Goal: Task Accomplishment & Management: Manage account settings

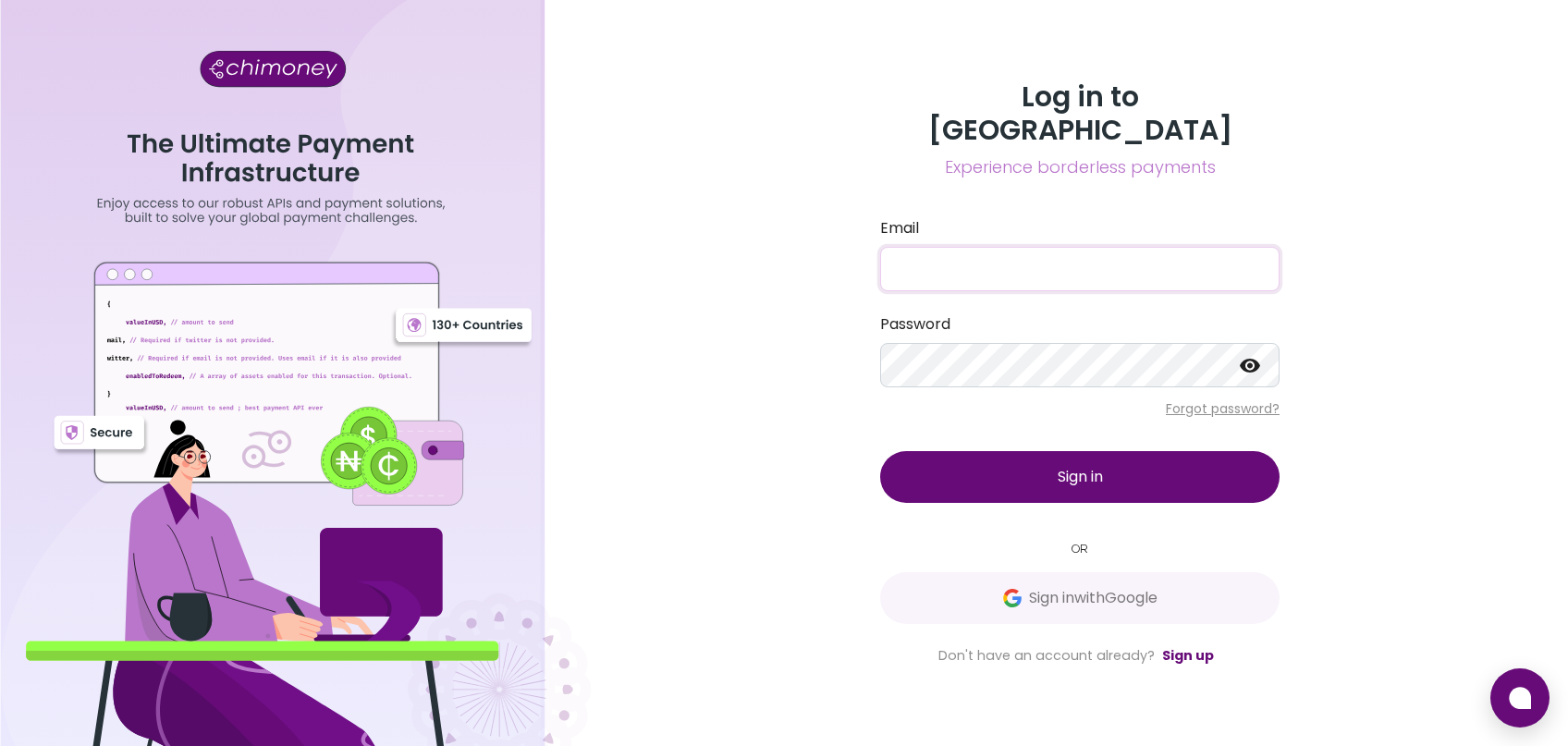
click at [985, 247] on input "Email" at bounding box center [1081, 269] width 400 height 44
type input "[EMAIL_ADDRESS][DOMAIN_NAME]"
click at [1080, 467] on span "Sign in" at bounding box center [1080, 477] width 45 height 21
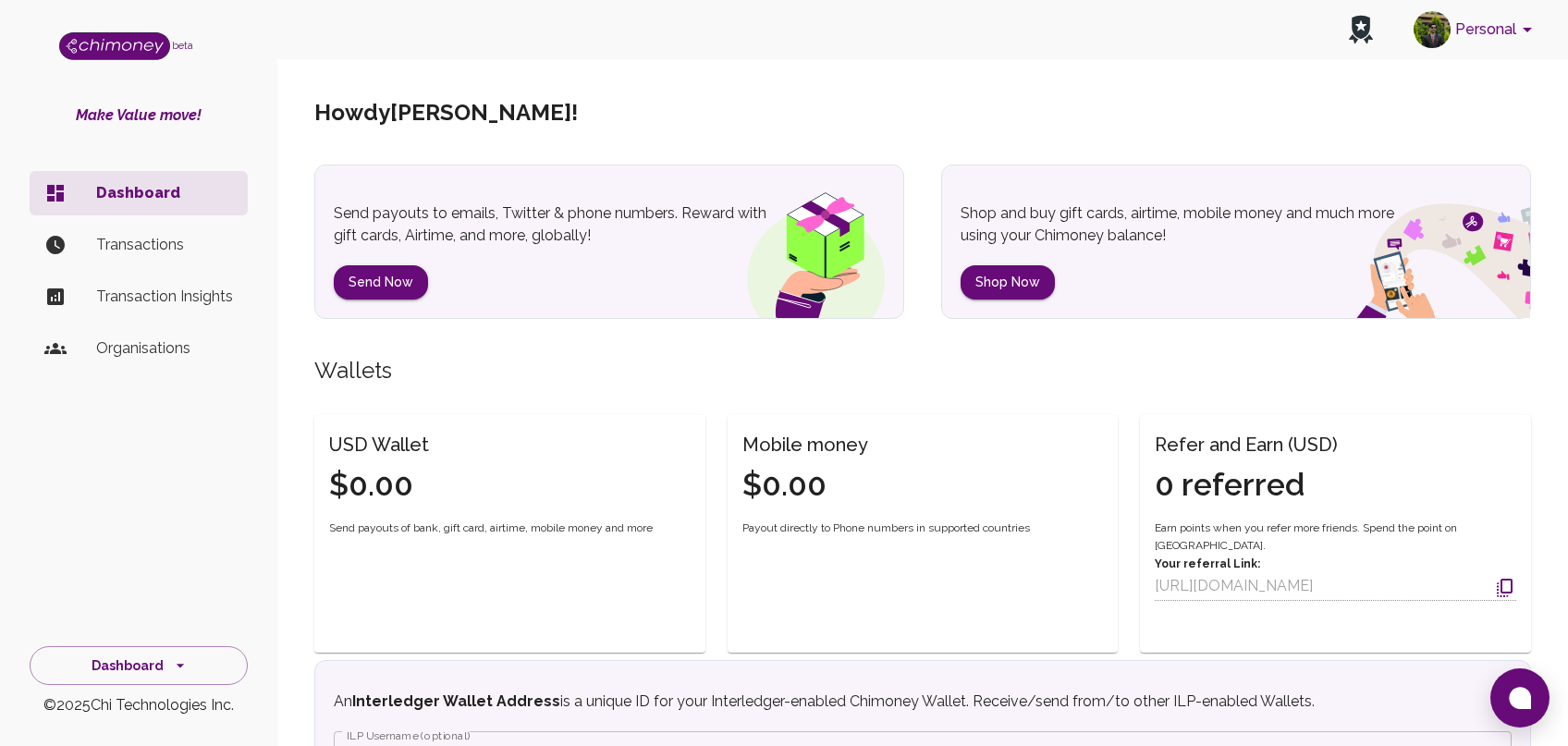
click at [170, 236] on p "Transactions" at bounding box center [164, 244] width 137 height 22
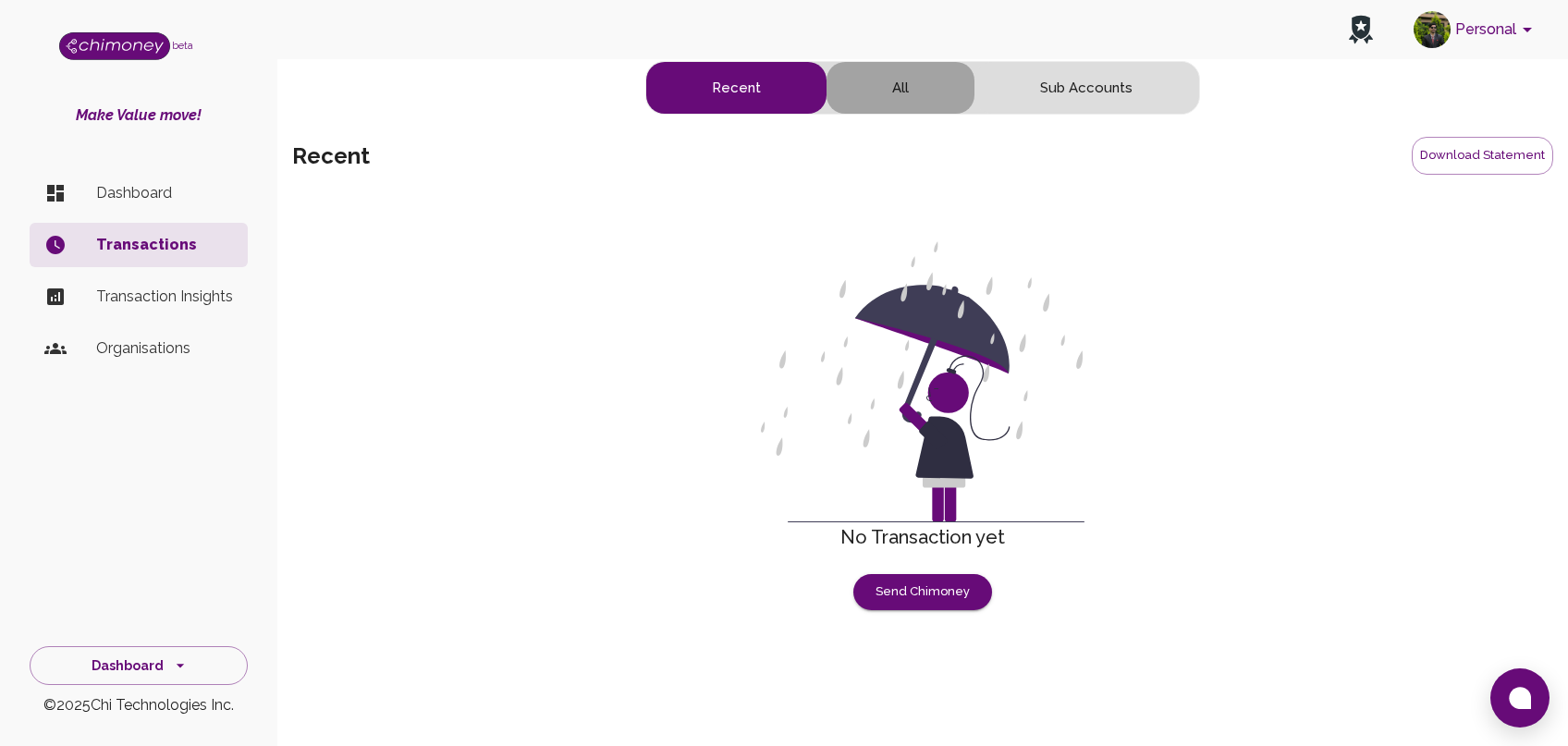
click at [903, 99] on button "All" at bounding box center [901, 87] width 148 height 52
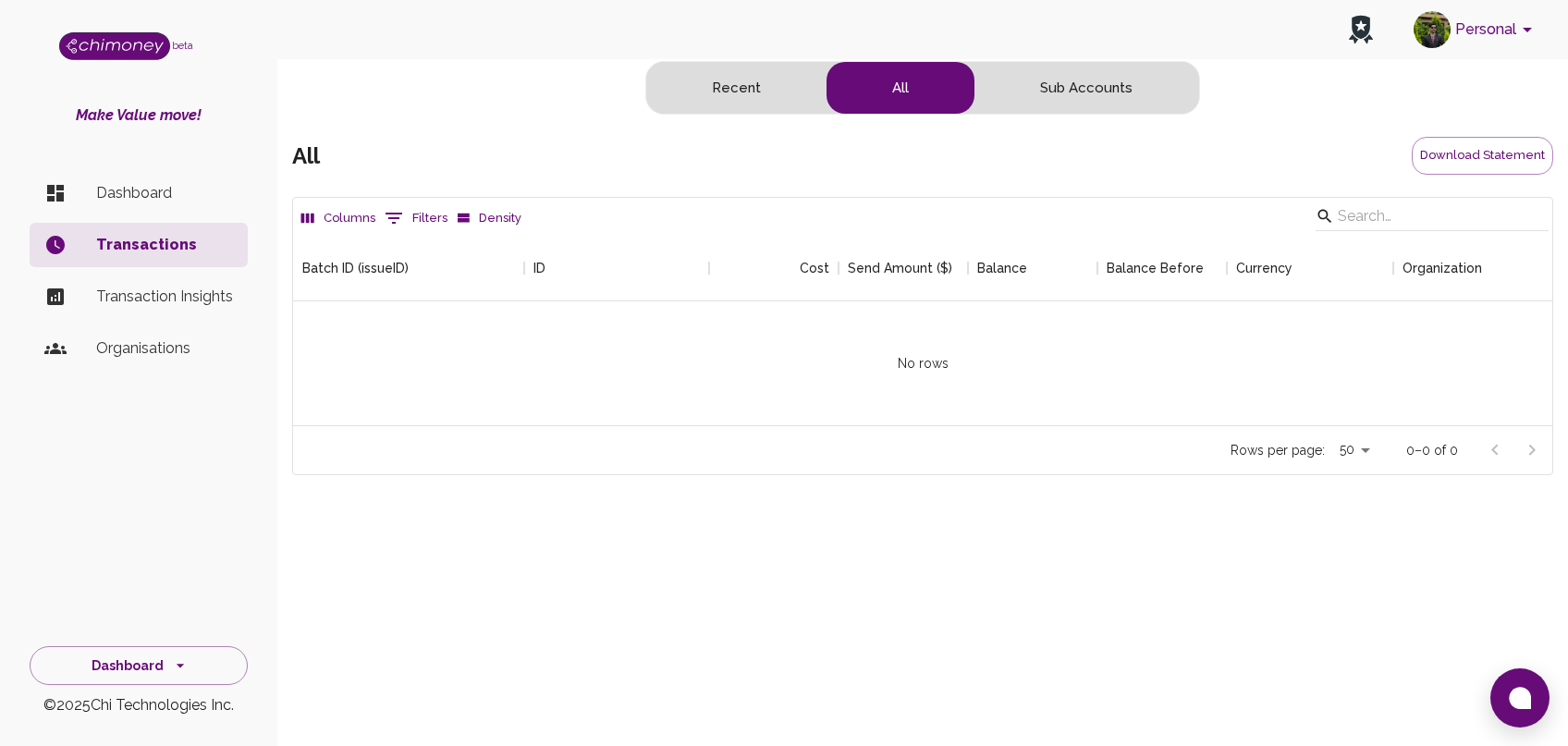
scroll to position [189, 1259]
click at [1078, 83] on button "Sub Accounts" at bounding box center [1086, 87] width 224 height 52
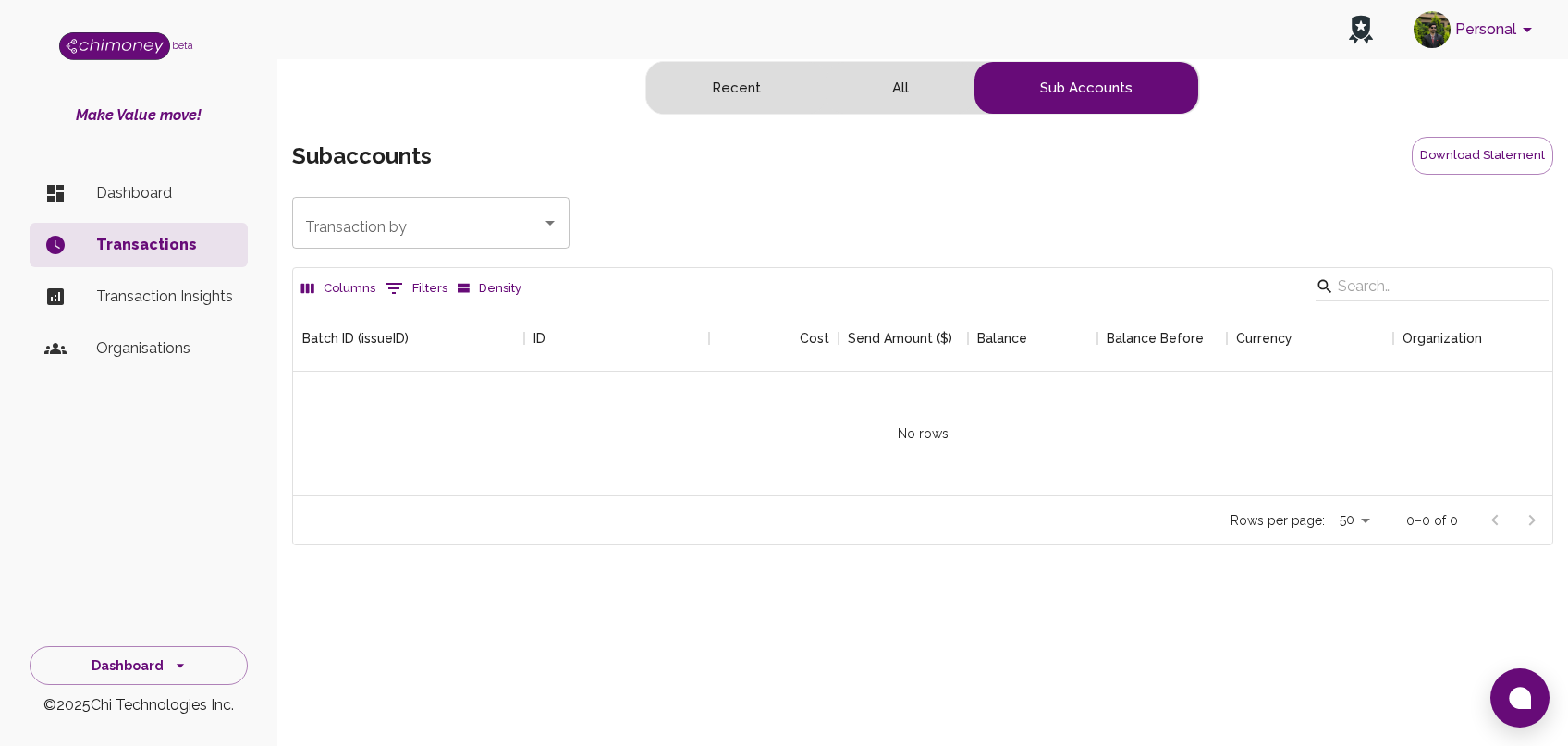
click at [206, 302] on p "Transaction Insights" at bounding box center [164, 296] width 137 height 22
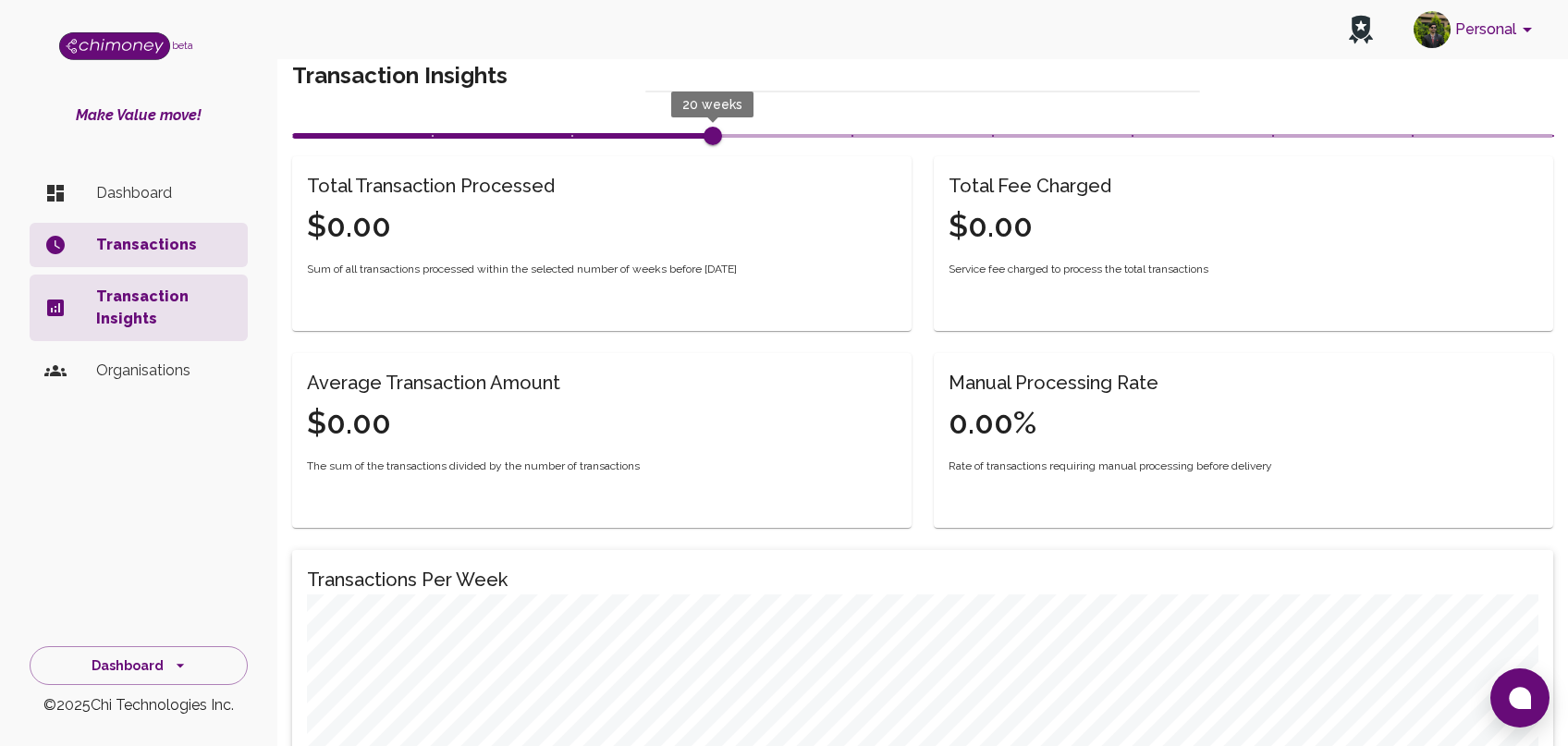
click at [153, 373] on p "Organisations" at bounding box center [164, 370] width 137 height 22
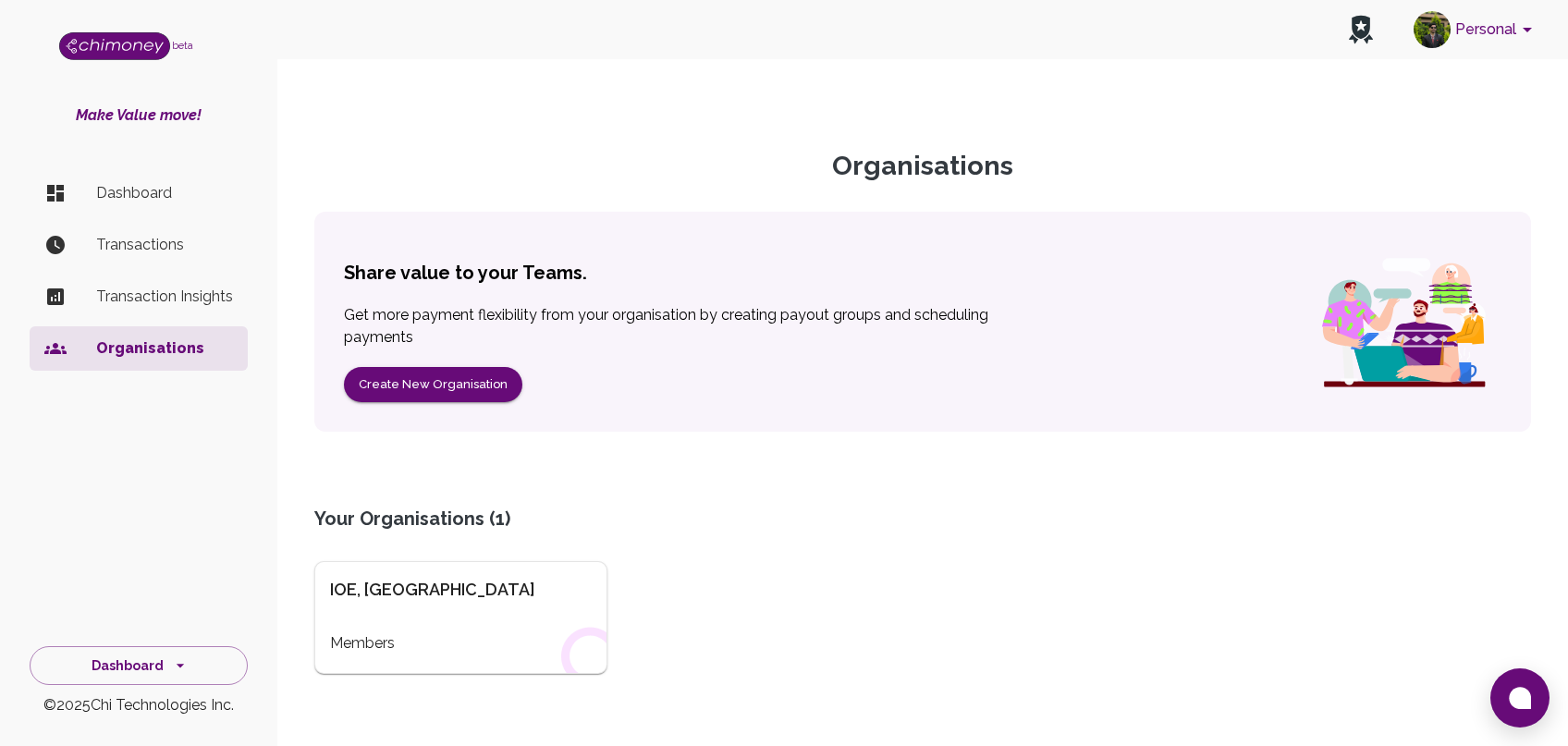
scroll to position [105, 0]
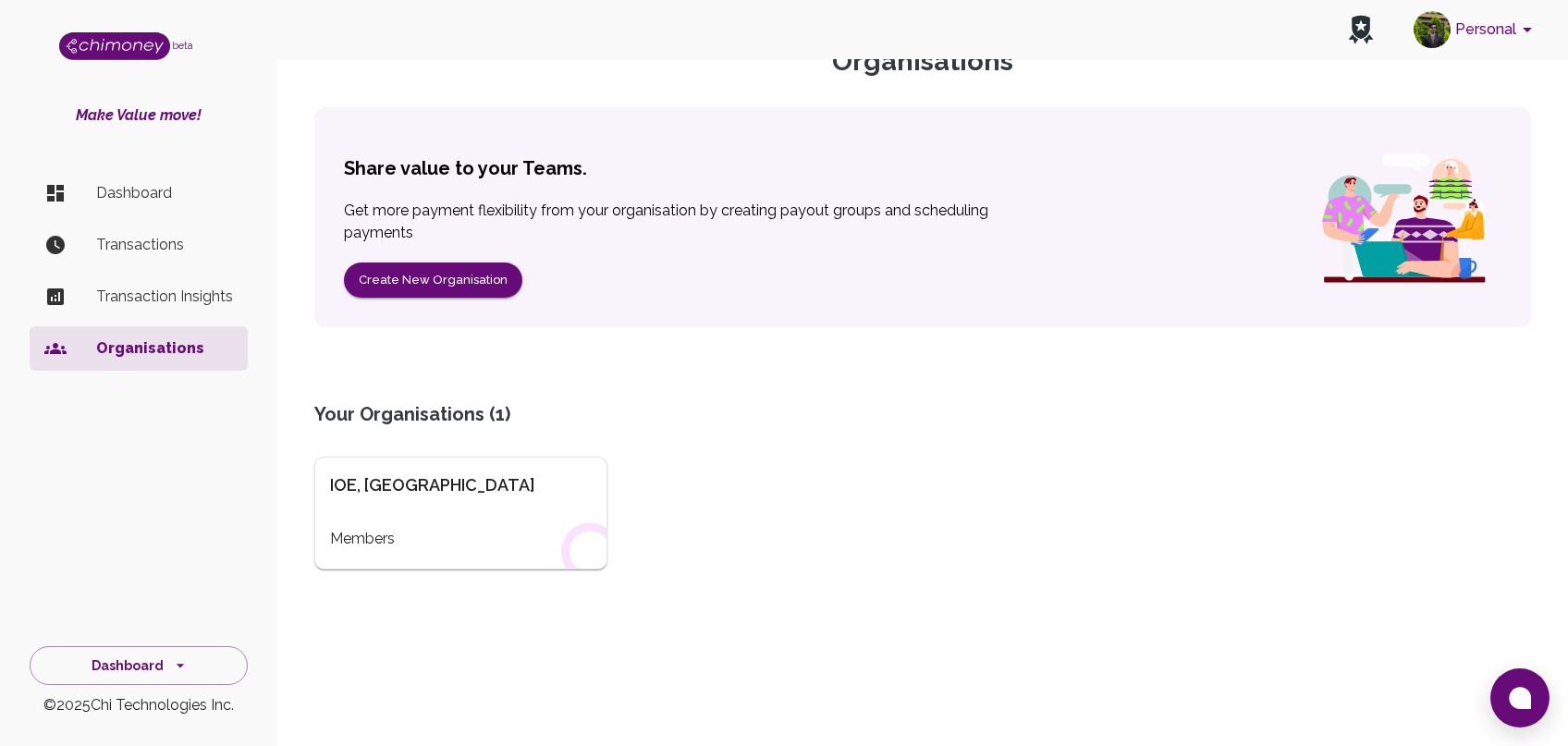
click at [445, 485] on div "IOE, [GEOGRAPHIC_DATA]" at bounding box center [460, 485] width 261 height 26
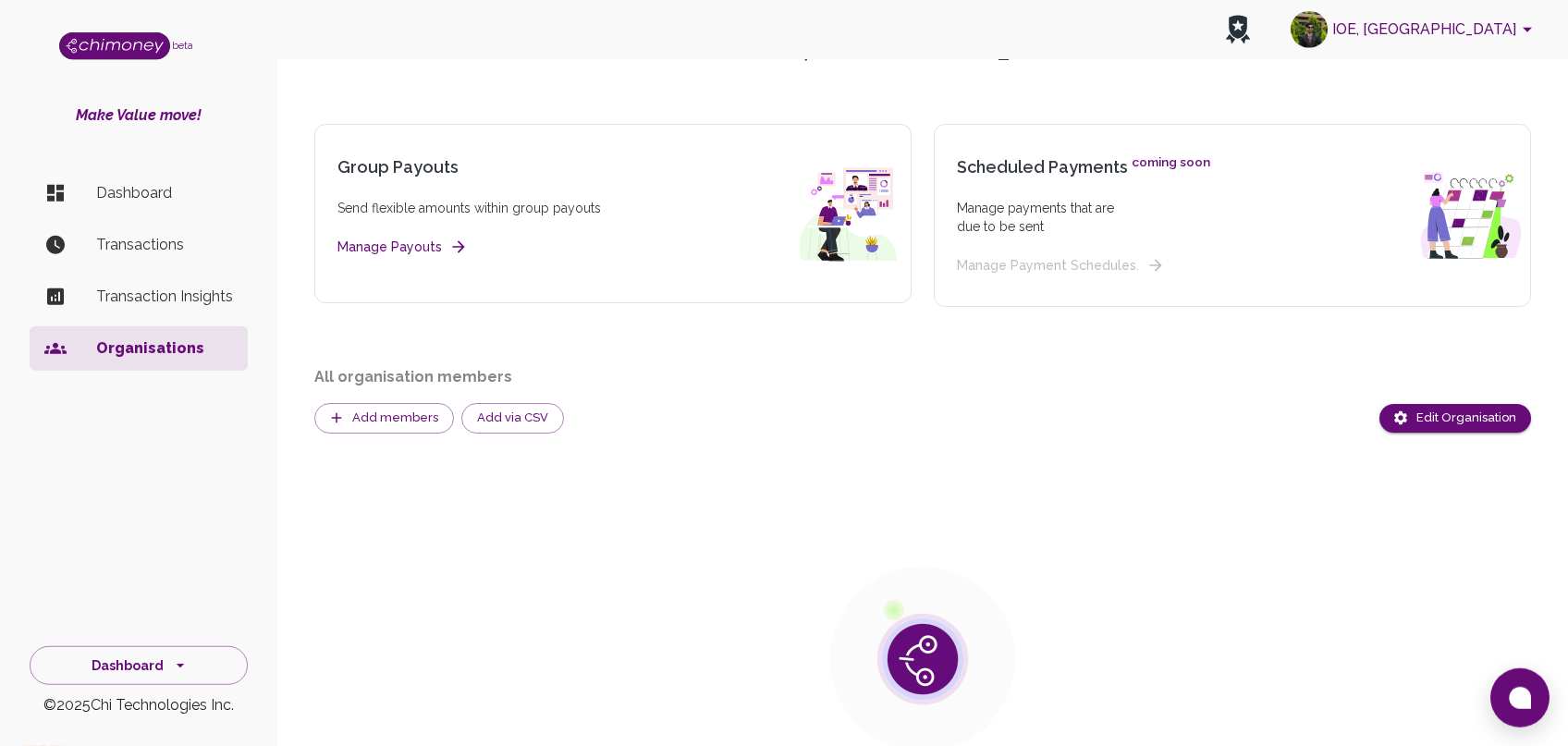
scroll to position [273, 0]
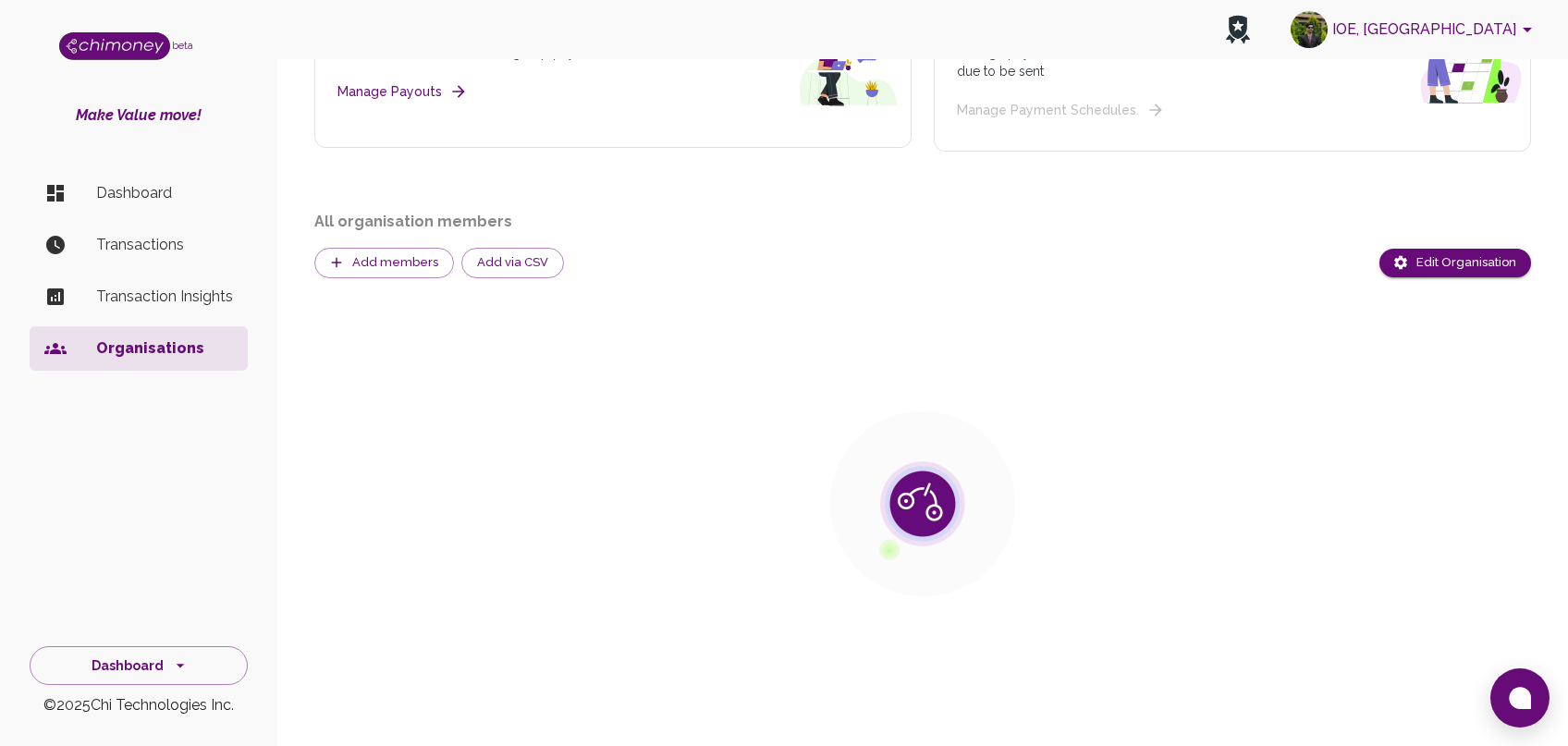
click at [1496, 25] on button "IOE, [GEOGRAPHIC_DATA]" at bounding box center [1414, 30] width 262 height 48
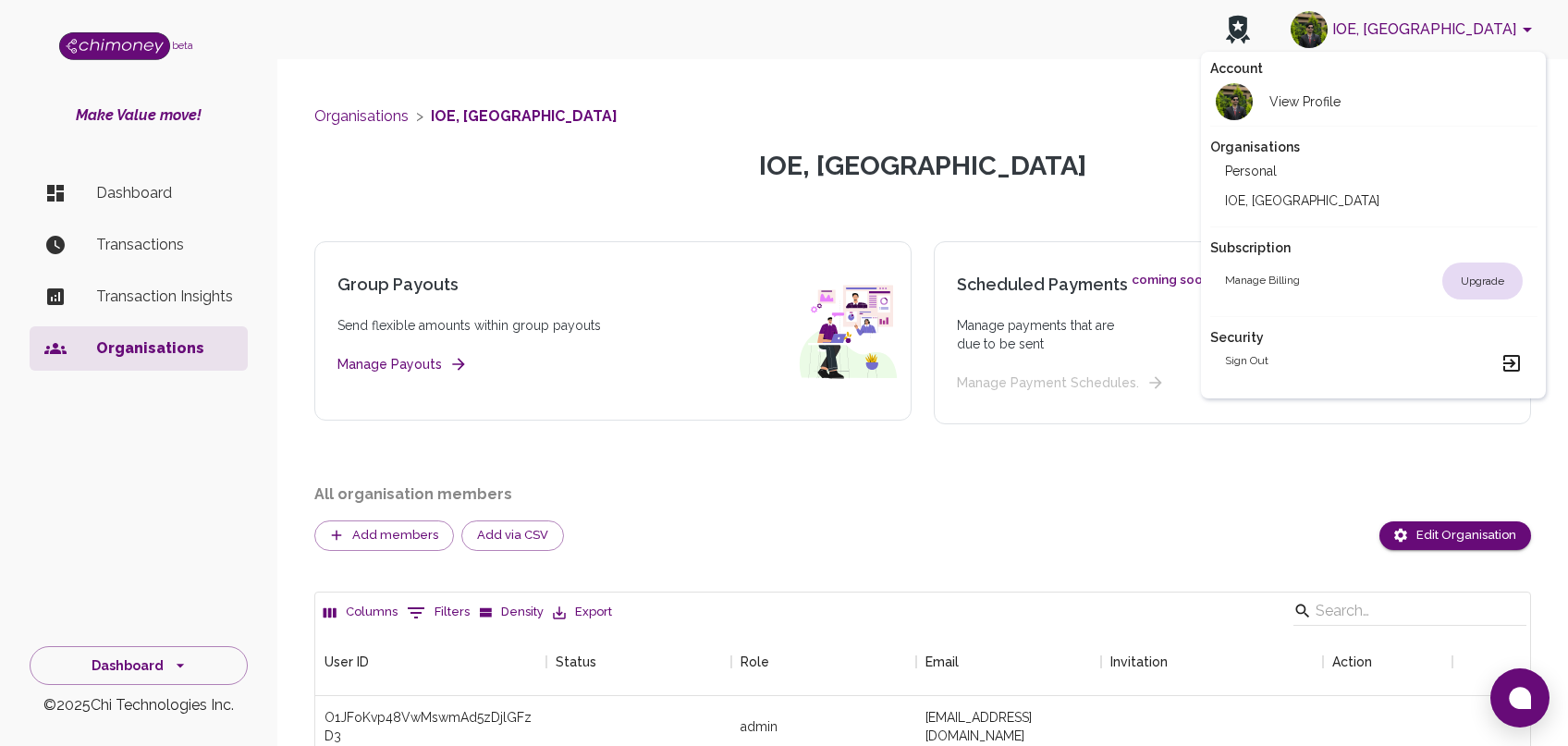
scroll to position [1, 0]
click at [1054, 460] on div at bounding box center [784, 373] width 1568 height 746
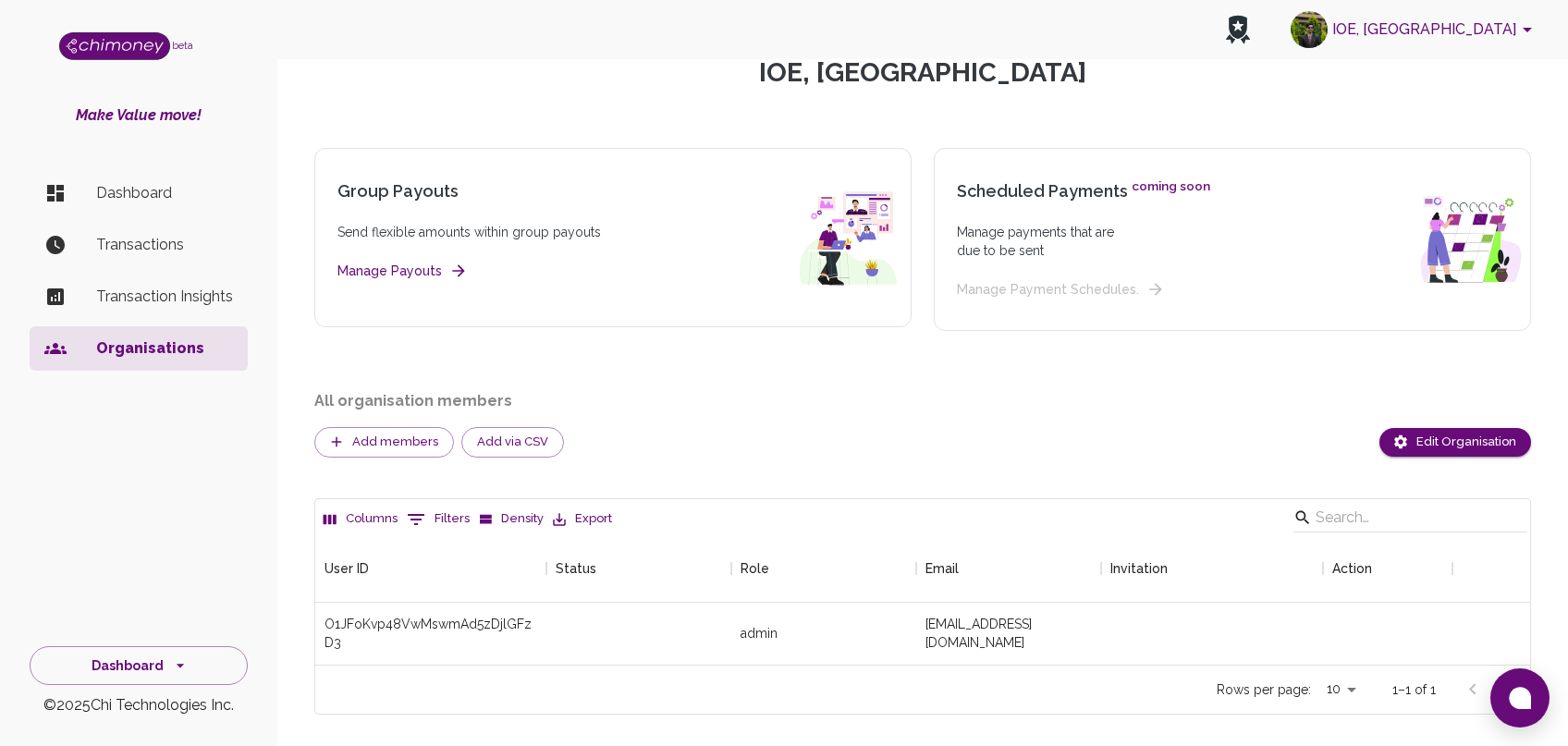
scroll to position [0, 0]
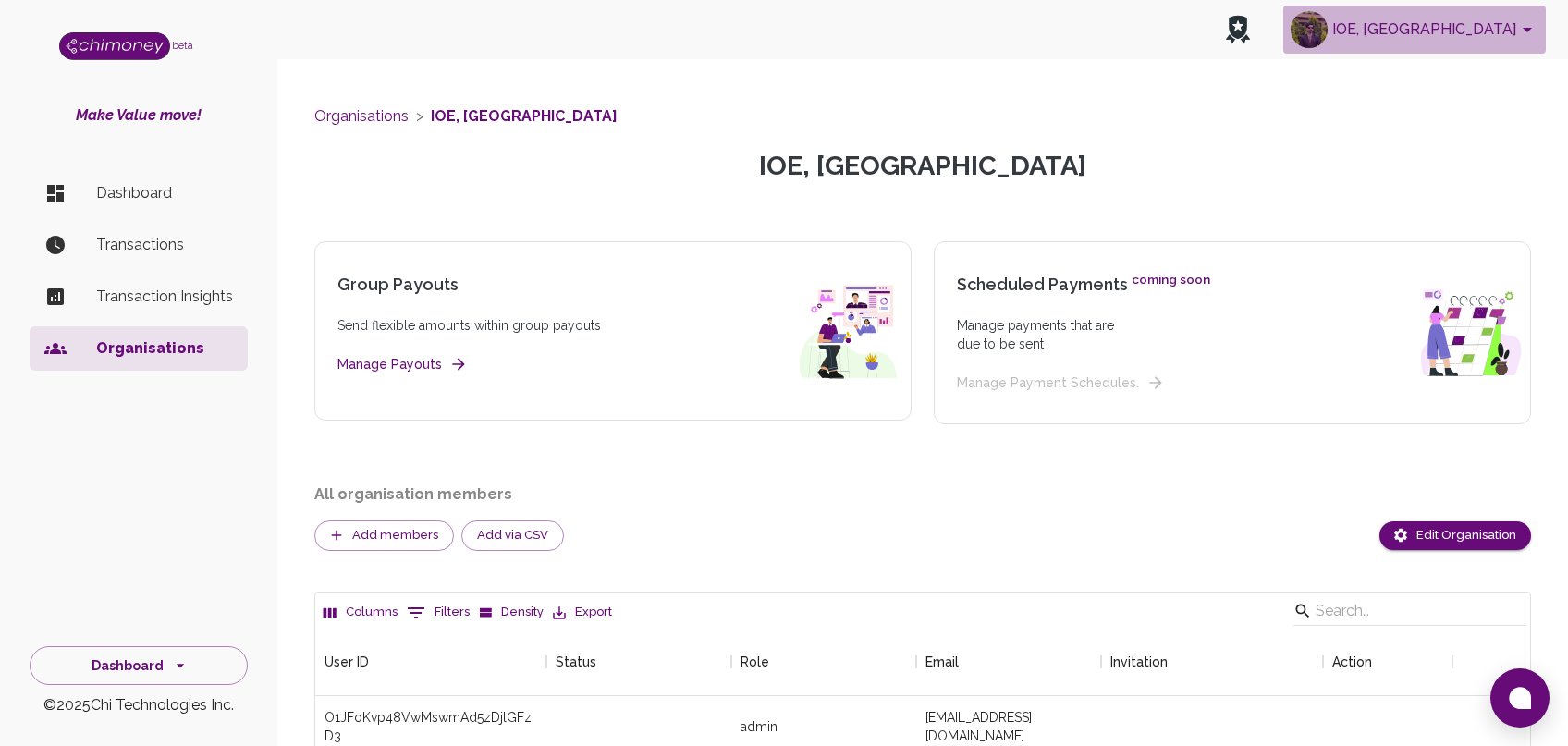
click at [1471, 42] on button "IOE, [GEOGRAPHIC_DATA]" at bounding box center [1414, 30] width 262 height 48
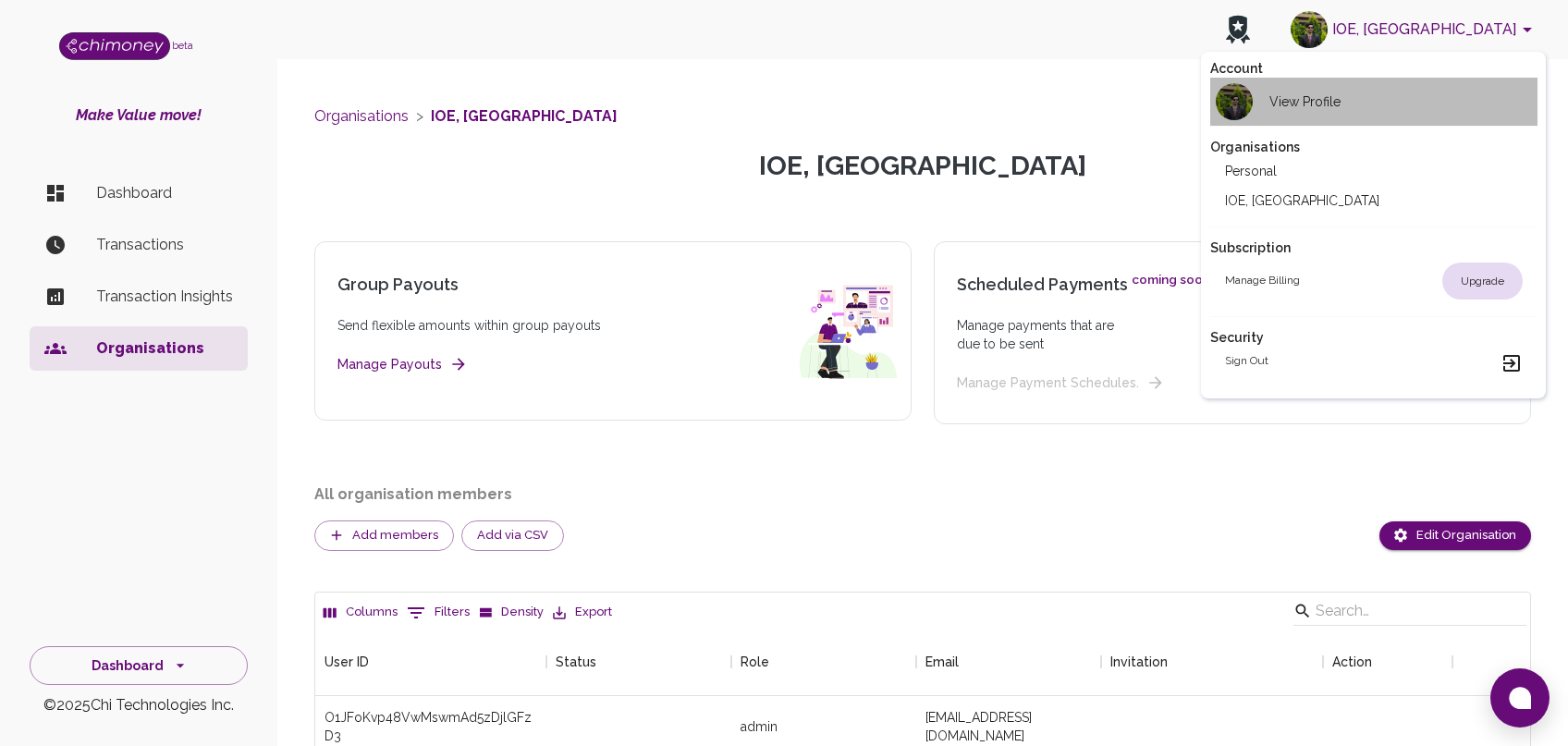
click at [1310, 112] on div "View Profile" at bounding box center [1282, 102] width 115 height 37
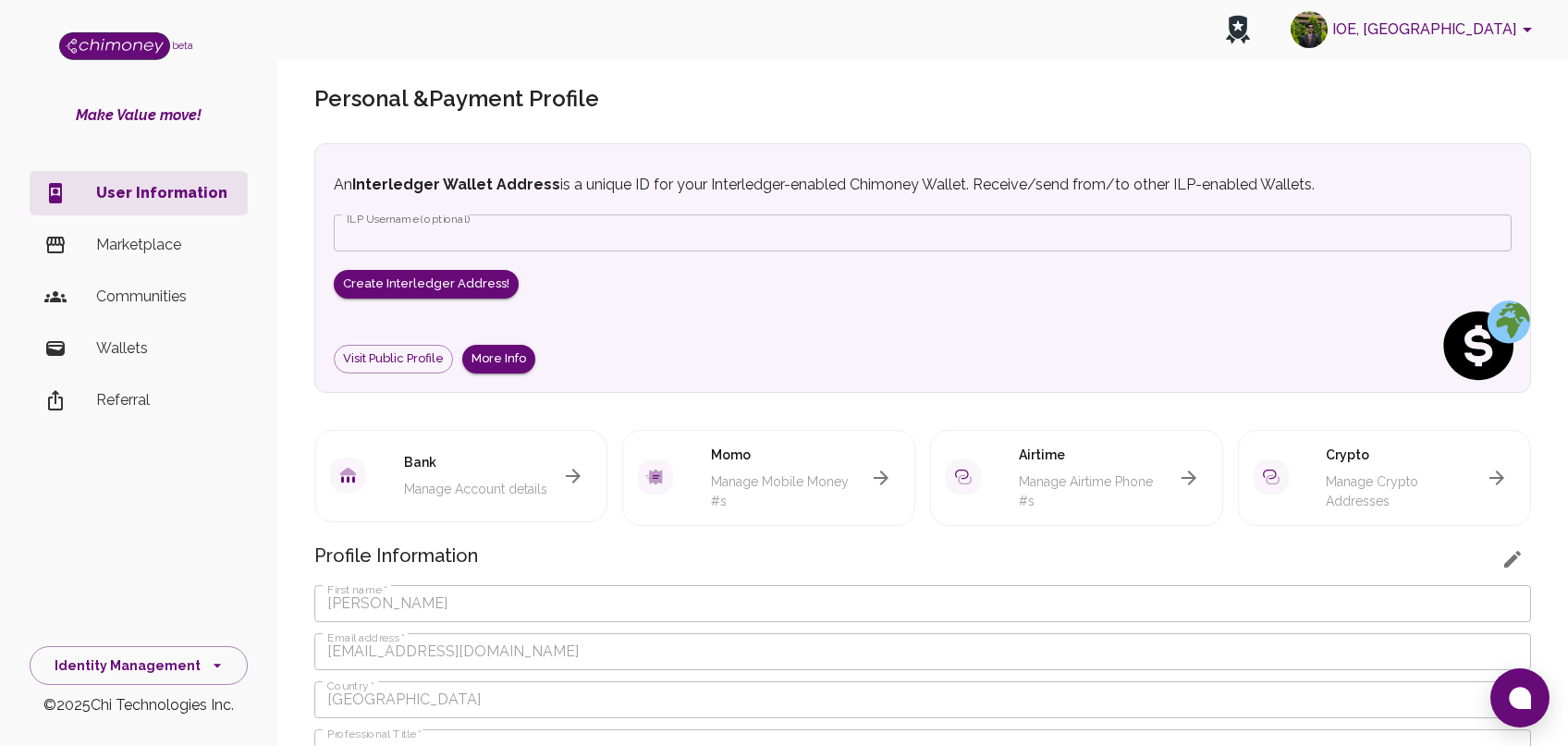
scroll to position [12, 0]
click at [563, 467] on icon "button" at bounding box center [573, 478] width 22 height 22
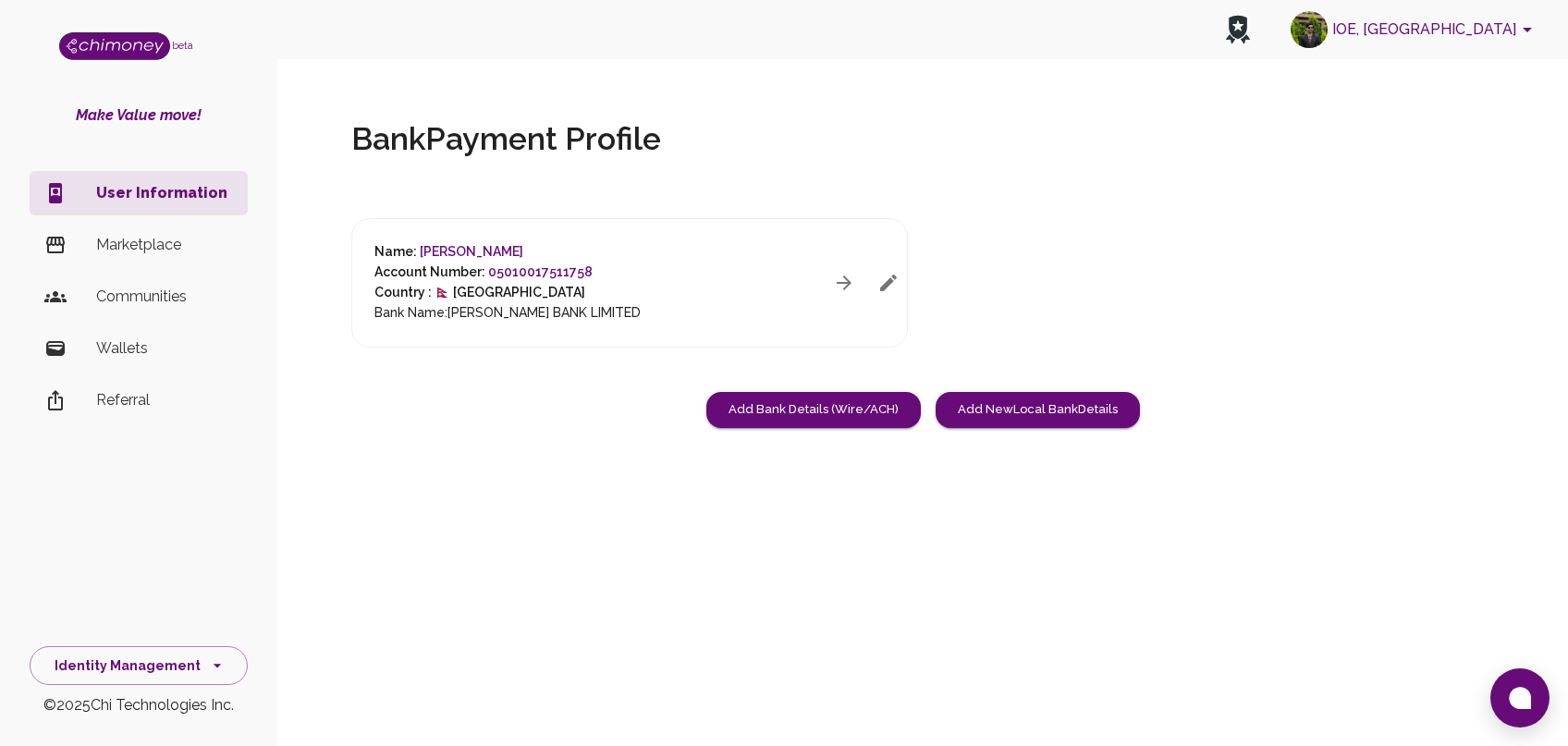
click at [882, 288] on icon "button" at bounding box center [888, 283] width 16 height 16
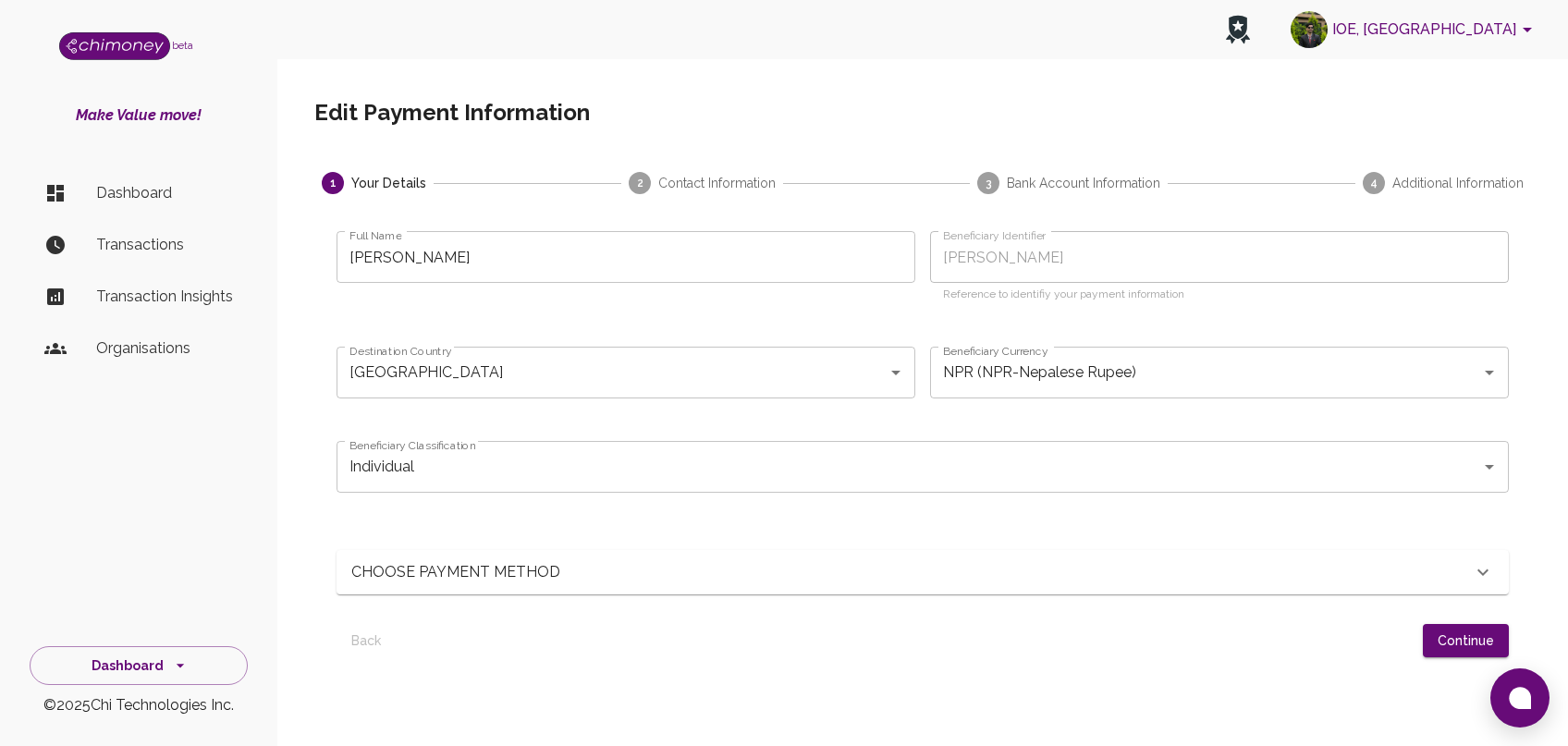
click at [948, 573] on div "CHOOSE PAYMENT METHOD" at bounding box center [912, 572] width 1121 height 22
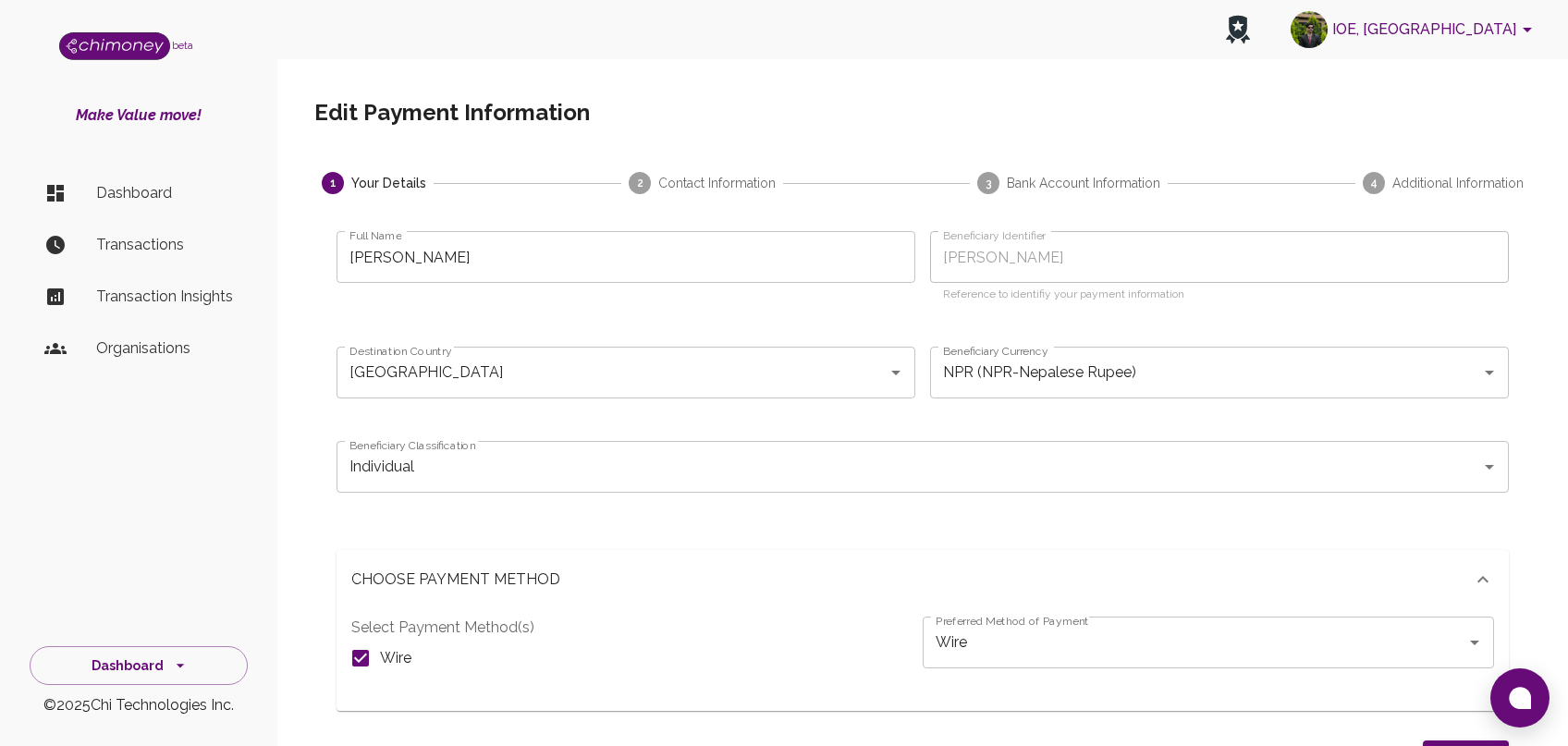
click at [948, 573] on div "CHOOSE PAYMENT METHOD" at bounding box center [912, 580] width 1121 height 22
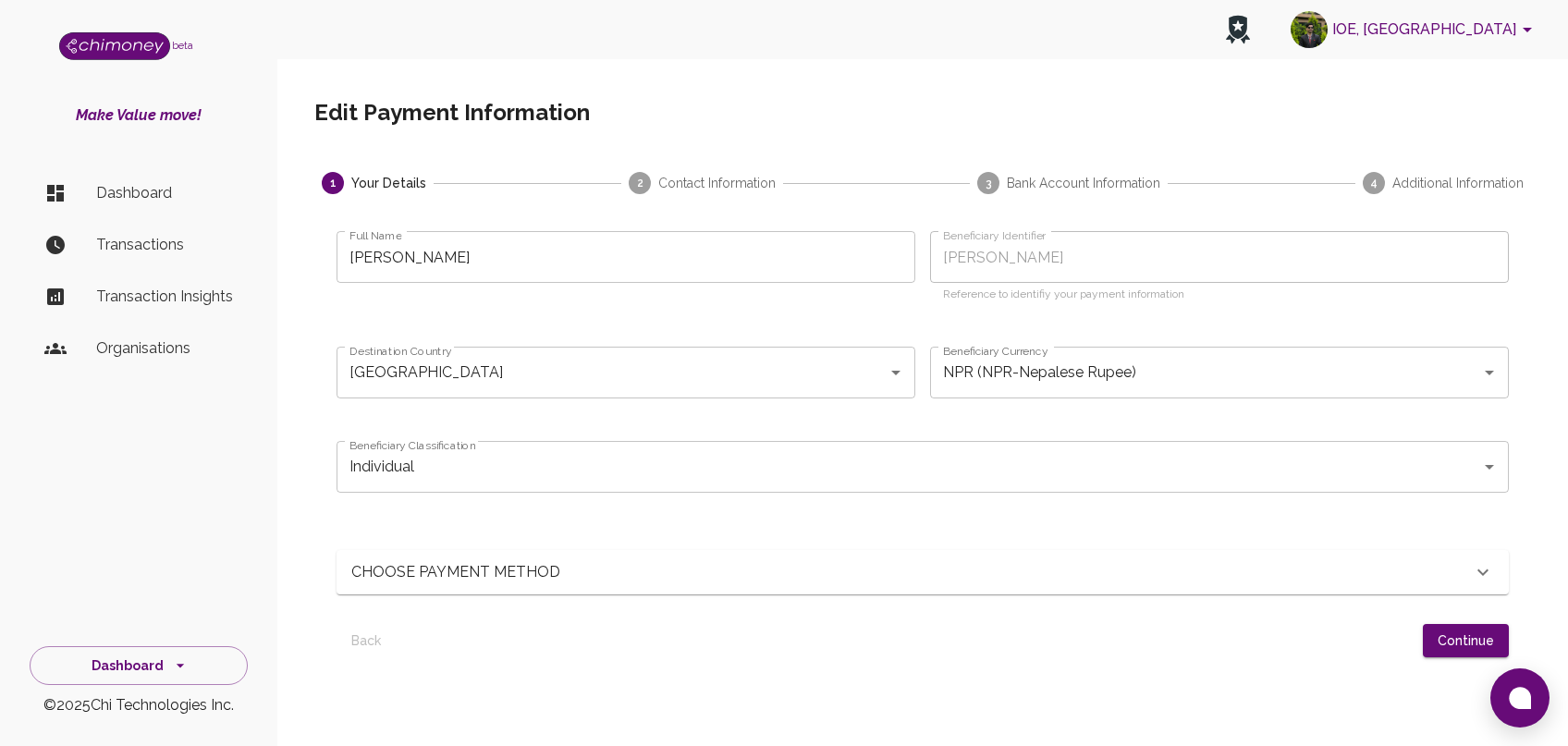
scroll to position [147, 0]
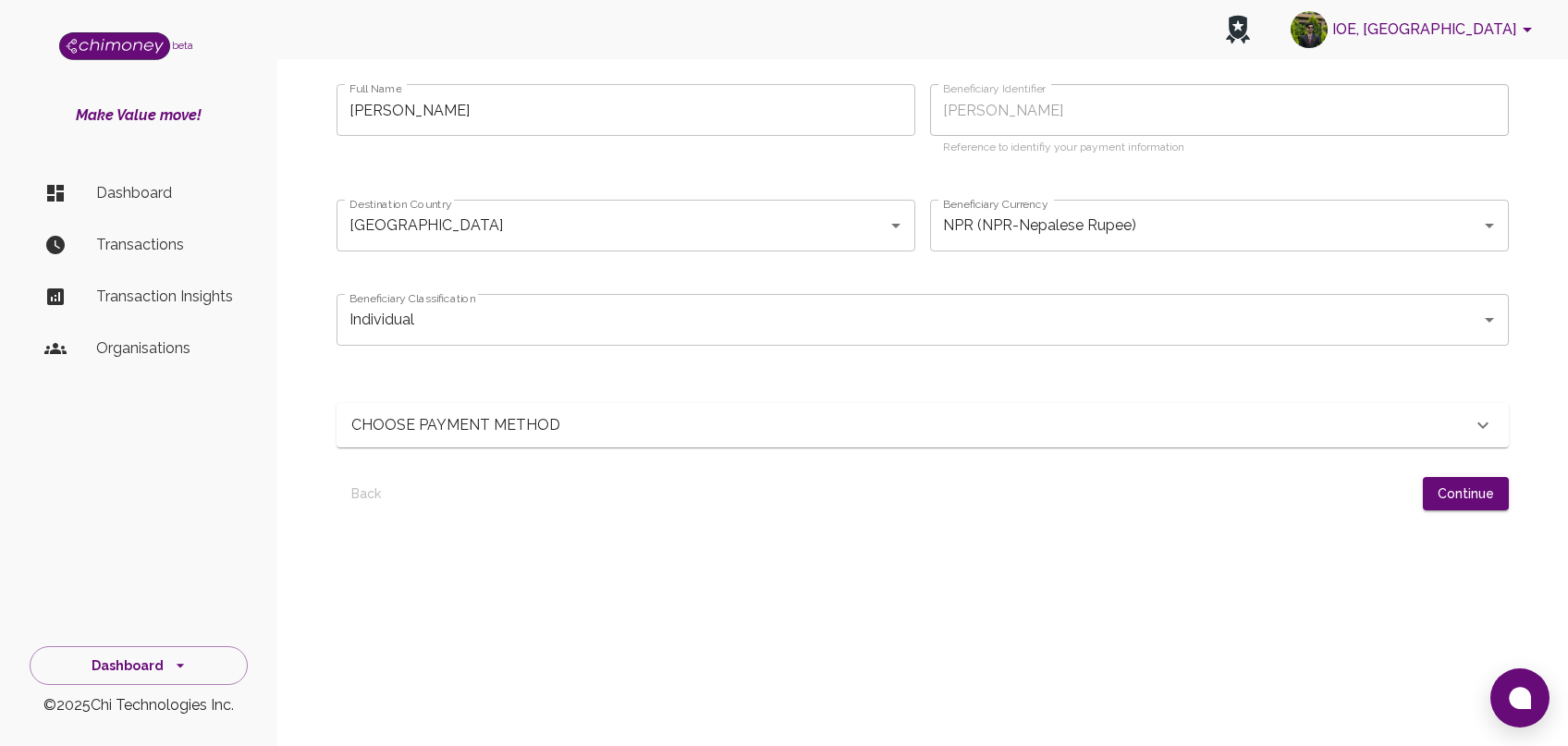
click at [1050, 422] on div "CHOOSE PAYMENT METHOD" at bounding box center [912, 425] width 1121 height 22
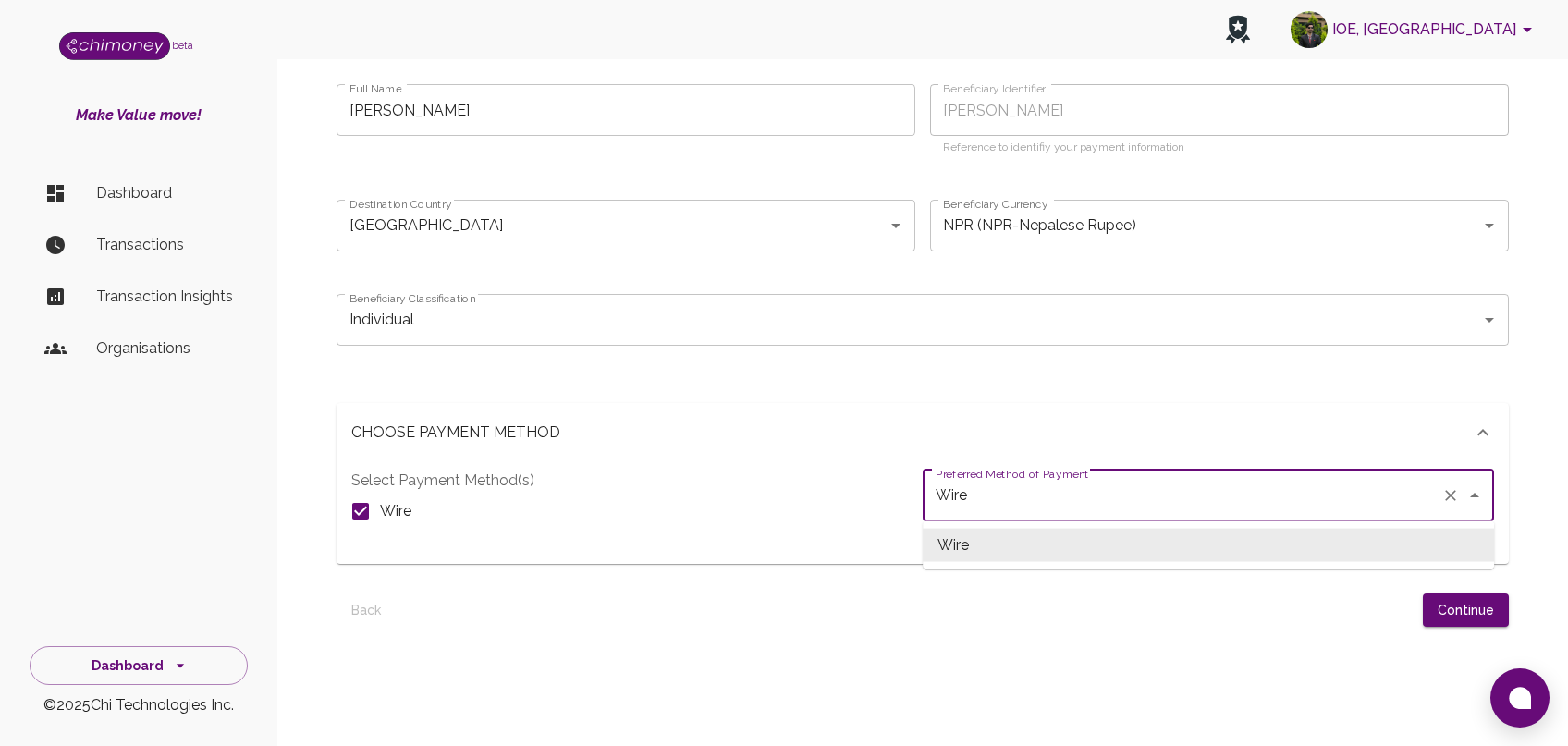
click at [1101, 510] on input "Wire" at bounding box center [1182, 495] width 503 height 36
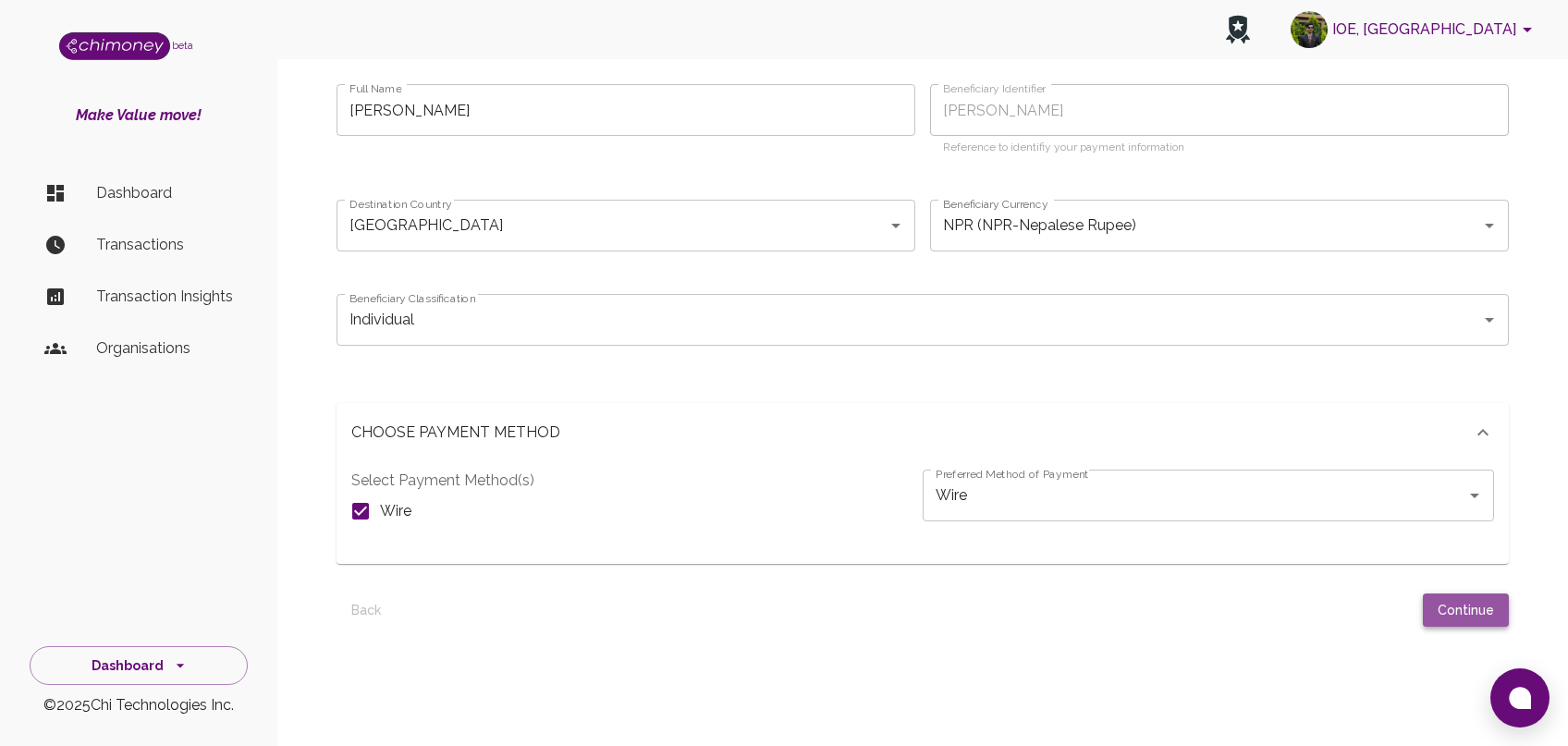
click at [1446, 613] on button "Continue" at bounding box center [1465, 611] width 86 height 35
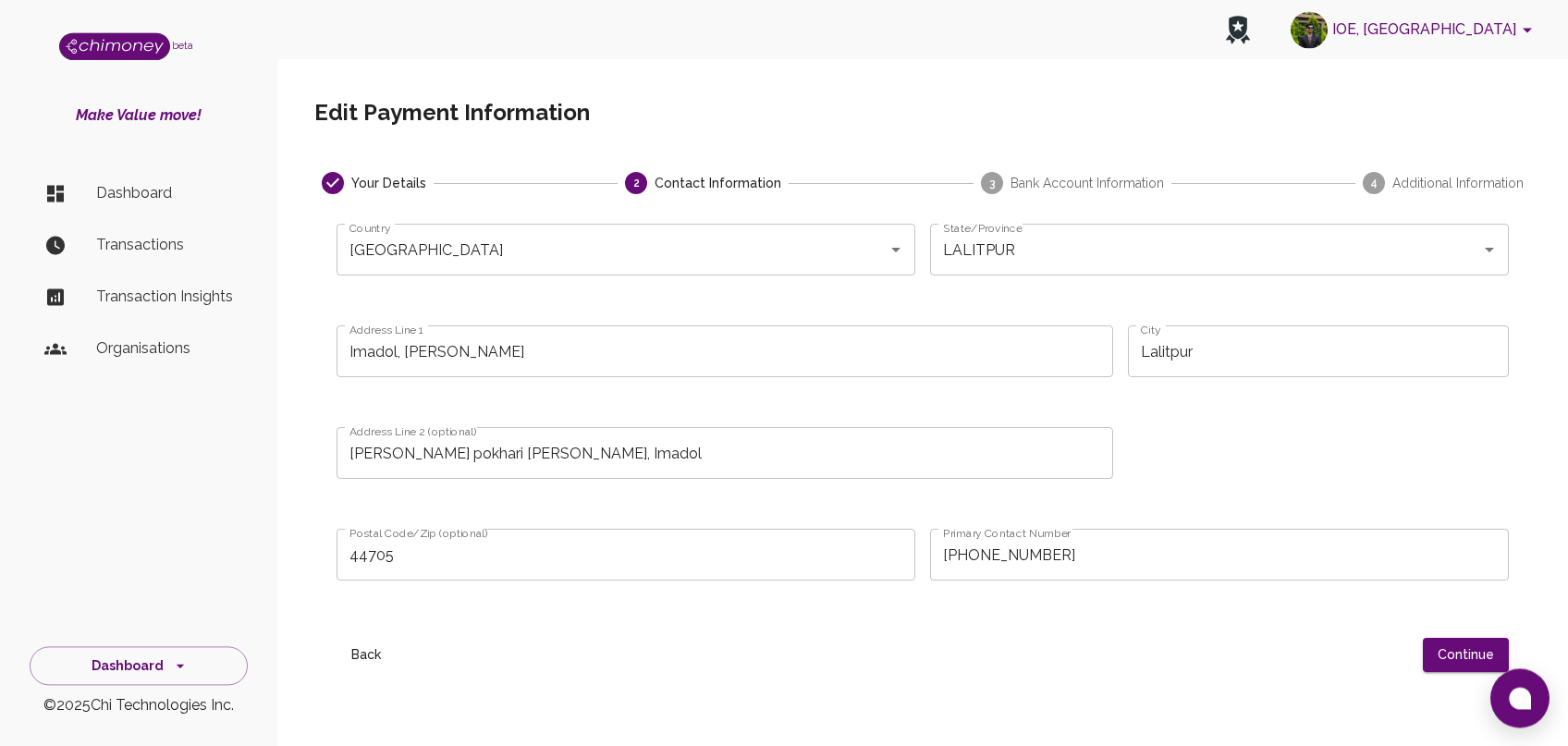
scroll to position [1, 0]
click at [1474, 648] on button "Continue" at bounding box center [1465, 655] width 86 height 35
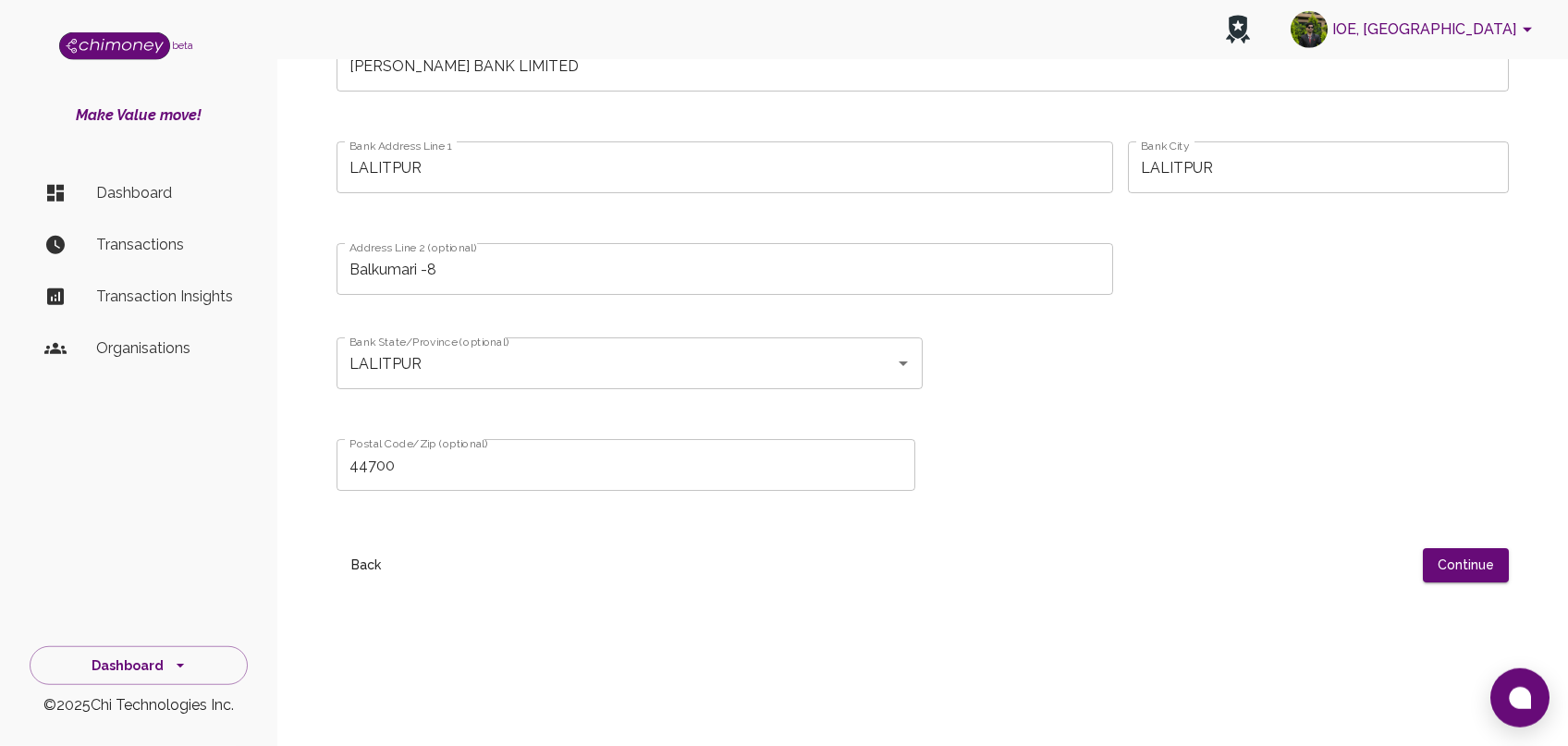
scroll to position [1405, 0]
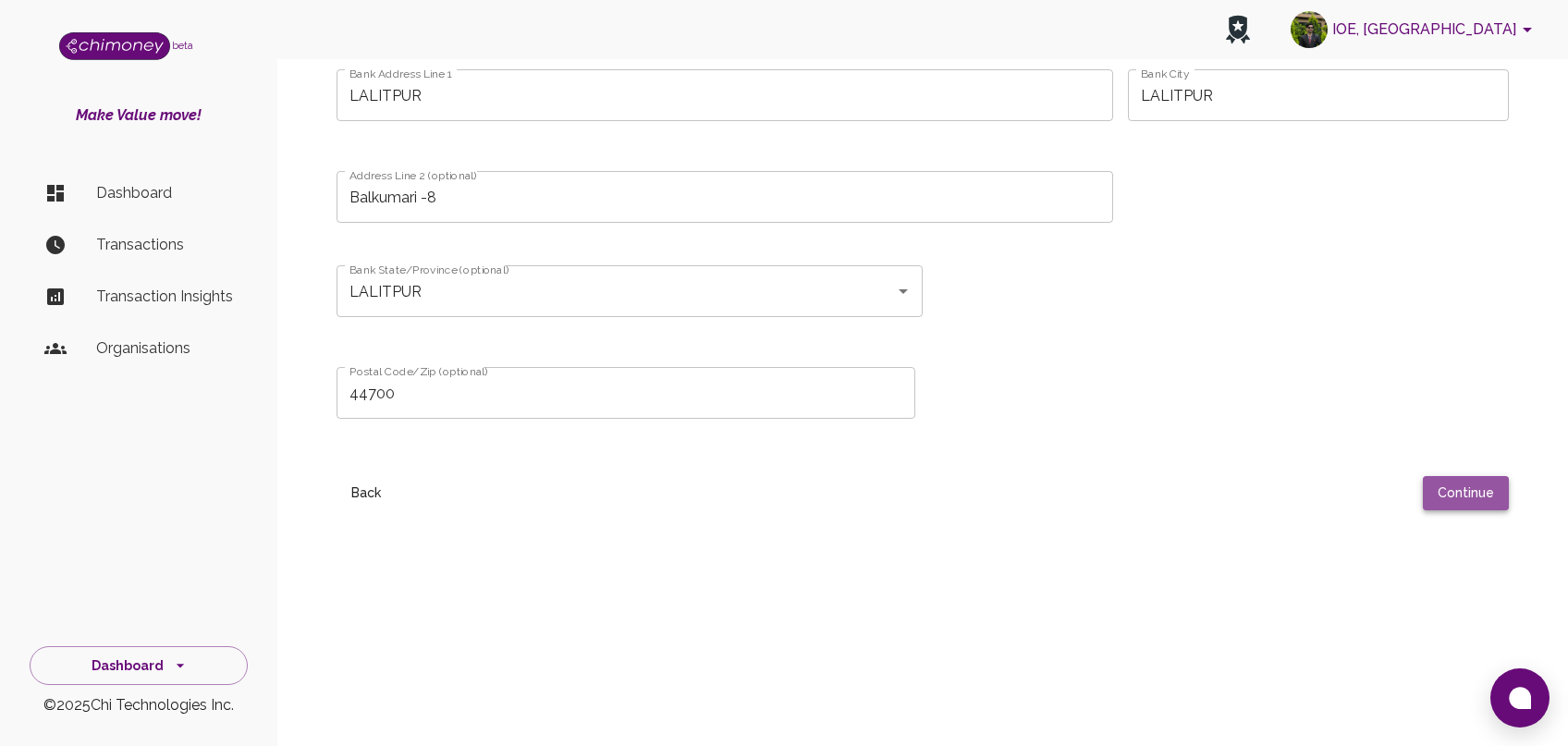
click at [1486, 500] on button "Continue" at bounding box center [1465, 493] width 86 height 35
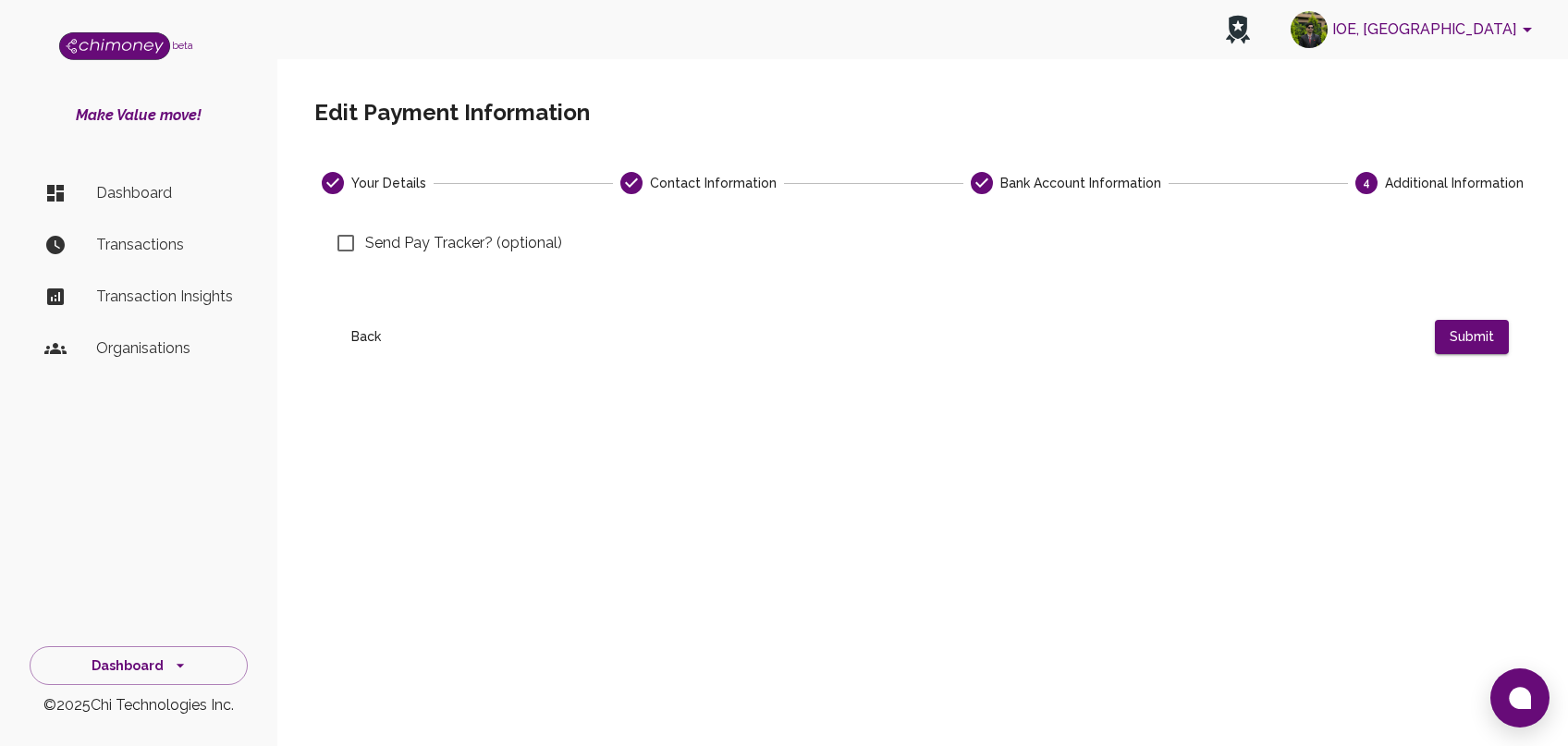
scroll to position [0, 0]
click at [358, 250] on input "Send Pay Tracker? (optional)" at bounding box center [346, 243] width 38 height 38
checkbox input "true"
click at [1190, 271] on input "Email address" at bounding box center [1220, 257] width 579 height 52
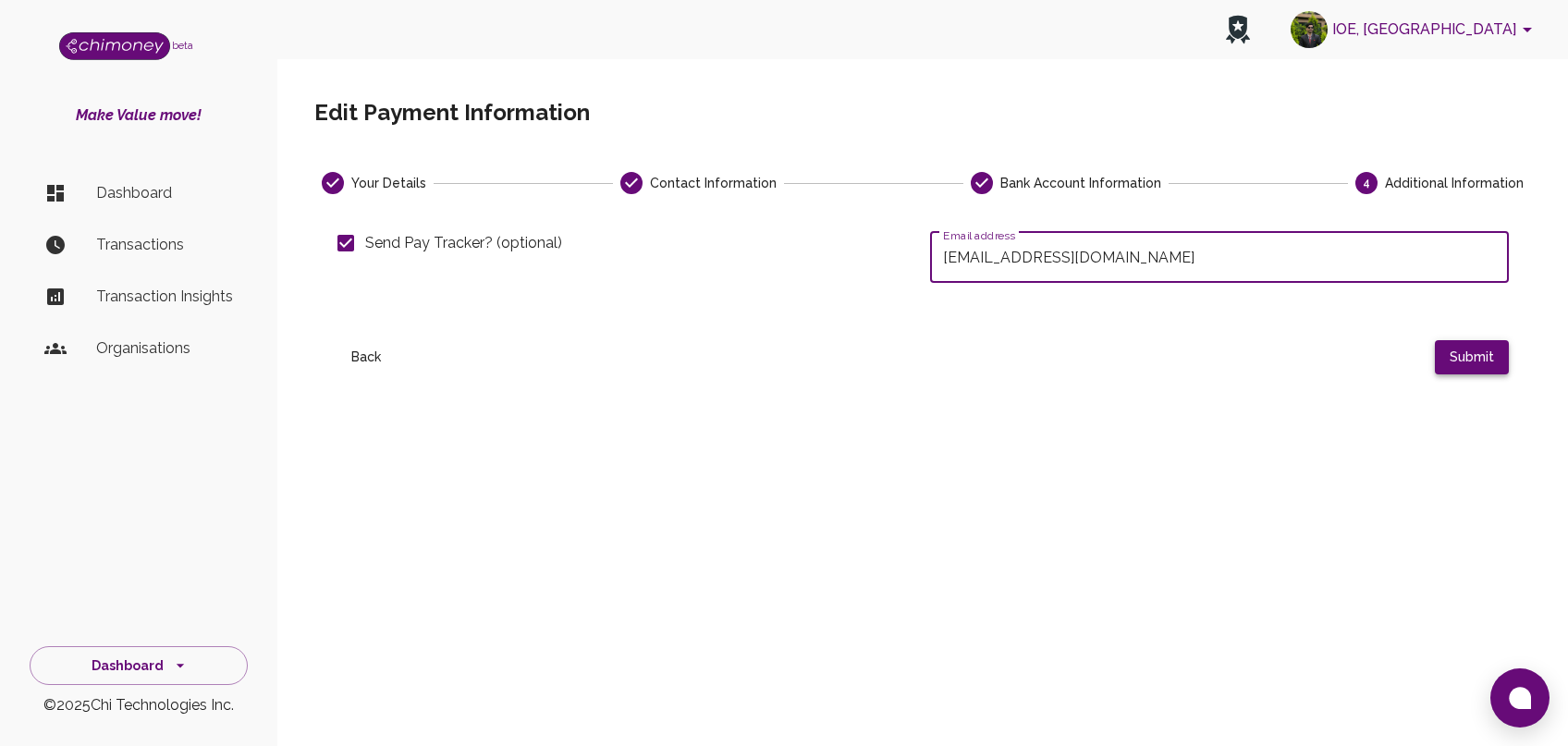
type input "[EMAIL_ADDRESS][DOMAIN_NAME]"
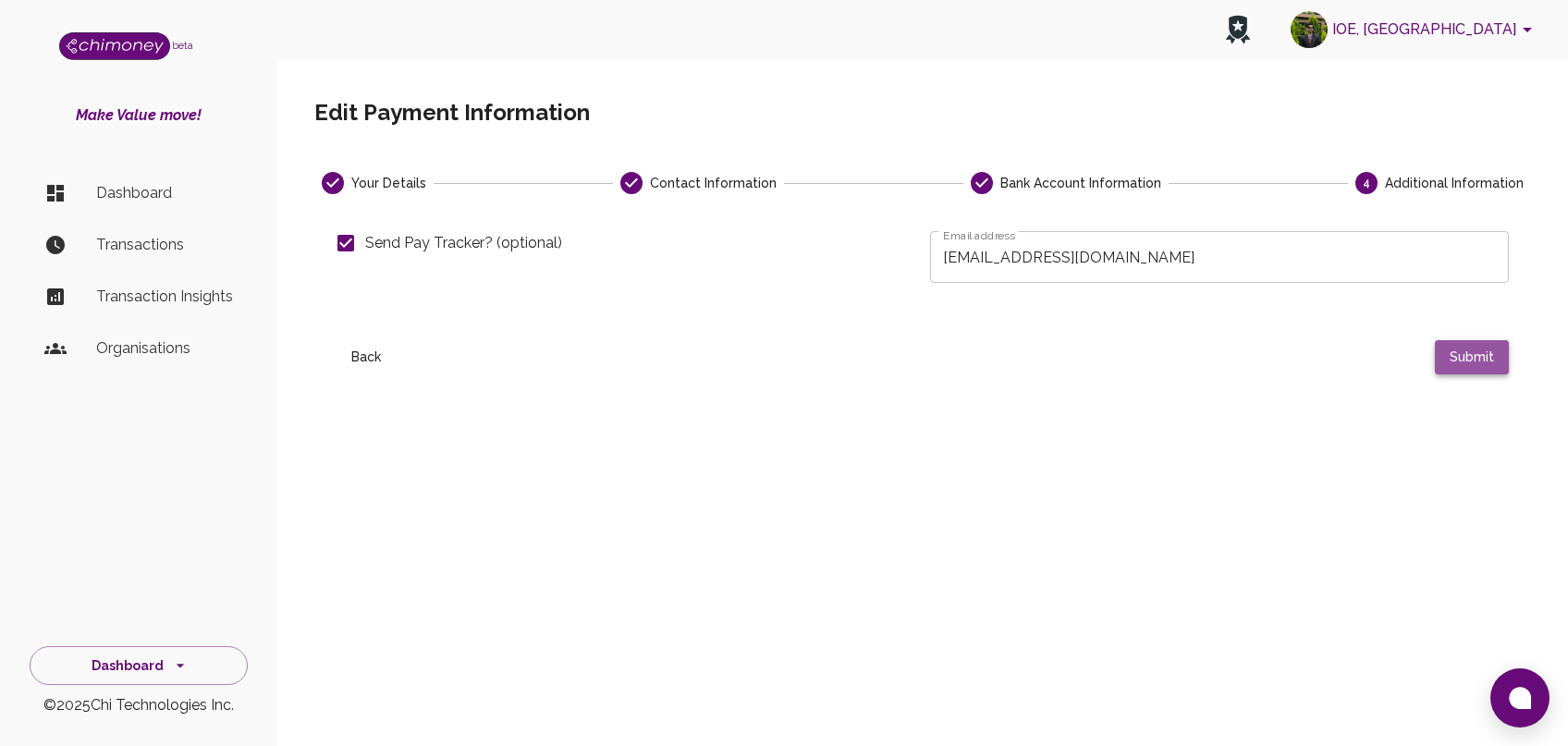
click at [1472, 366] on button "Submit" at bounding box center [1472, 358] width 74 height 35
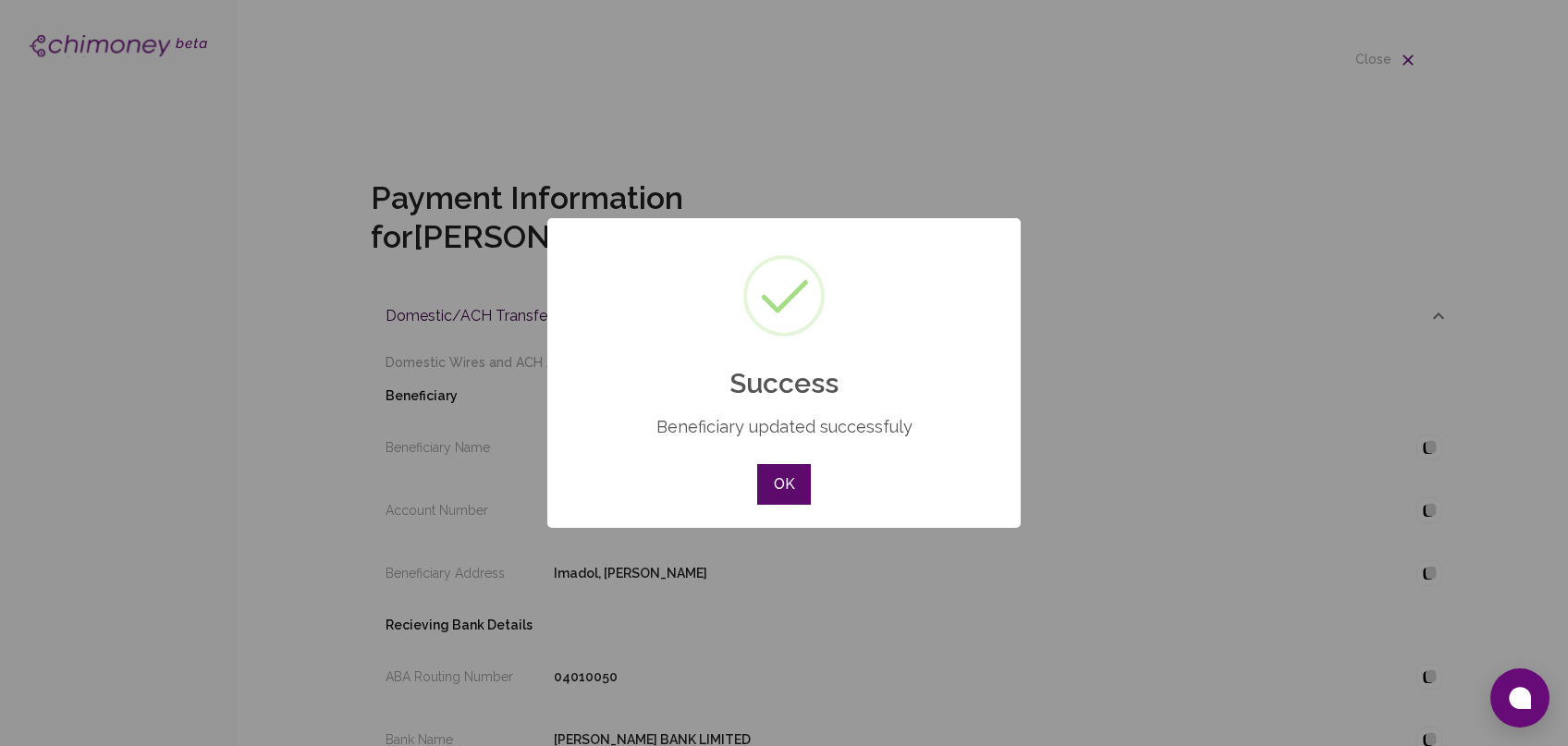
click at [788, 488] on button "OK" at bounding box center [784, 485] width 54 height 40
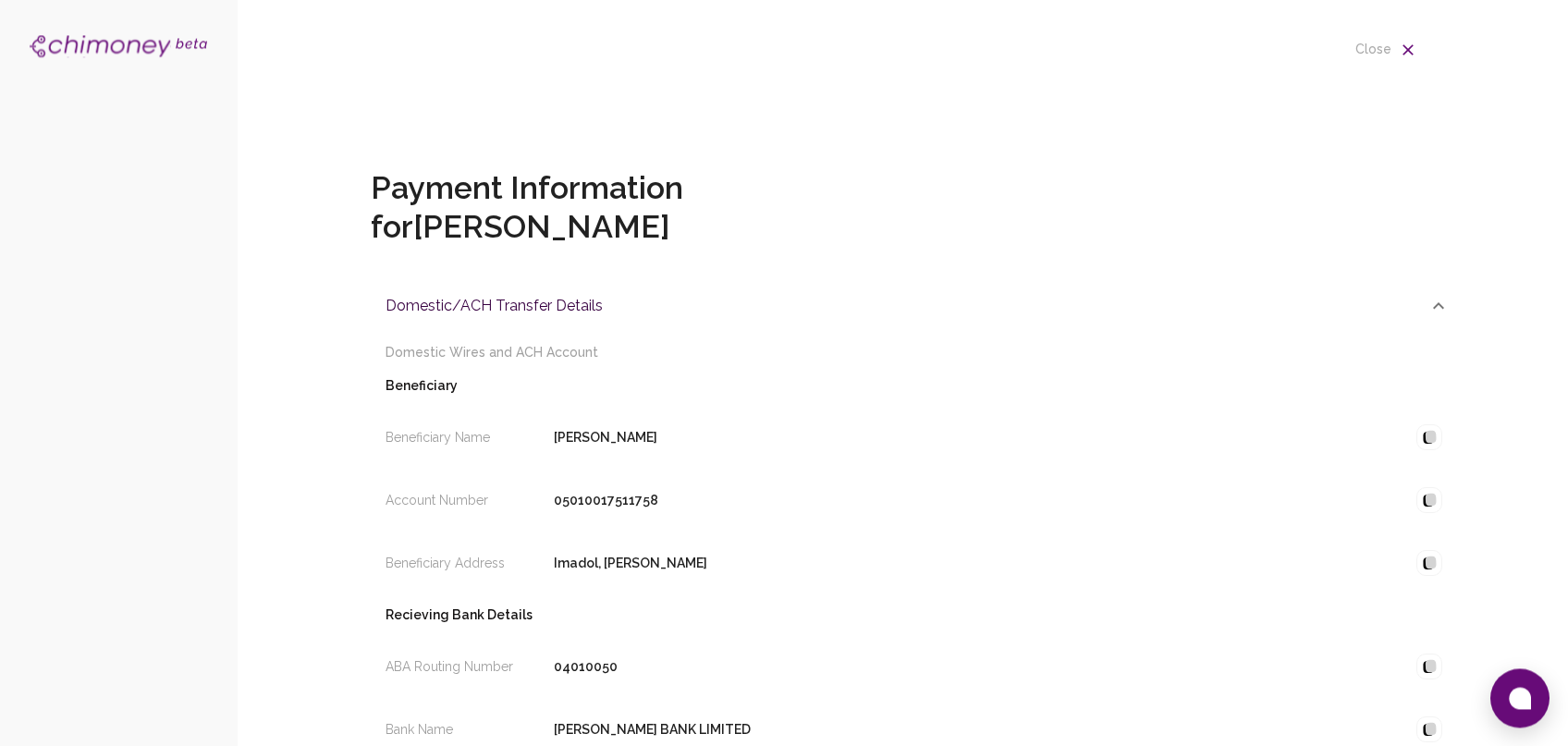
scroll to position [271, 0]
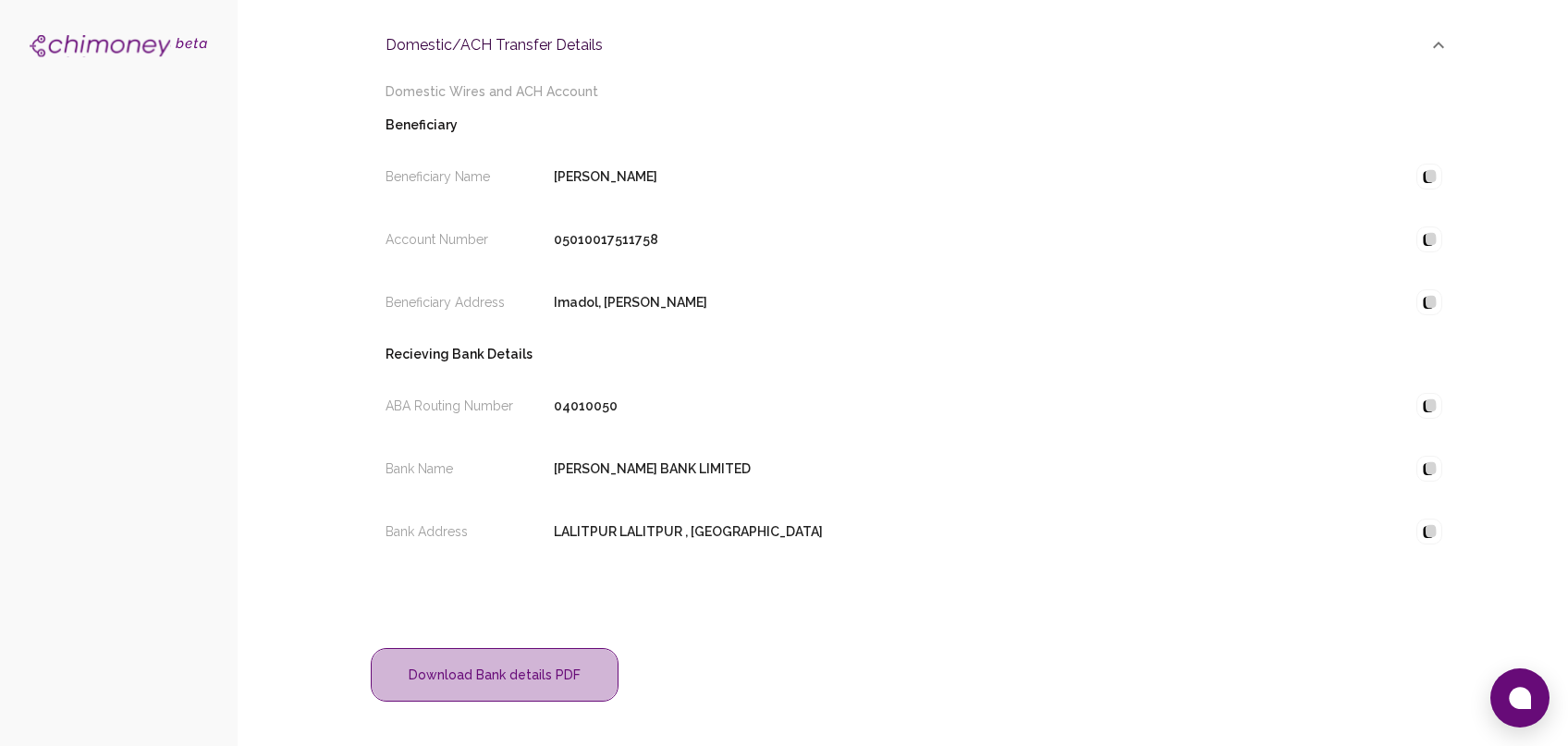
click at [560, 686] on button "Download Bank details PDF" at bounding box center [495, 675] width 248 height 55
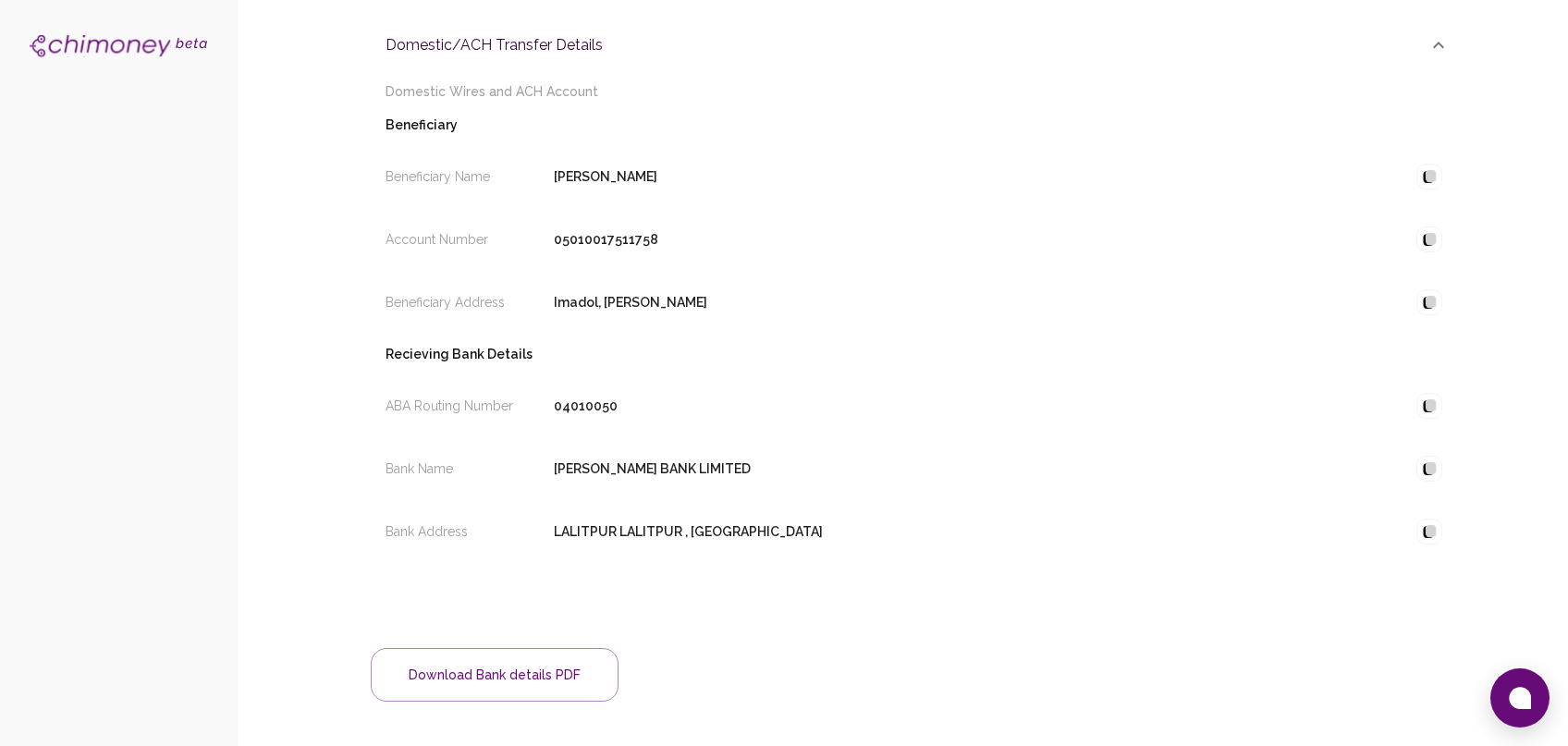
scroll to position [0, 0]
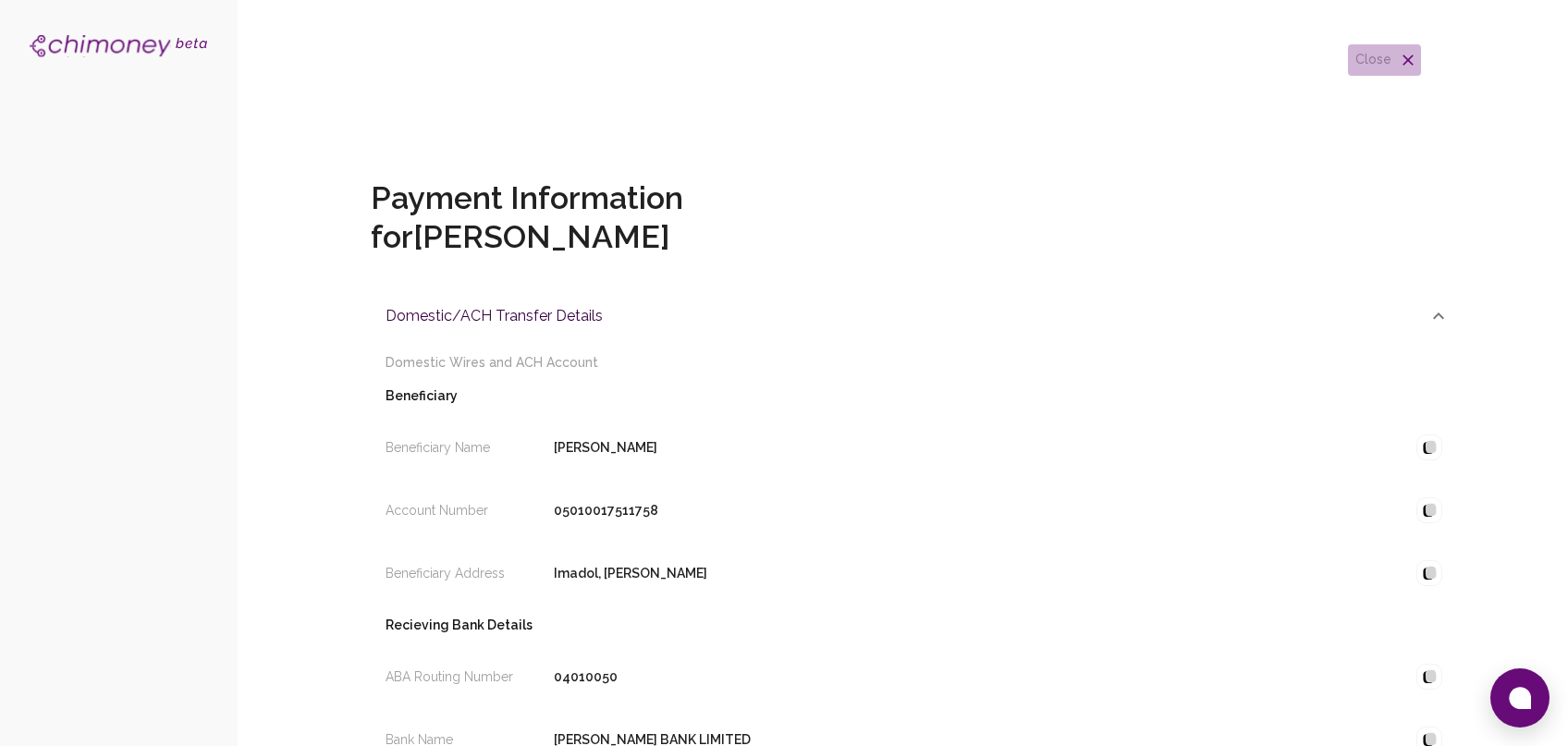
click at [1390, 58] on h6 "close" at bounding box center [1374, 60] width 37 height 20
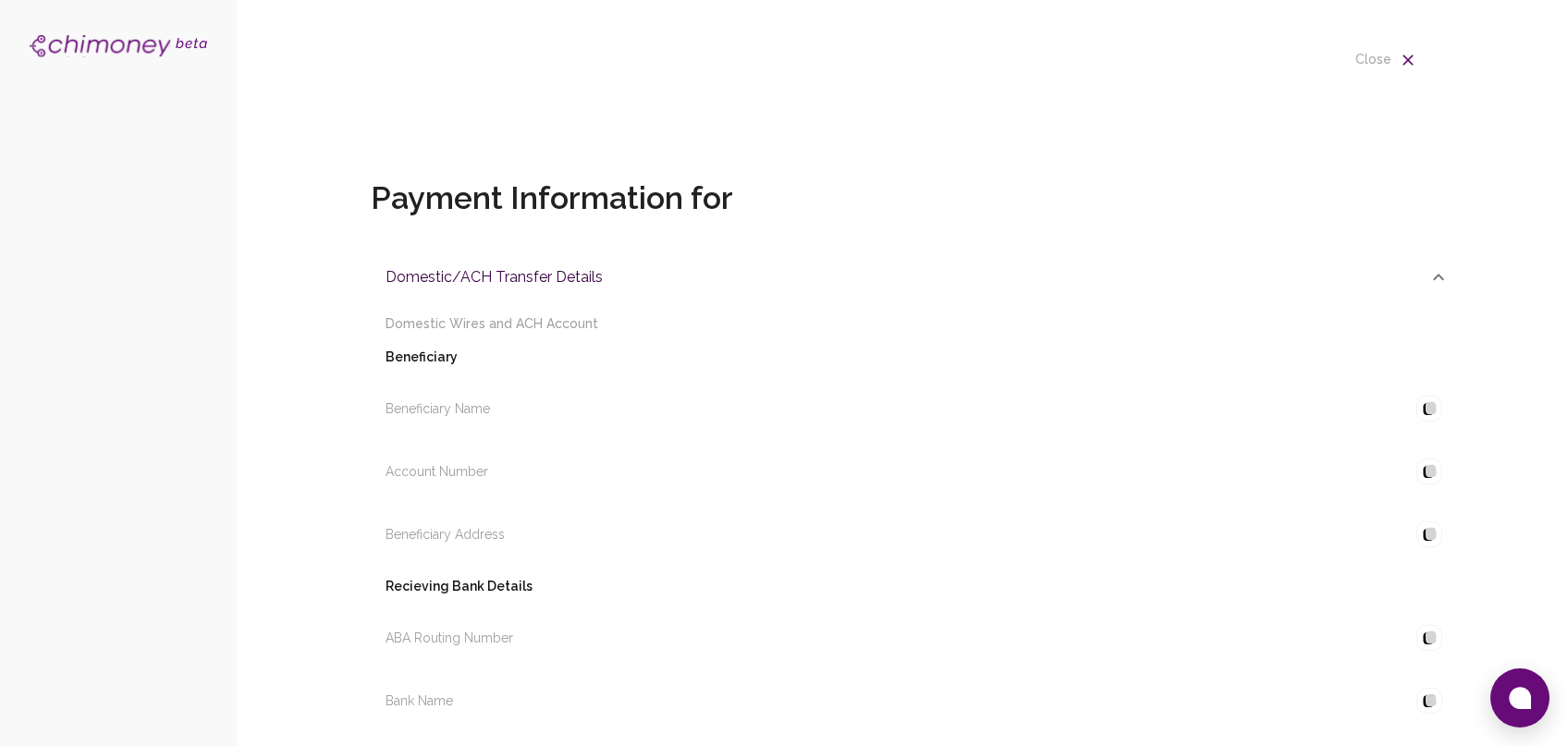
click at [1376, 54] on h6 "close" at bounding box center [1374, 60] width 37 height 20
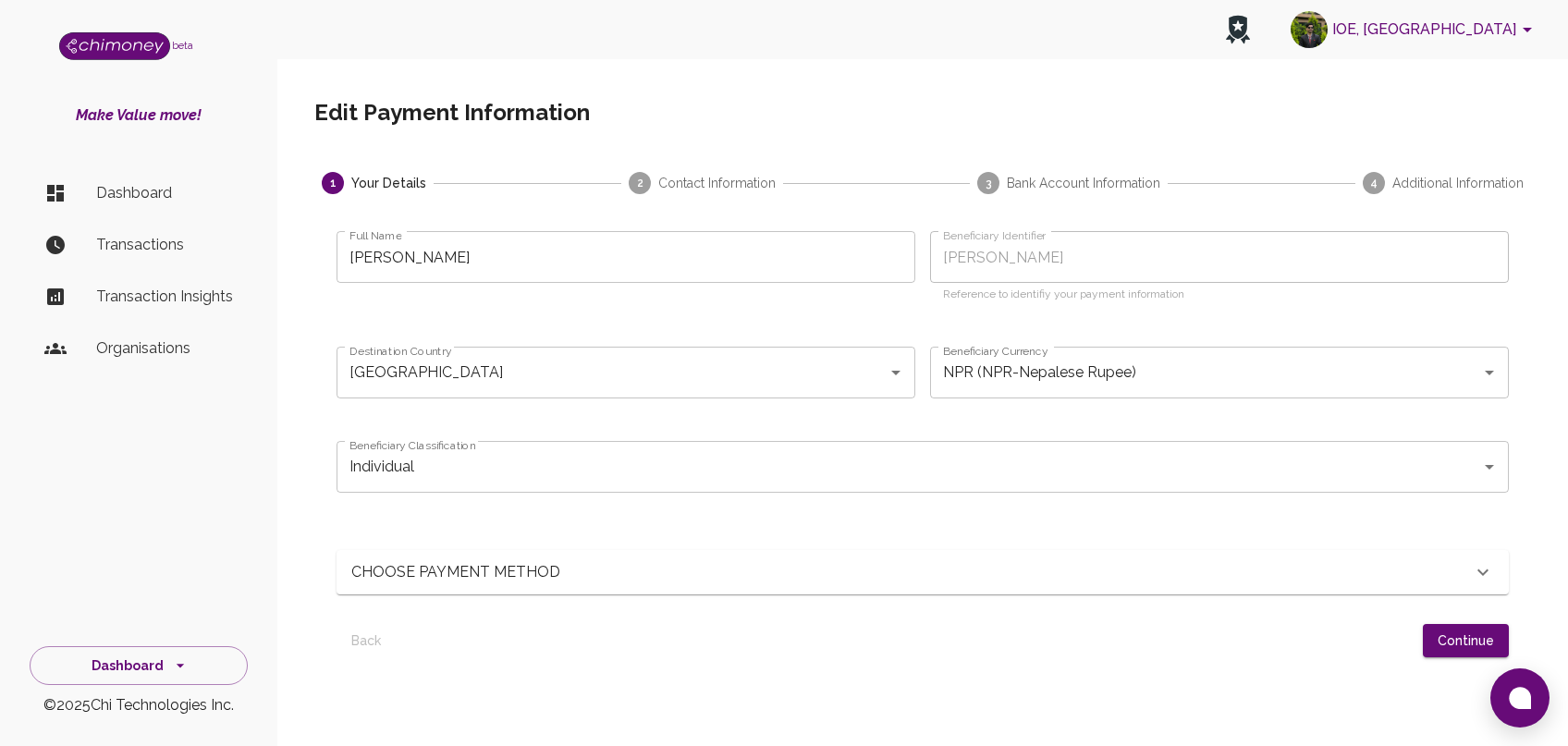
scroll to position [147, 0]
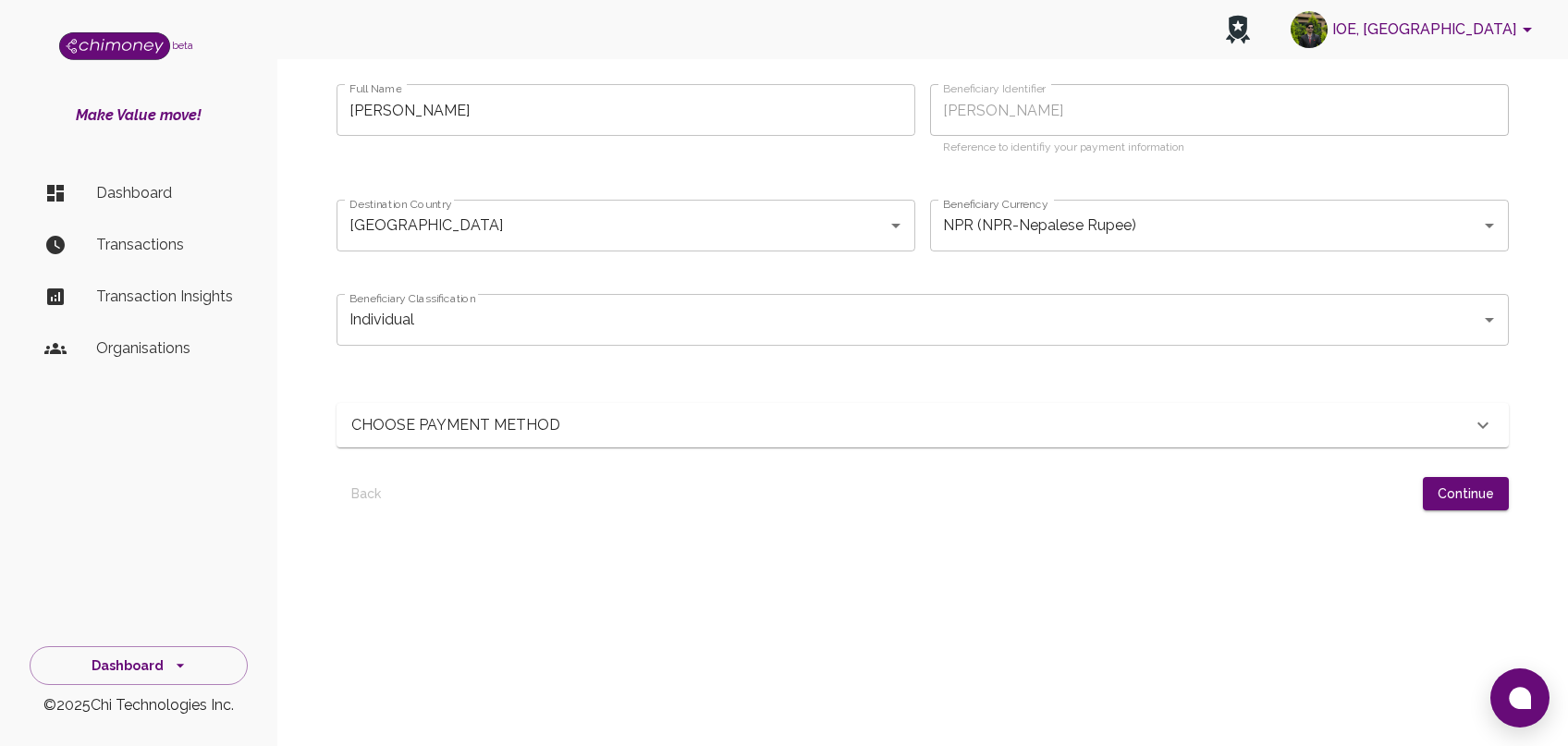
click at [651, 430] on p "CHOOSE PAYMENT METHOD" at bounding box center [536, 425] width 370 height 22
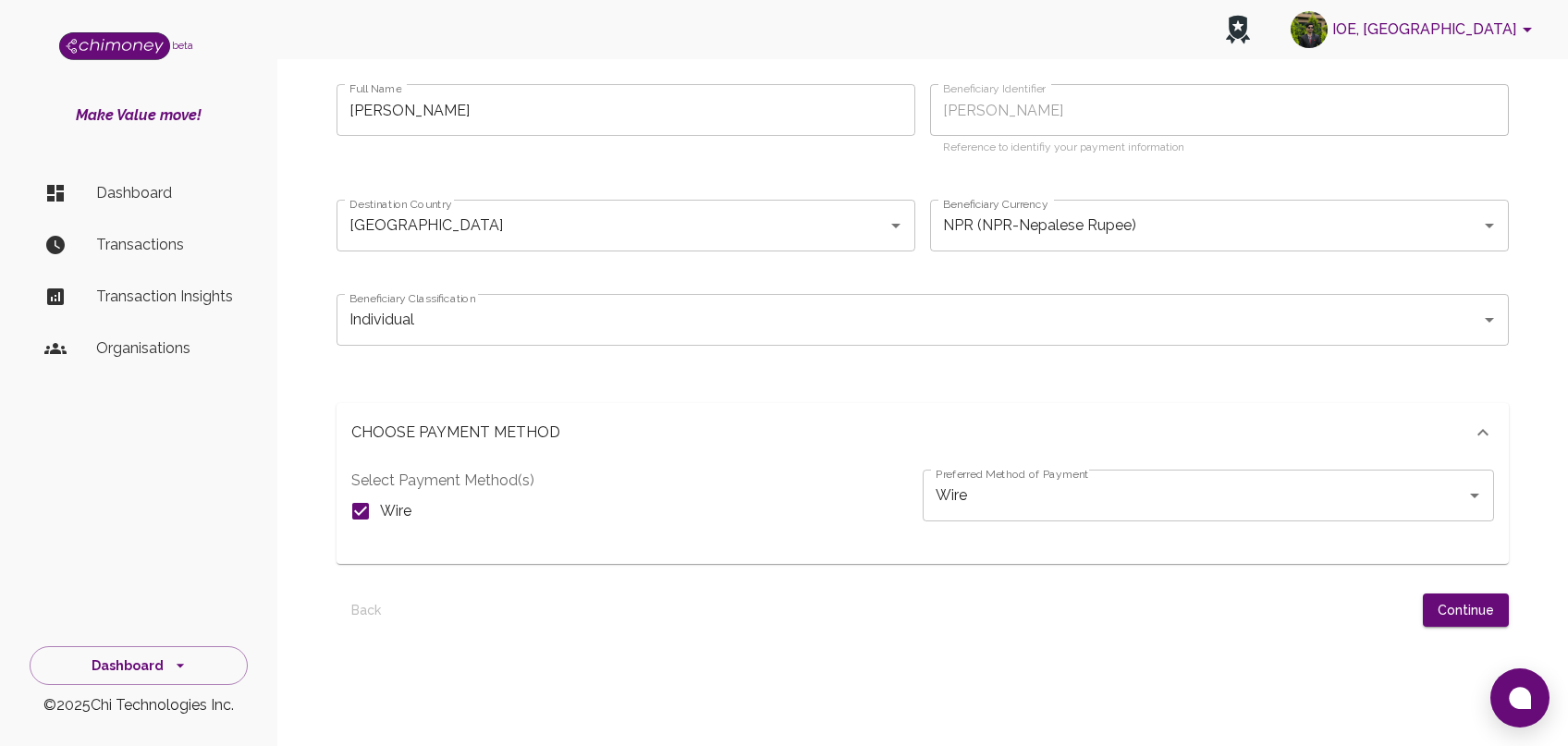
click at [651, 430] on p "CHOOSE PAYMENT METHOD" at bounding box center [536, 433] width 370 height 22
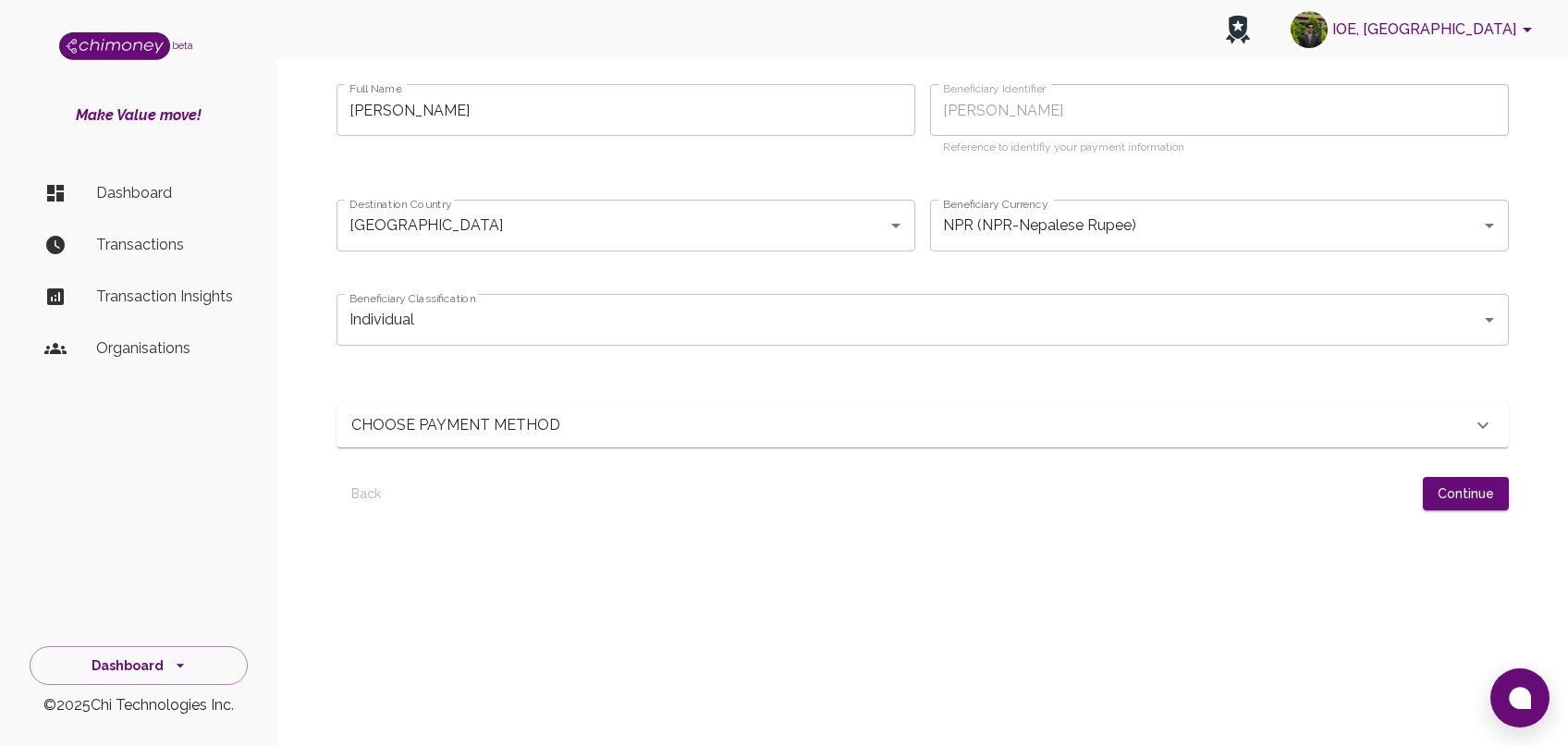
scroll to position [0, 0]
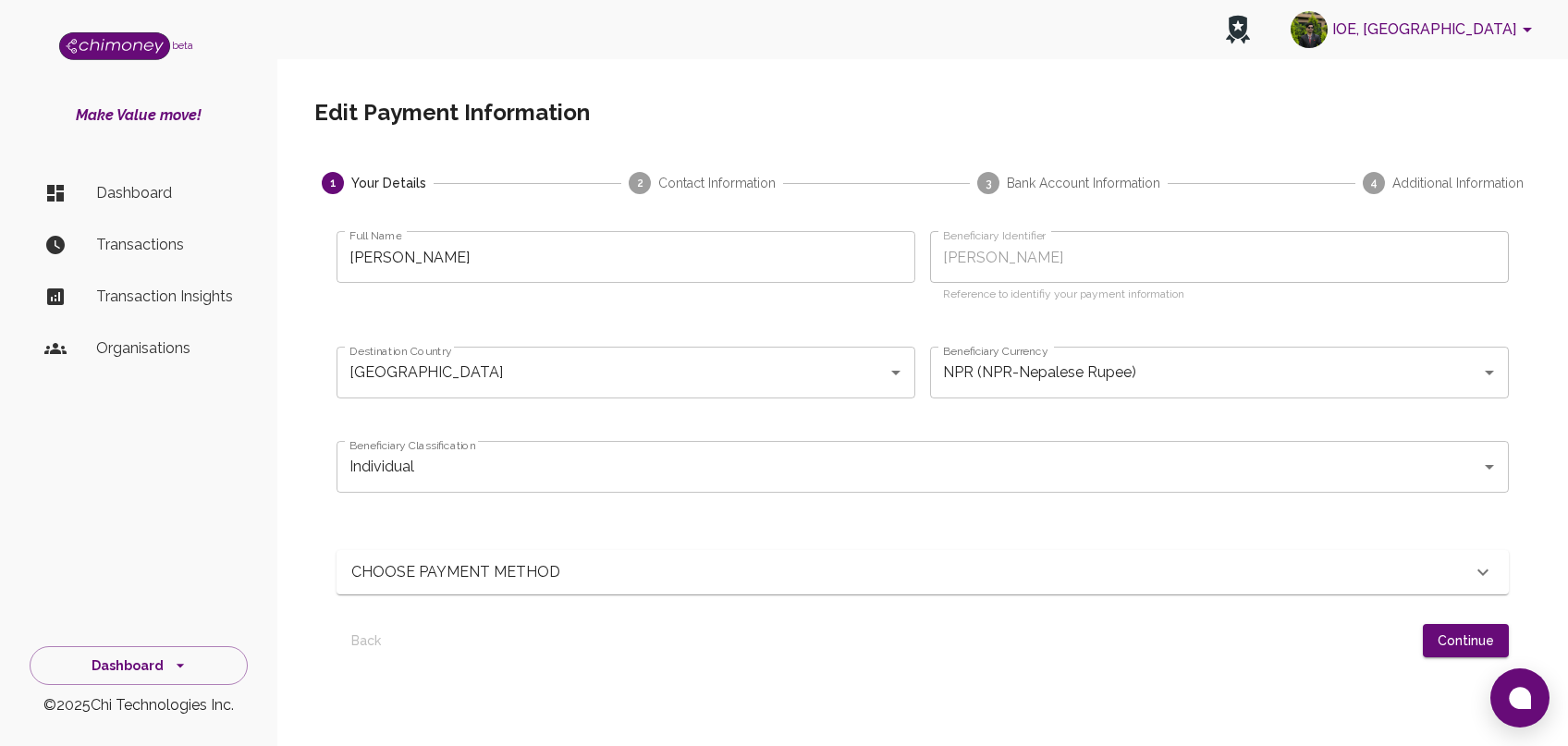
click at [152, 192] on p "Dashboard" at bounding box center [164, 192] width 137 height 22
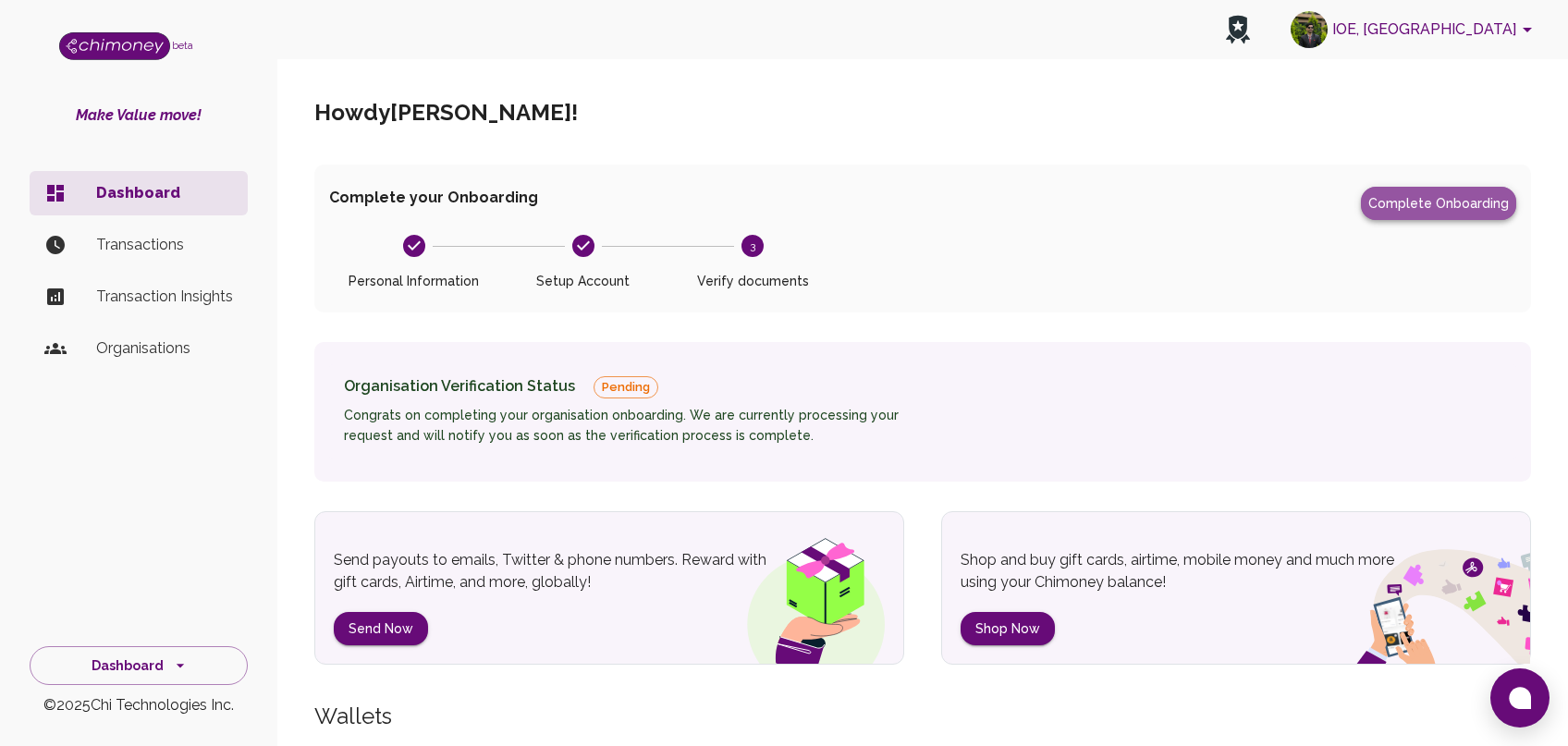
click at [1462, 202] on button "Complete Onboarding" at bounding box center [1439, 203] width 156 height 34
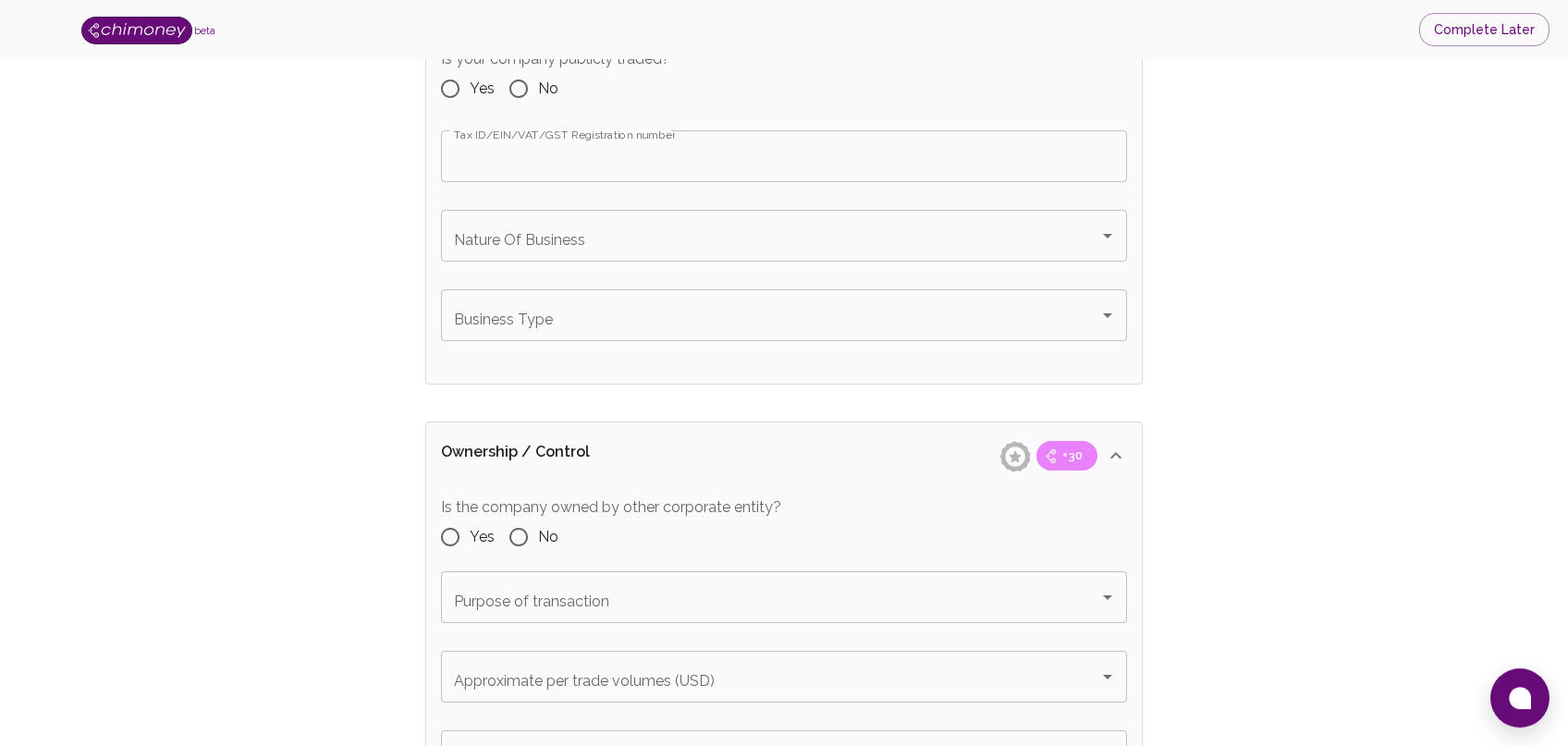
scroll to position [1585, 0]
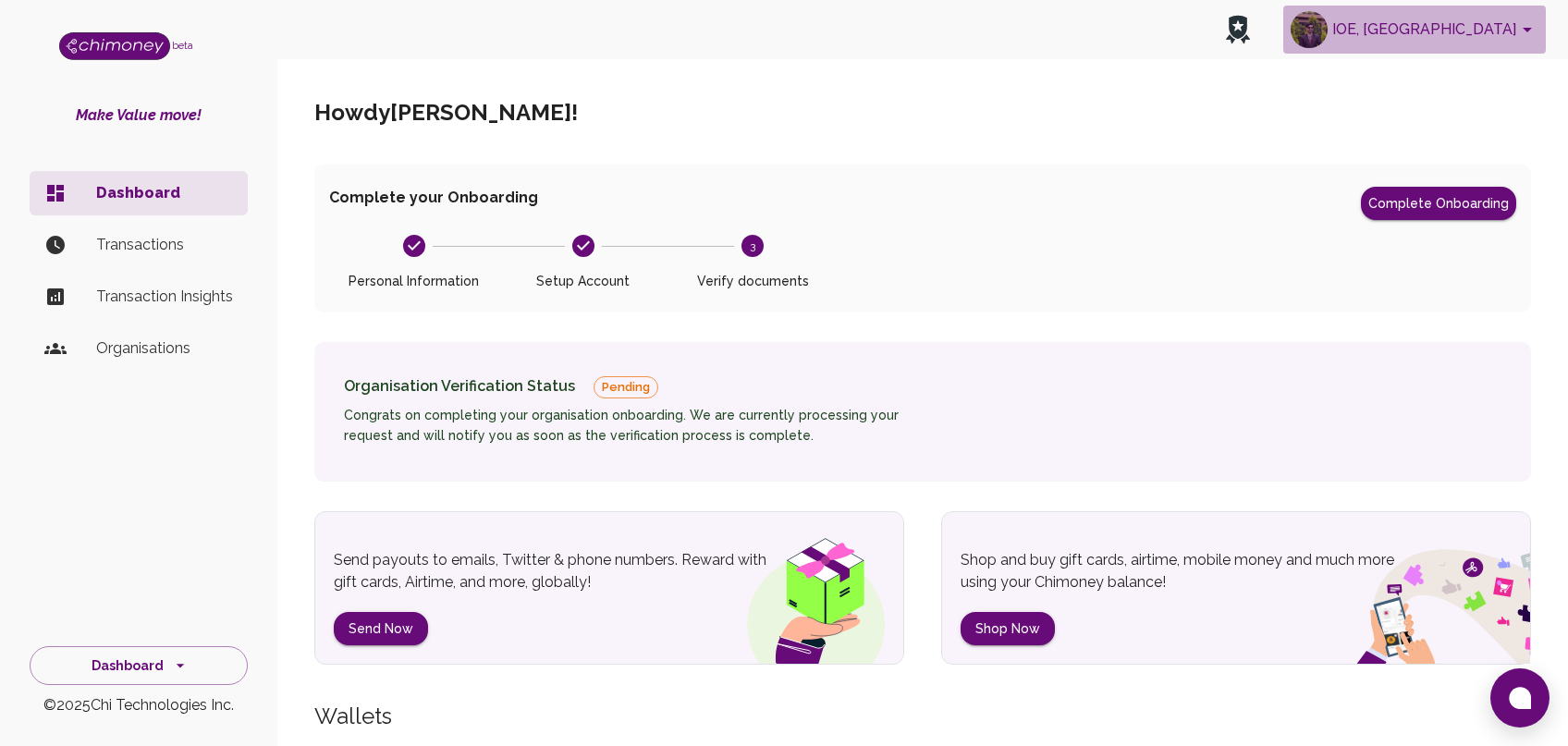
click at [1497, 26] on button "IOE, [GEOGRAPHIC_DATA]" at bounding box center [1414, 30] width 262 height 48
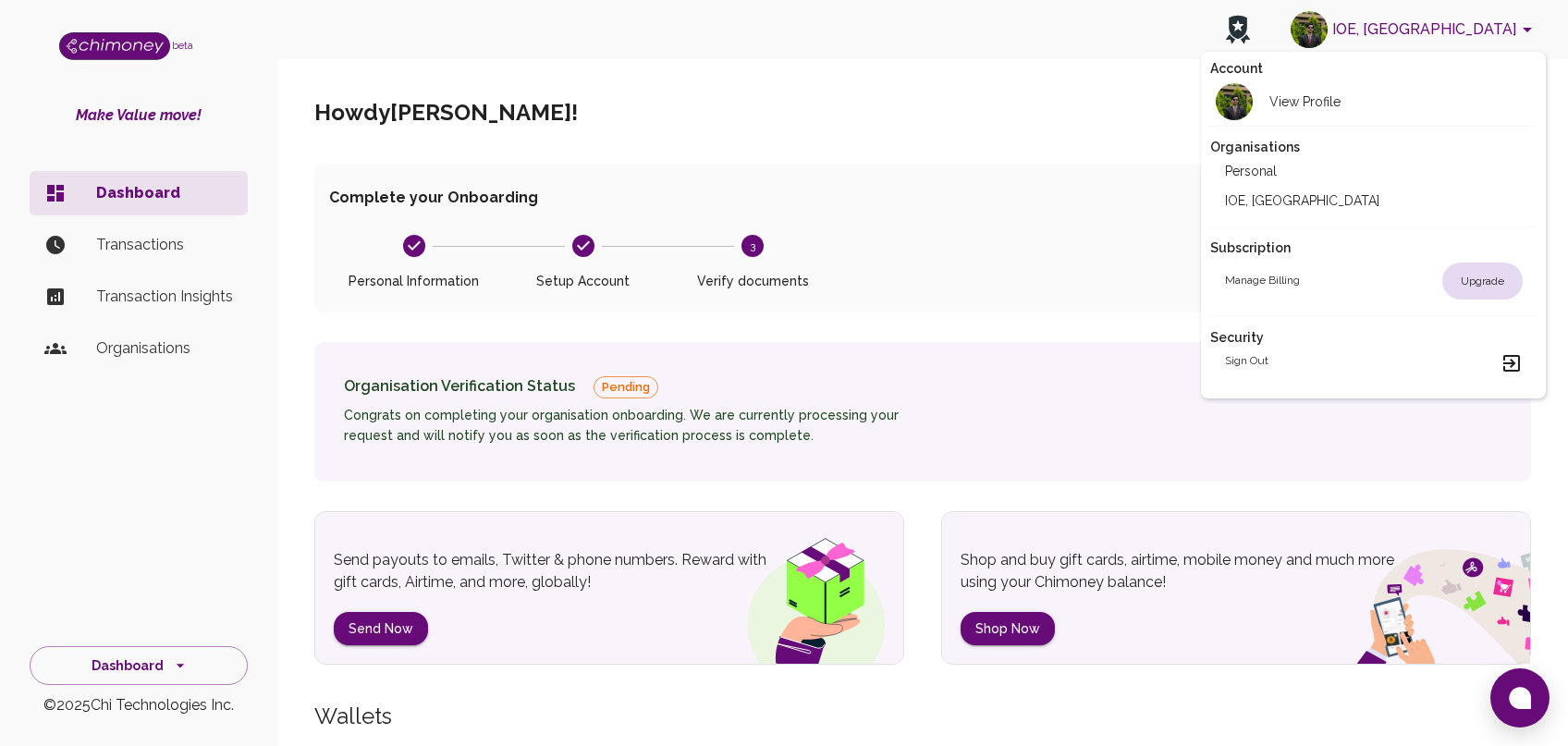
click at [1369, 102] on li "View Profile" at bounding box center [1374, 102] width 328 height 48
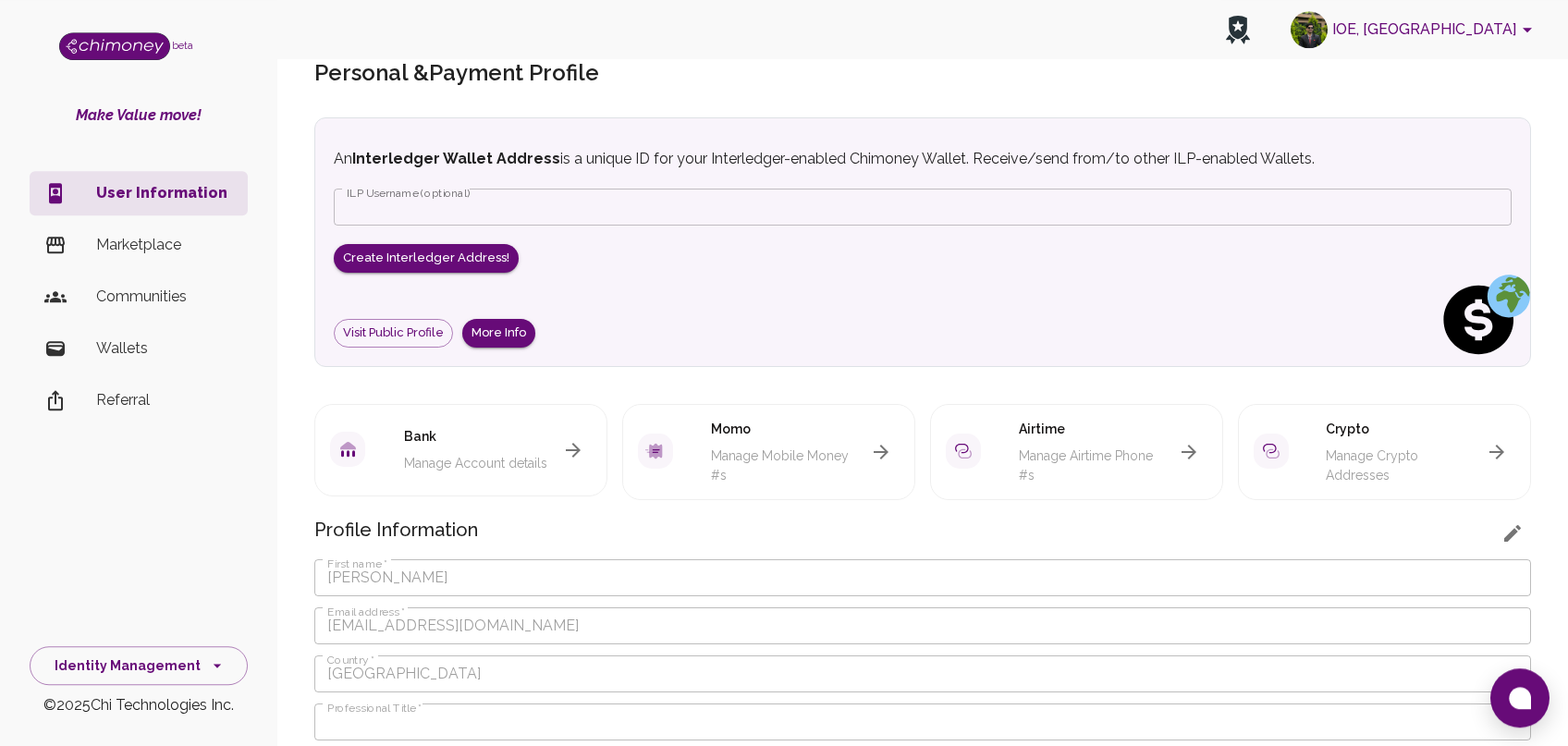
scroll to position [40, 0]
click at [576, 438] on icon "button" at bounding box center [573, 449] width 22 height 22
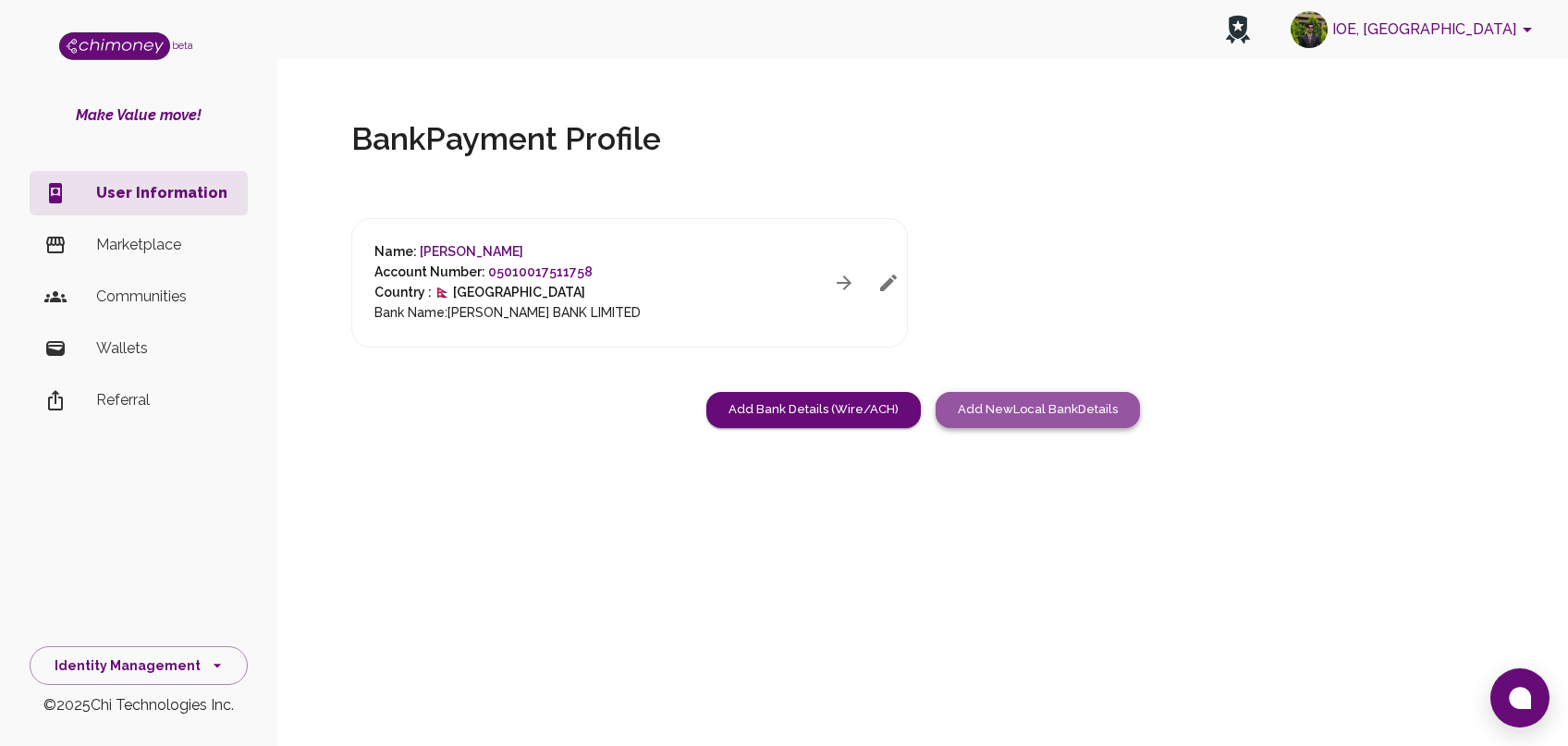
click at [979, 410] on button "Add New Local Bank Details" at bounding box center [1037, 410] width 205 height 37
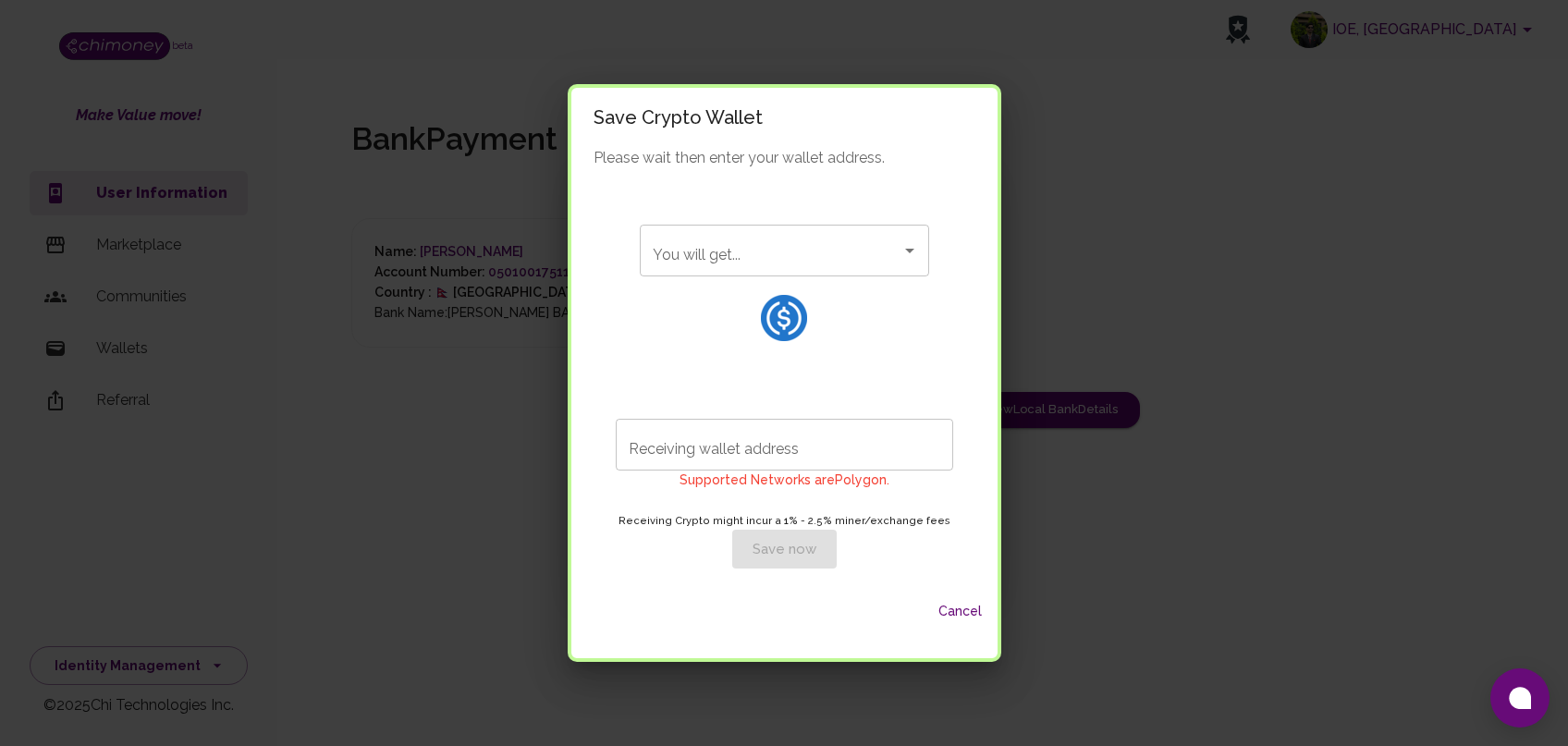
click at [822, 243] on div "You will get..." at bounding box center [784, 251] width 289 height 52
click at [983, 614] on button "Cancel" at bounding box center [961, 611] width 60 height 35
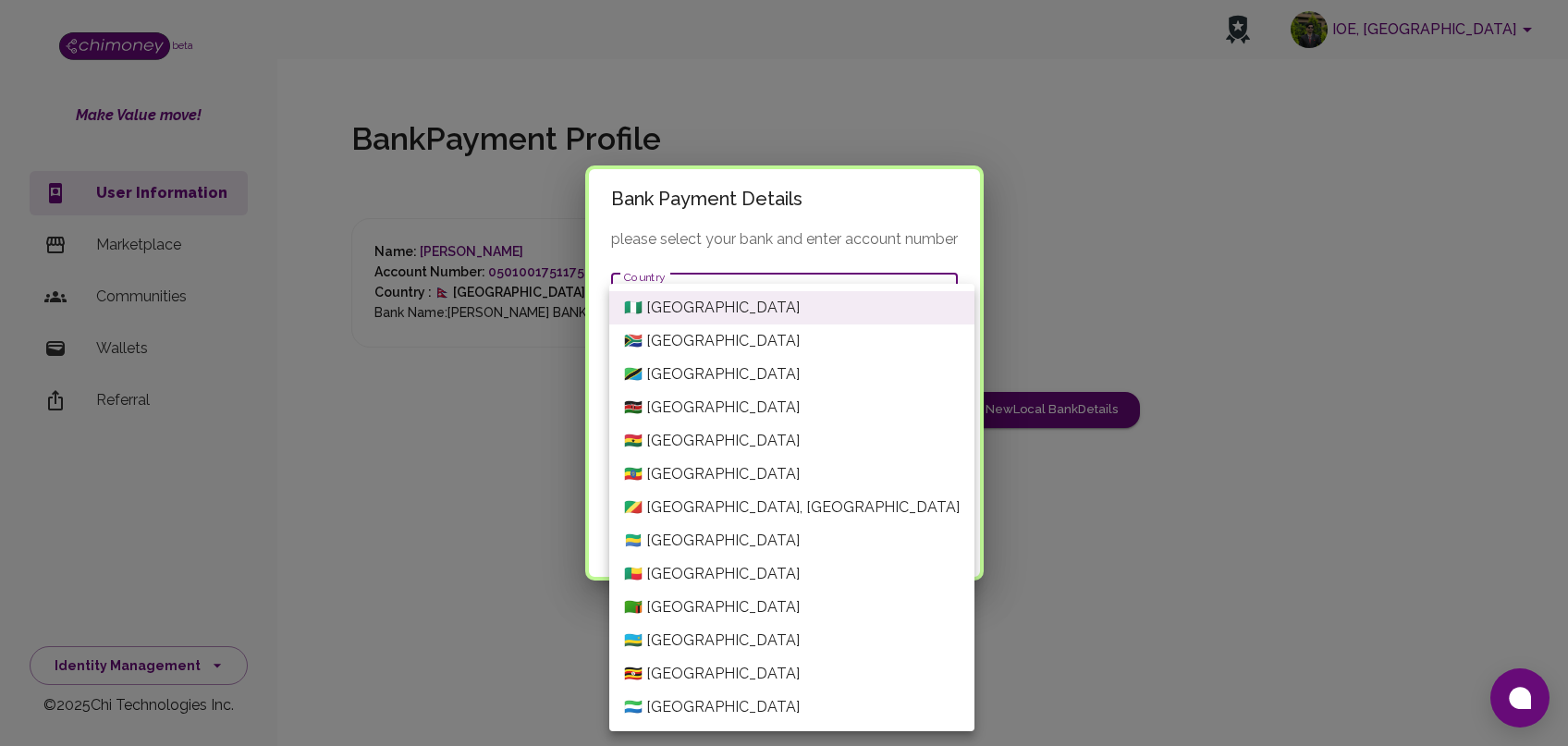
click at [775, 287] on body "IOE, Pulchowk Campus beta Make Value move! User Information Marketplace Communi…" at bounding box center [784, 373] width 1568 height 746
click at [701, 376] on li "🇹🇿 Tanzania" at bounding box center [792, 374] width 365 height 34
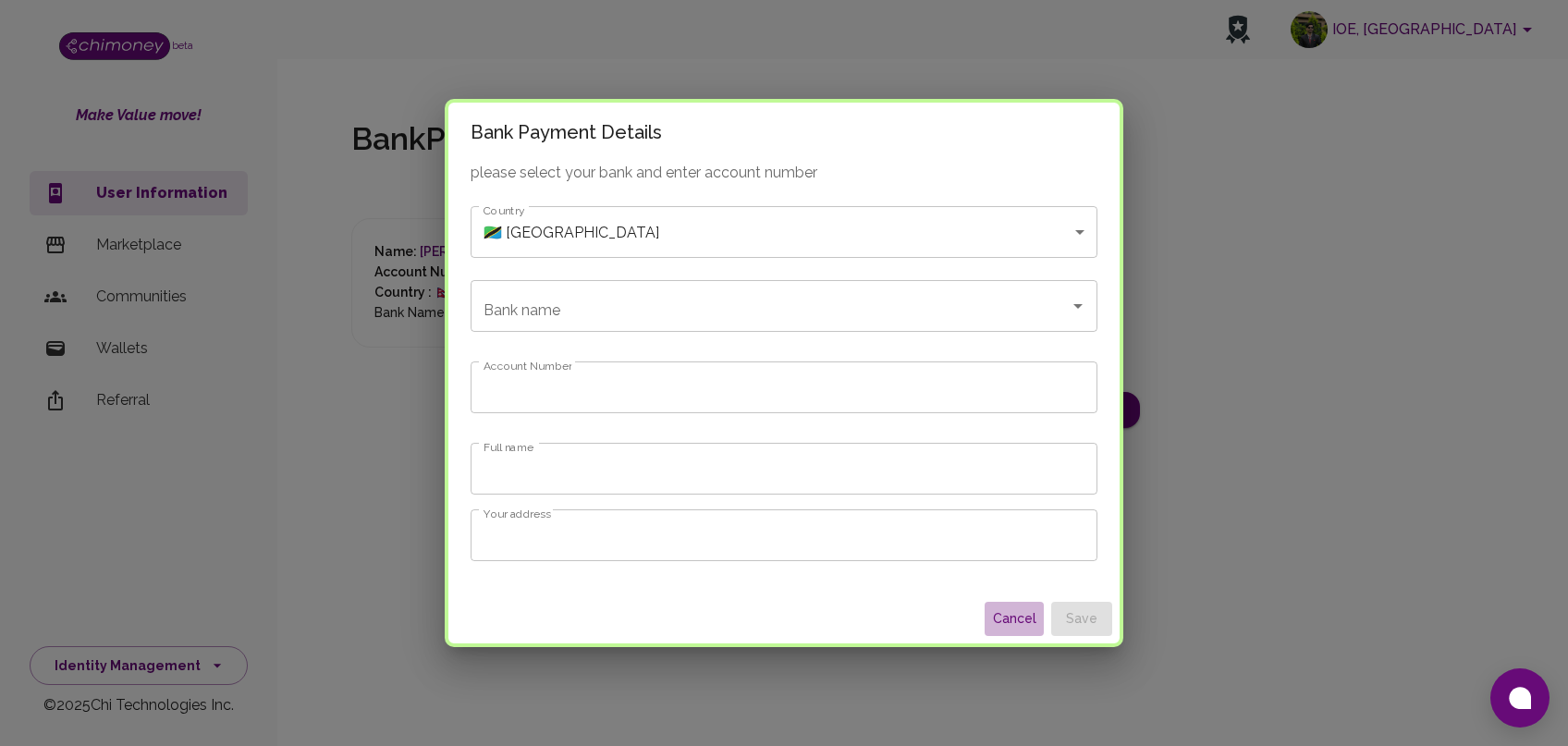
click at [1025, 629] on button "Cancel" at bounding box center [1014, 619] width 60 height 35
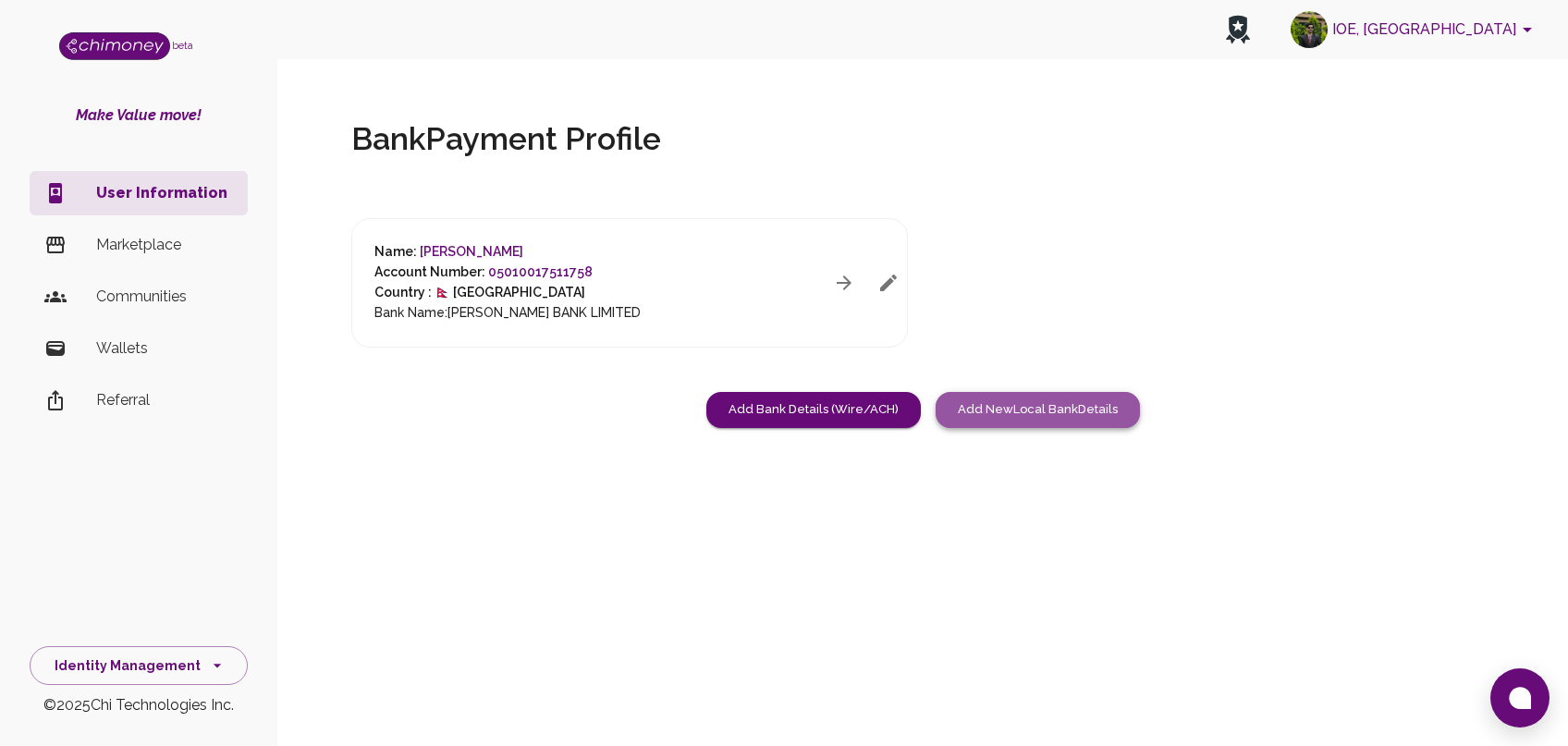
click at [998, 401] on button "Add New Local Bank Details" at bounding box center [1037, 410] width 205 height 37
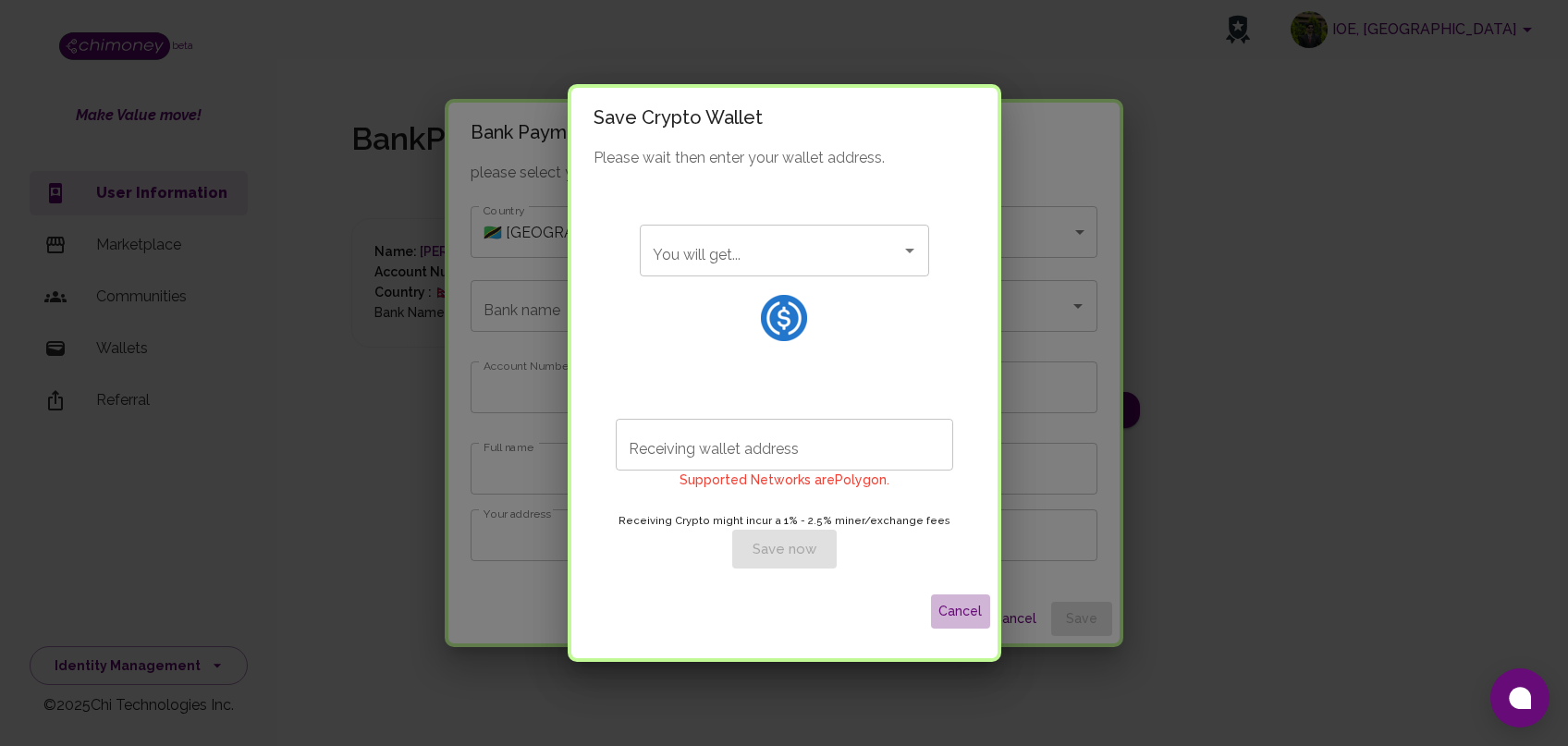
click at [968, 629] on button "Cancel" at bounding box center [961, 611] width 60 height 35
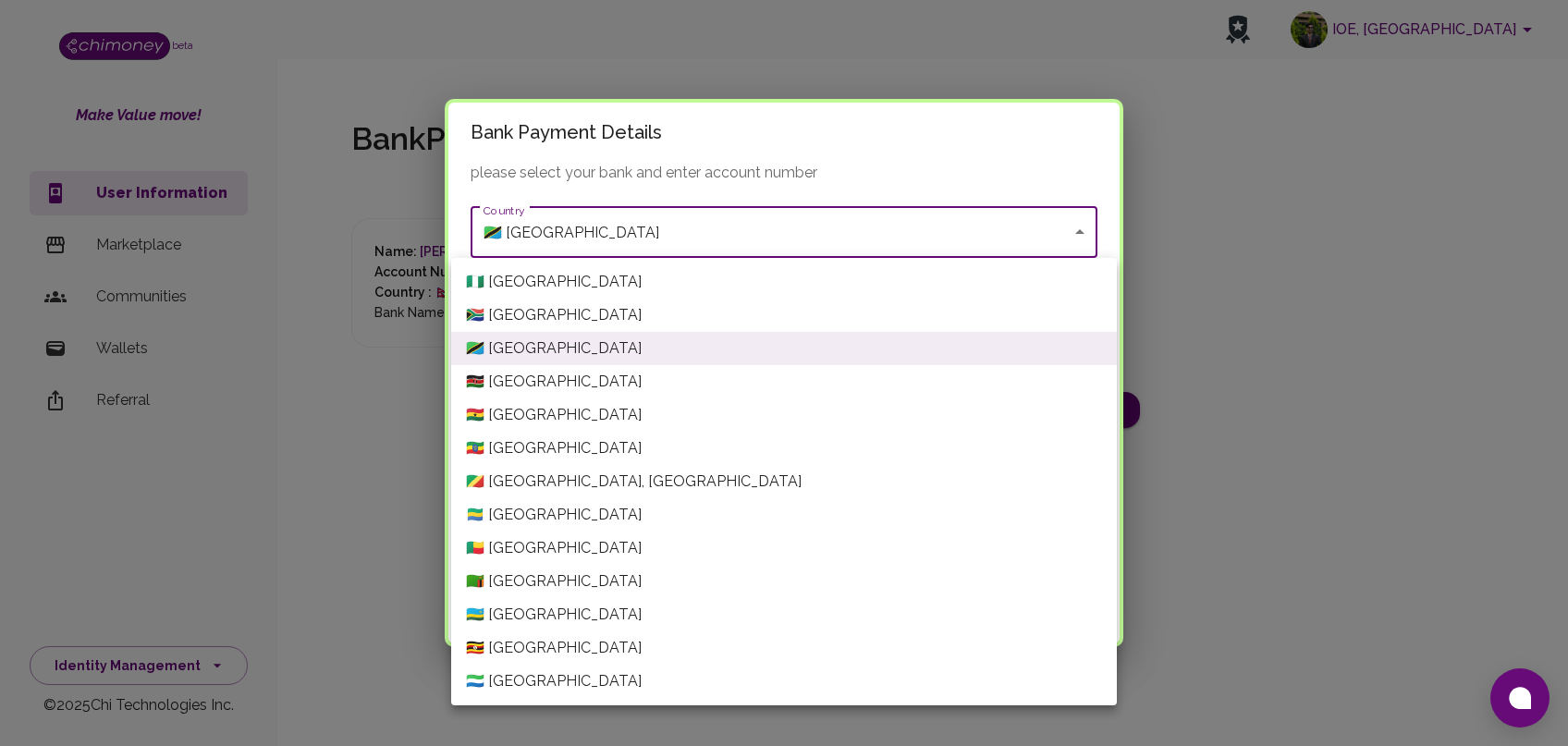
click at [885, 244] on body "IOE, Pulchowk Campus beta Make Value move! User Information Marketplace Communi…" at bounding box center [784, 373] width 1568 height 746
click at [1264, 322] on div at bounding box center [784, 373] width 1568 height 746
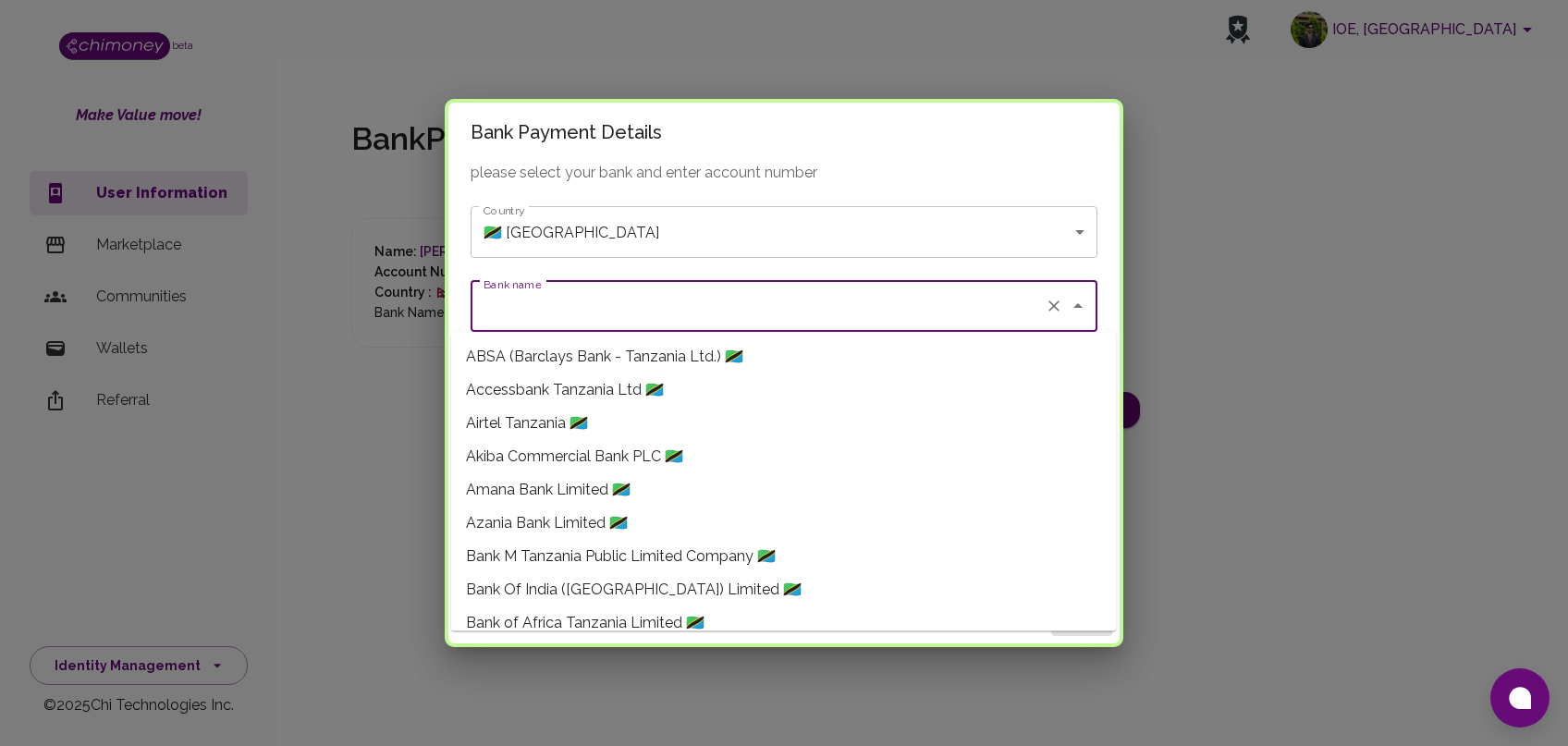
click at [942, 313] on input "Bank name" at bounding box center [758, 306] width 559 height 36
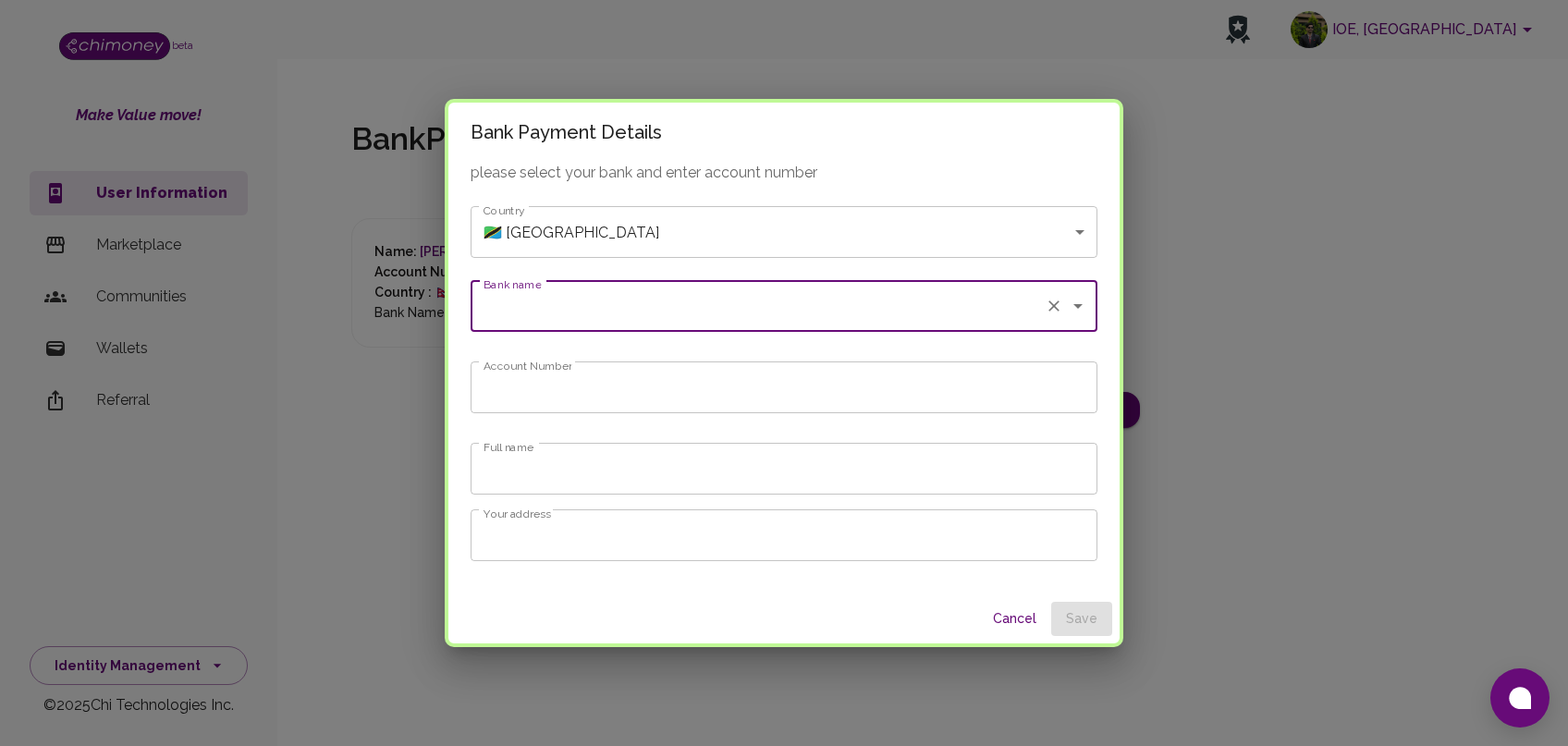
click at [942, 313] on input "Bank name" at bounding box center [758, 306] width 559 height 36
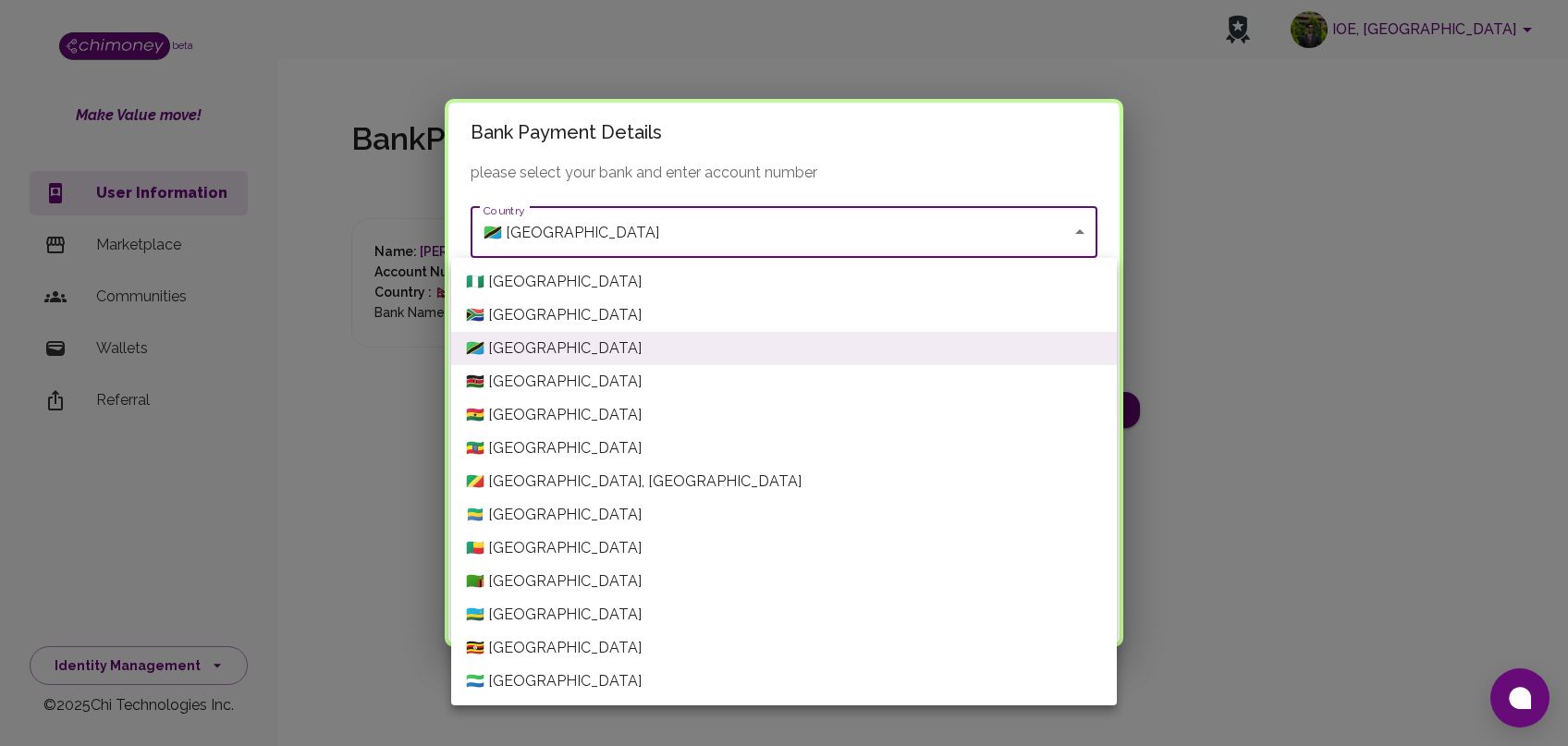
click at [909, 235] on body "IOE, Pulchowk Campus beta Make Value move! User Information Marketplace Communi…" at bounding box center [784, 373] width 1568 height 746
click at [1165, 262] on div at bounding box center [784, 373] width 1568 height 746
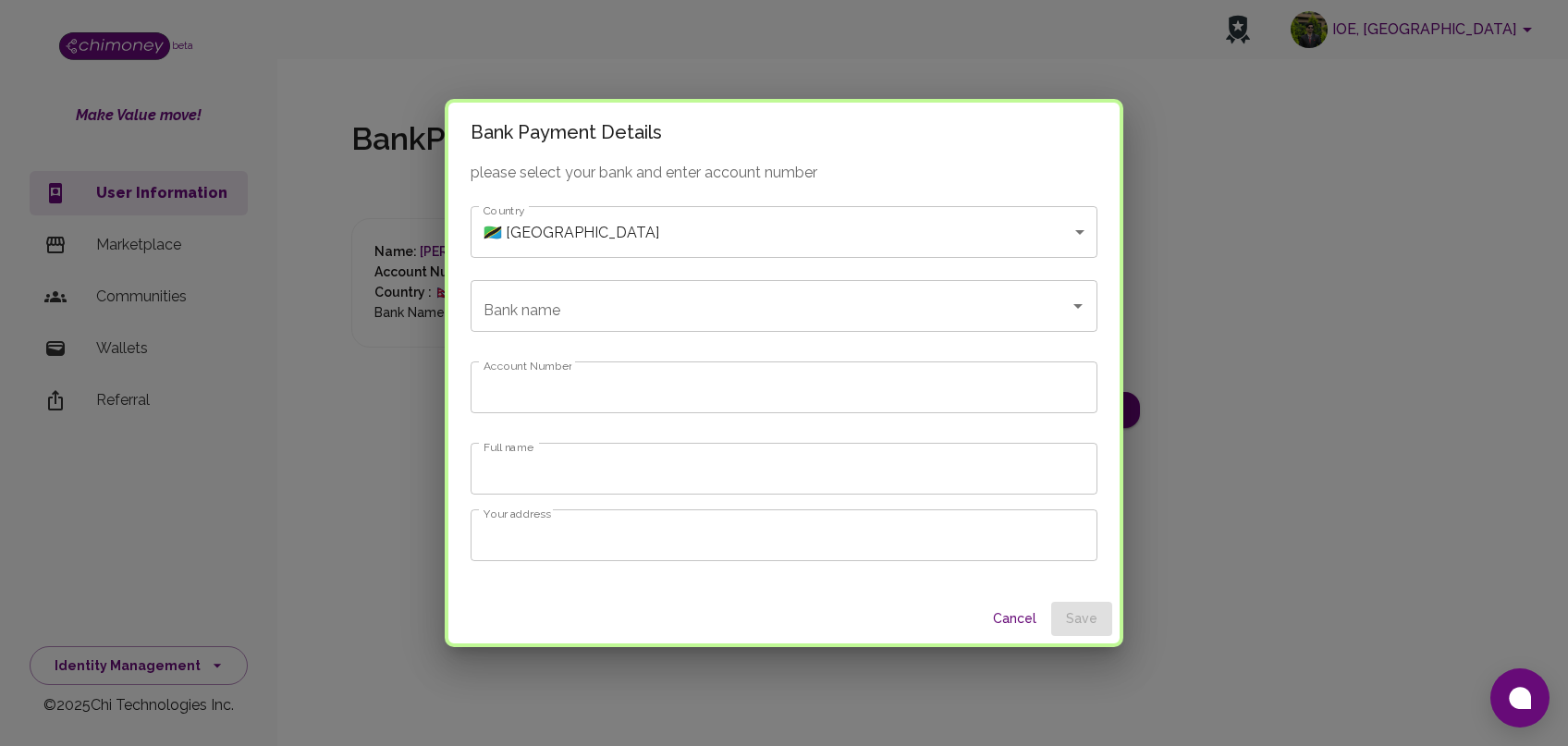
click at [1165, 262] on div "Bank Payment Details please select your bank and enter account number Country 🇹…" at bounding box center [784, 373] width 1568 height 746
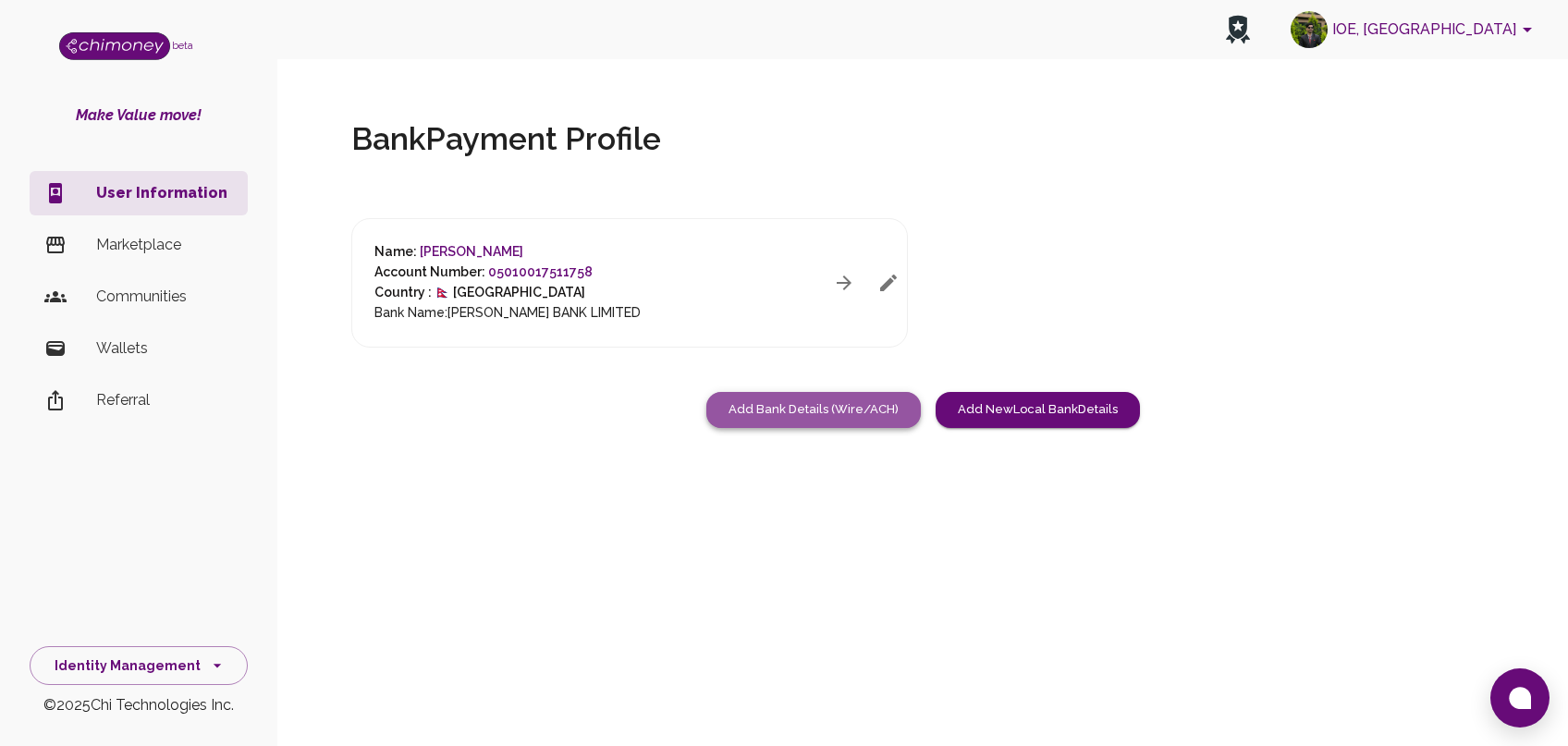
click at [859, 404] on button "Add Bank Details (Wire/ACH)" at bounding box center [813, 410] width 214 height 37
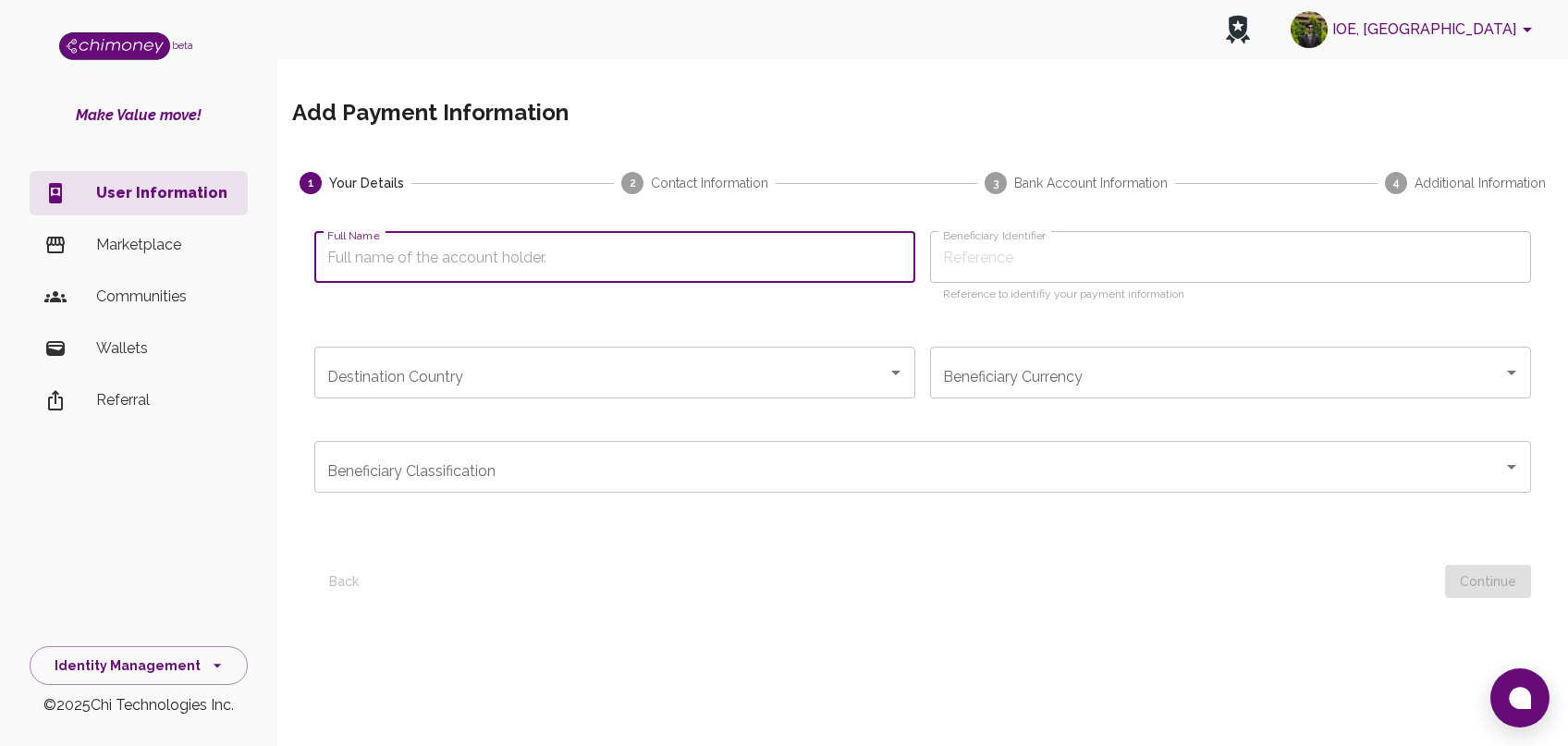
click at [586, 262] on input "Full Name" at bounding box center [614, 257] width 601 height 52
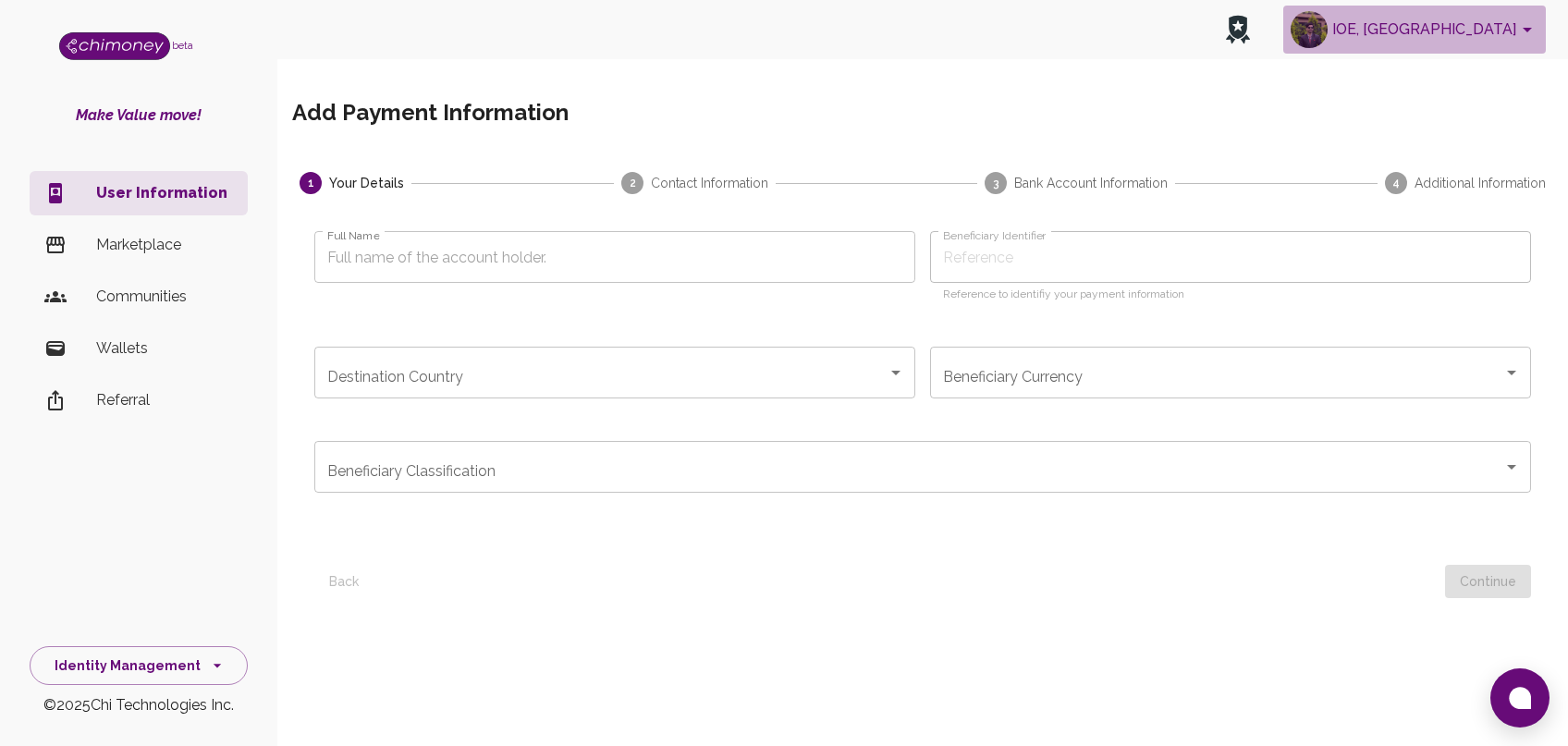
click at [1439, 36] on button "IOE, [GEOGRAPHIC_DATA]" at bounding box center [1414, 30] width 262 height 48
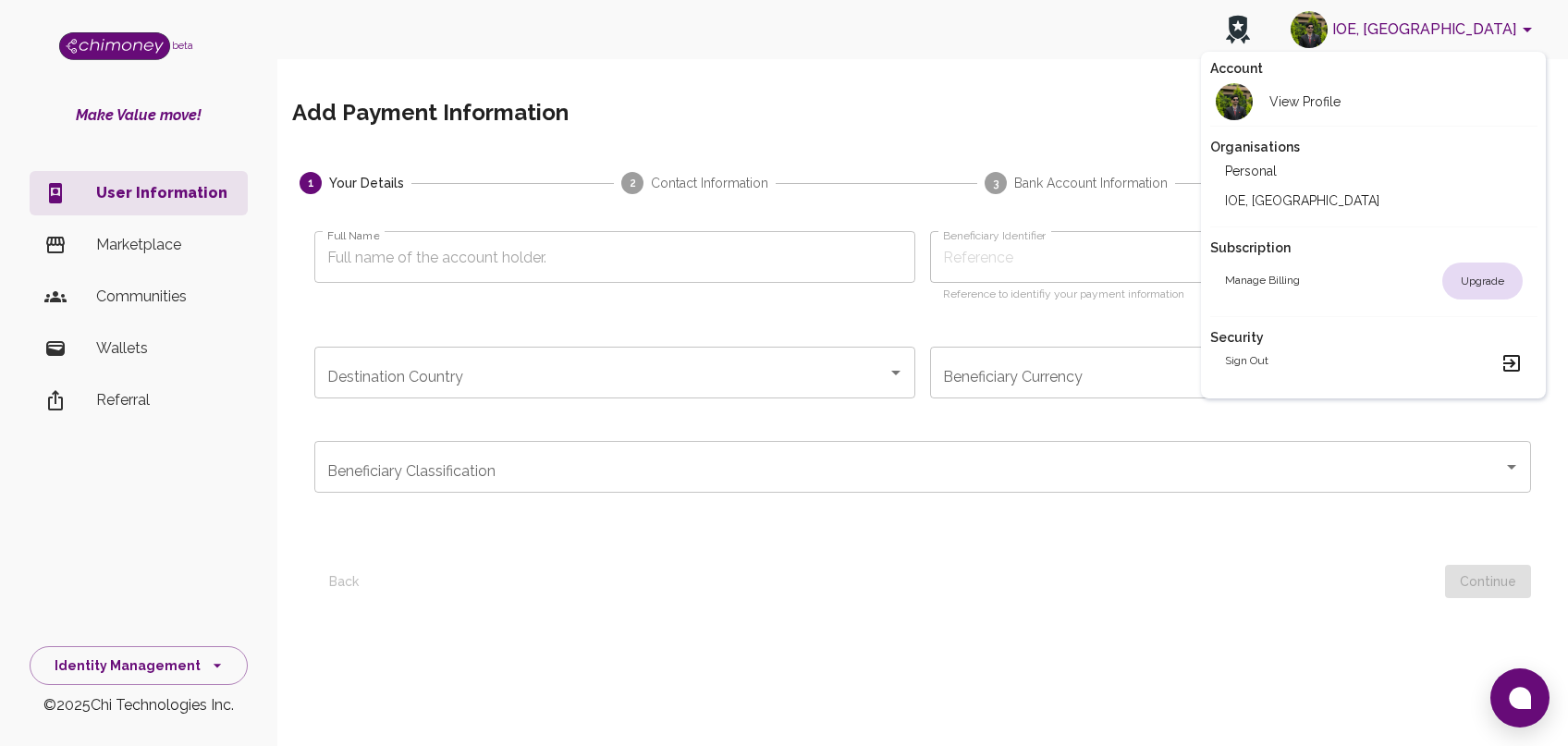
click at [1315, 102] on h2 "View Profile" at bounding box center [1306, 101] width 71 height 18
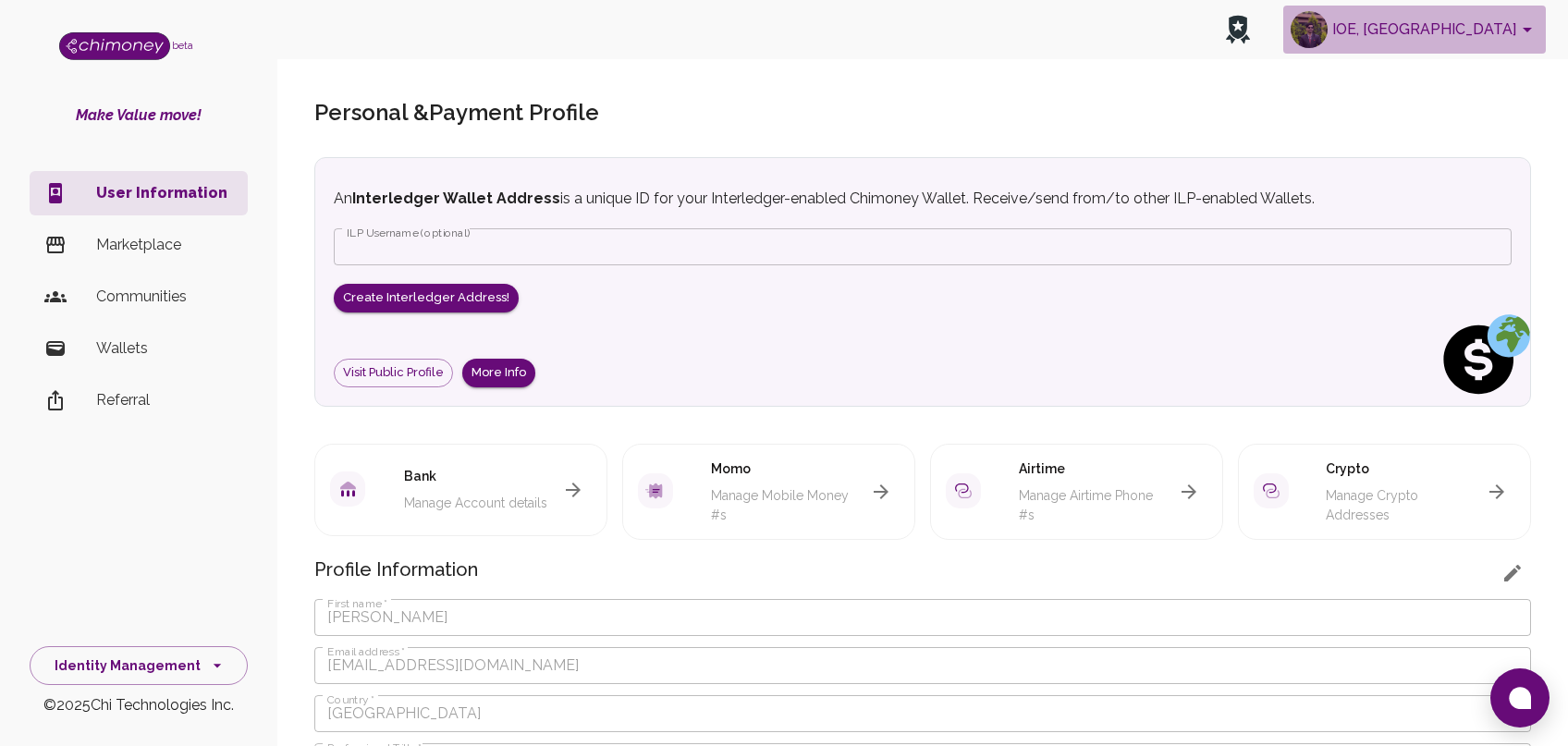
click at [1452, 37] on button "IOE, [GEOGRAPHIC_DATA]" at bounding box center [1414, 30] width 262 height 48
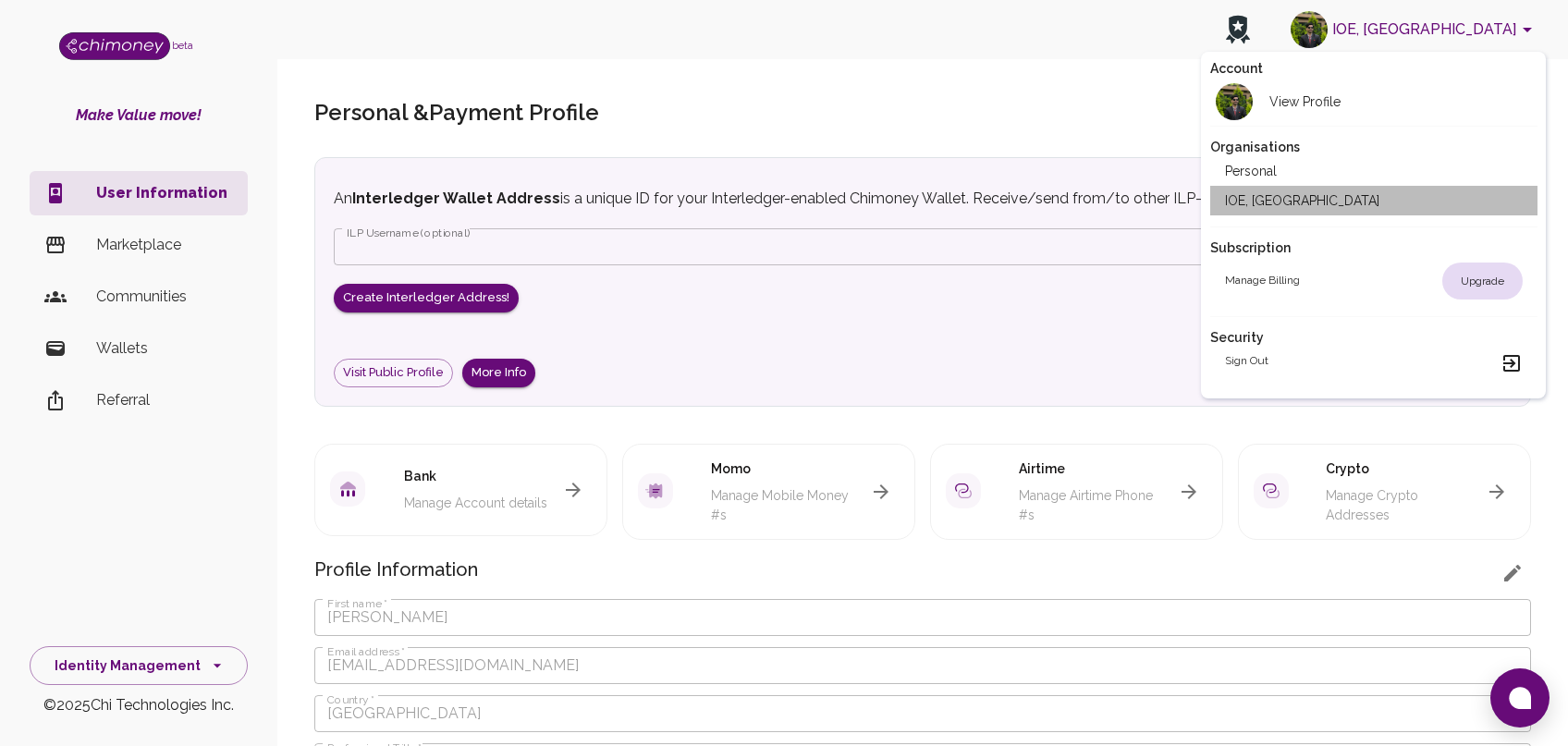
click at [1309, 197] on li "IOE, [GEOGRAPHIC_DATA]" at bounding box center [1374, 200] width 328 height 30
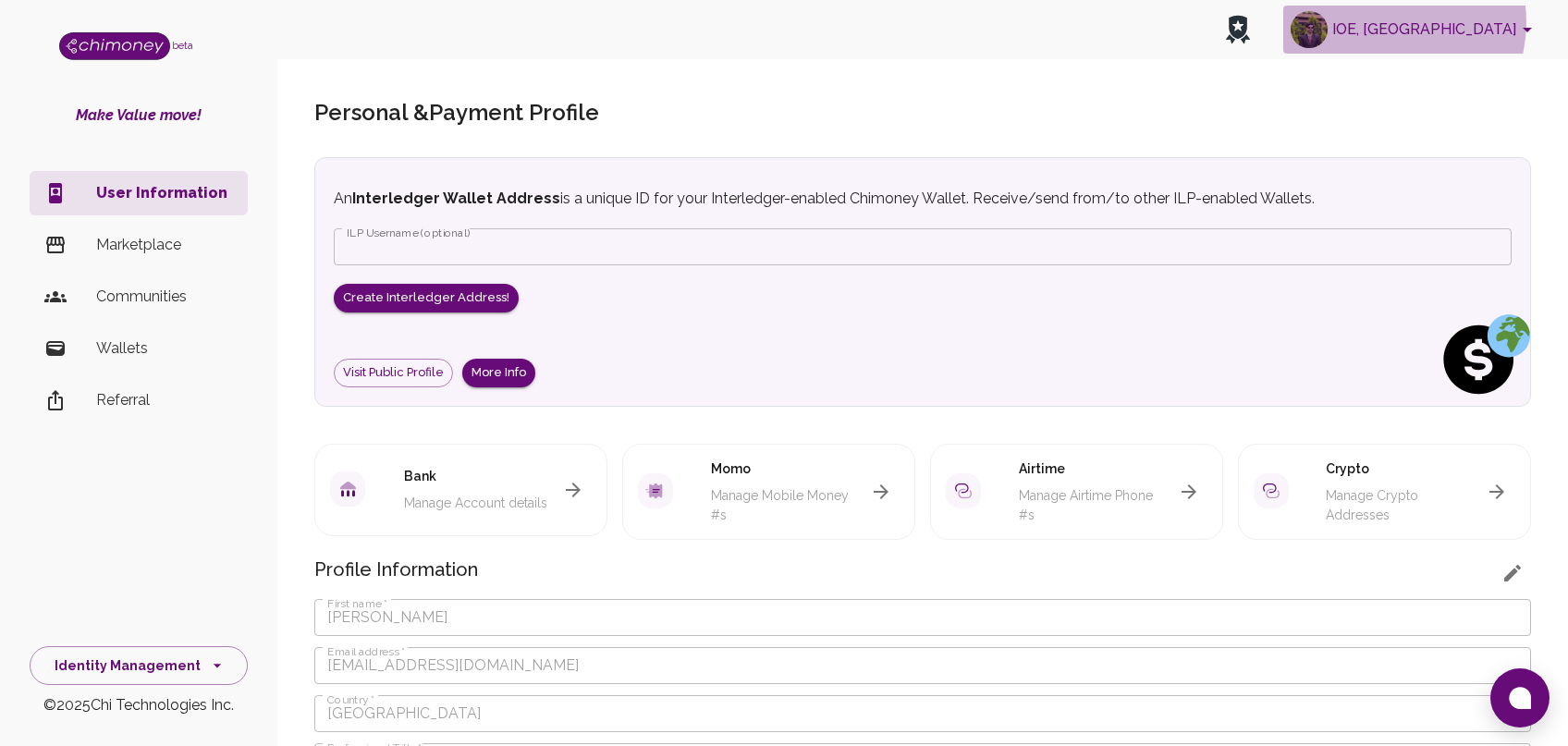
click at [1408, 22] on button "IOE, [GEOGRAPHIC_DATA]" at bounding box center [1414, 30] width 262 height 48
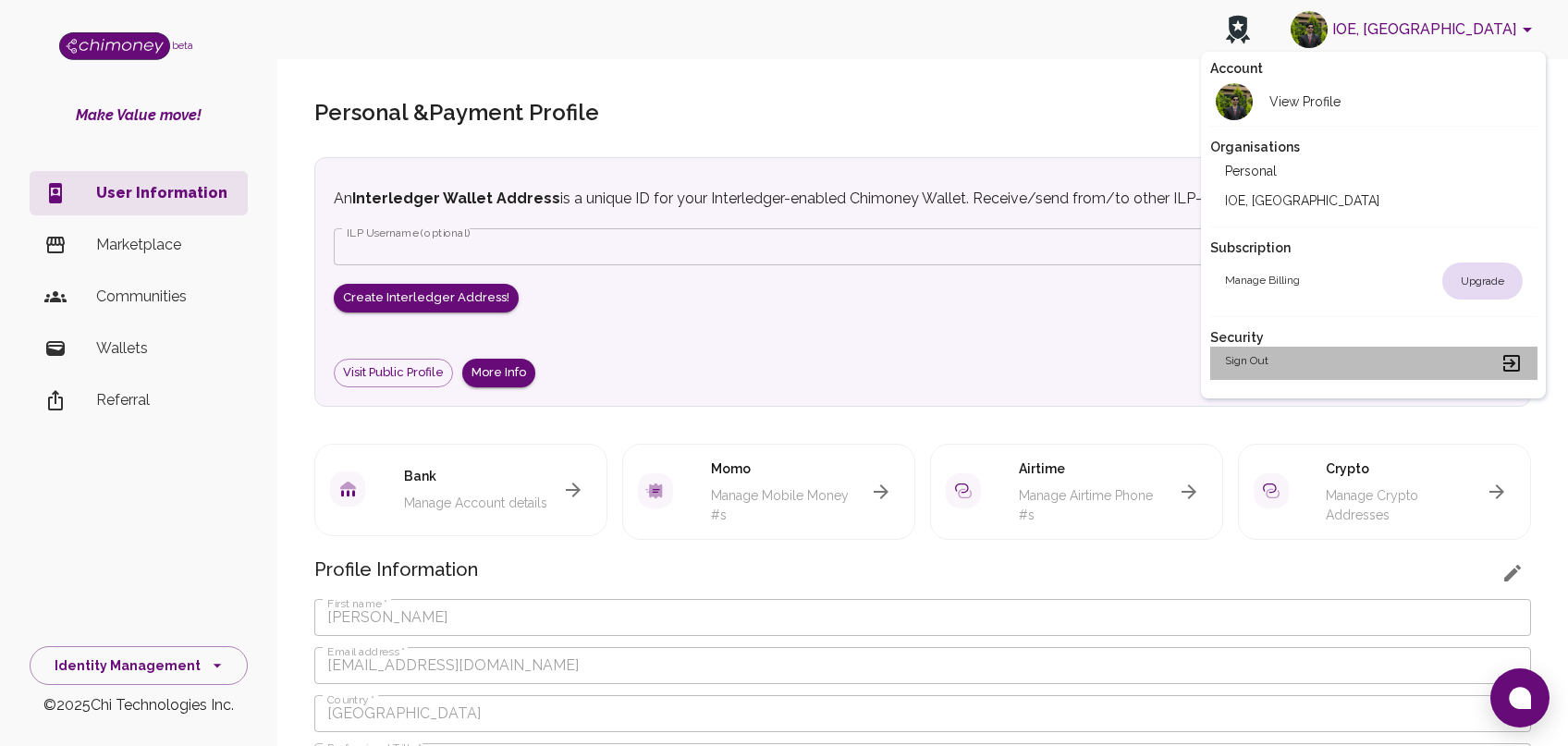
click at [1272, 361] on div "Sign out" at bounding box center [1374, 362] width 298 height 22
